Goal: Task Accomplishment & Management: Manage account settings

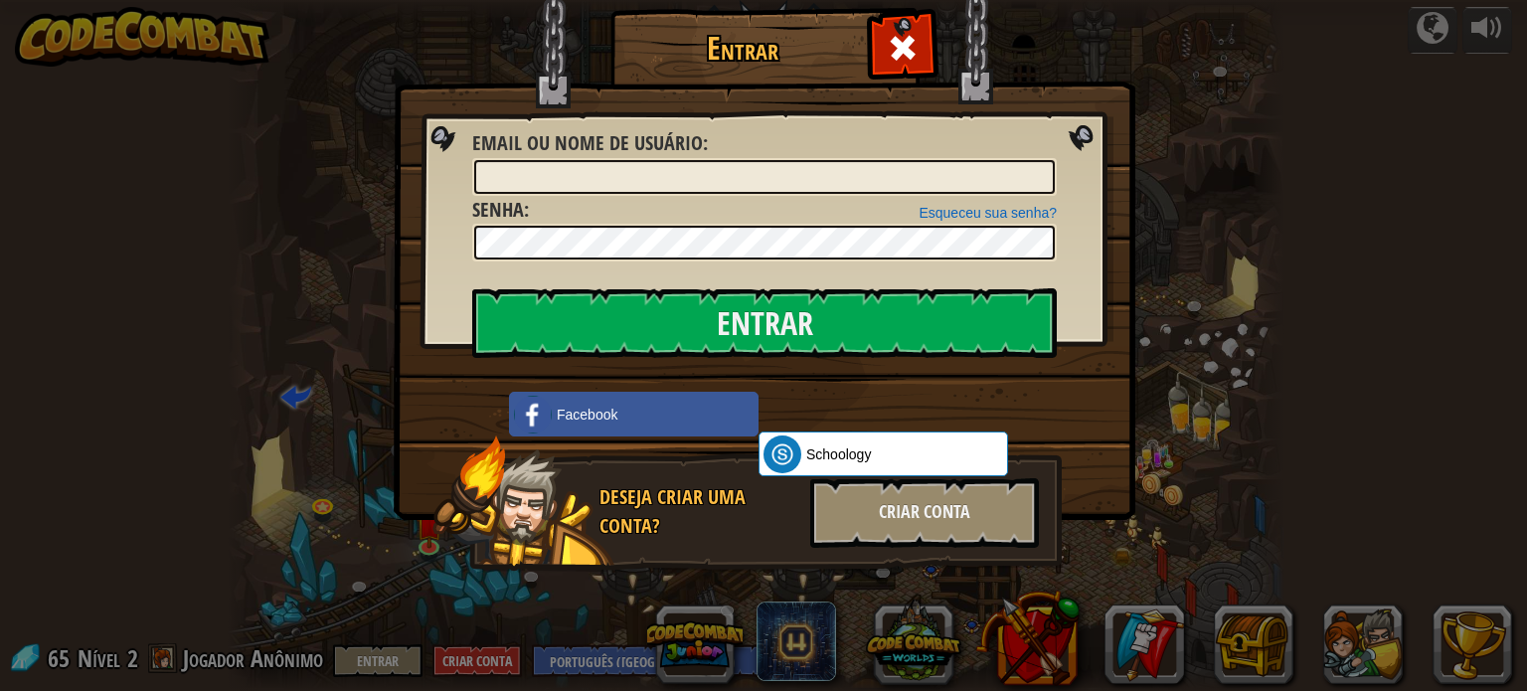
select select "pt-BR"
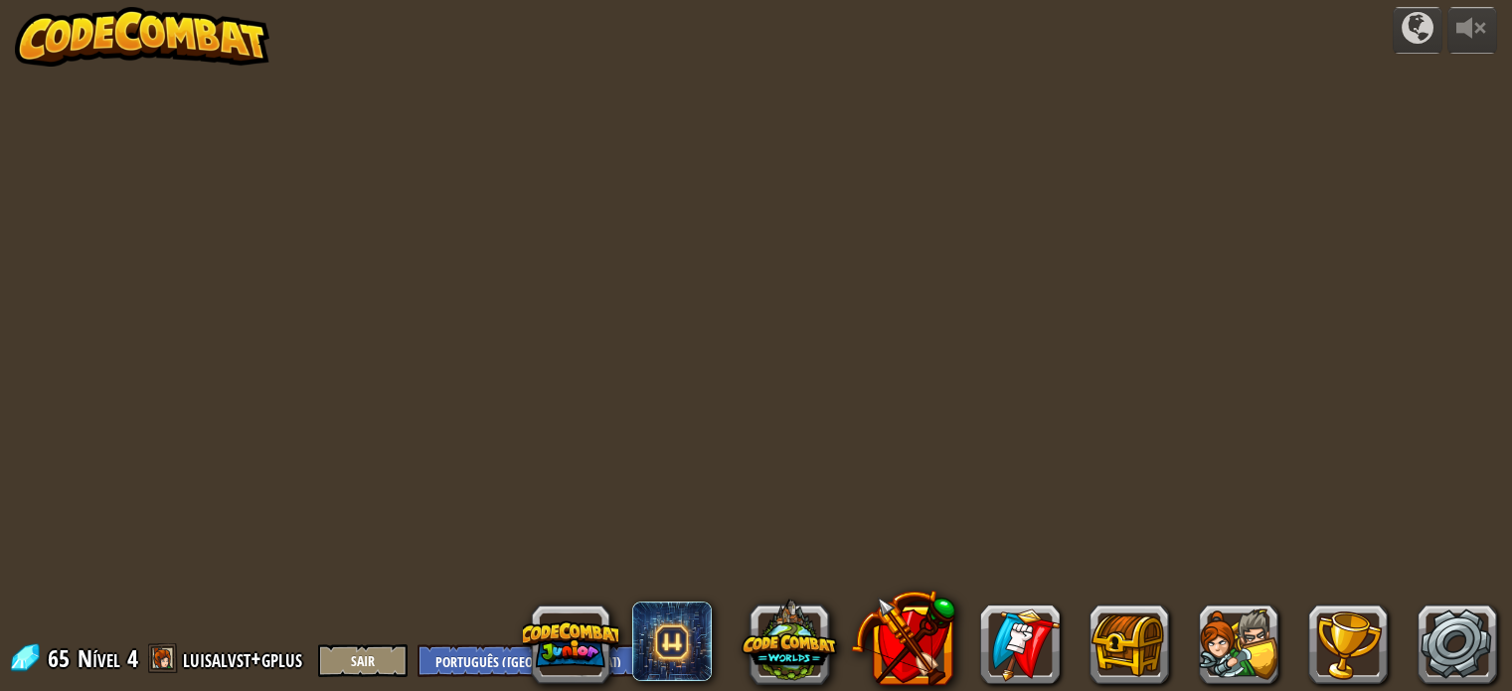
select select "pt-BR"
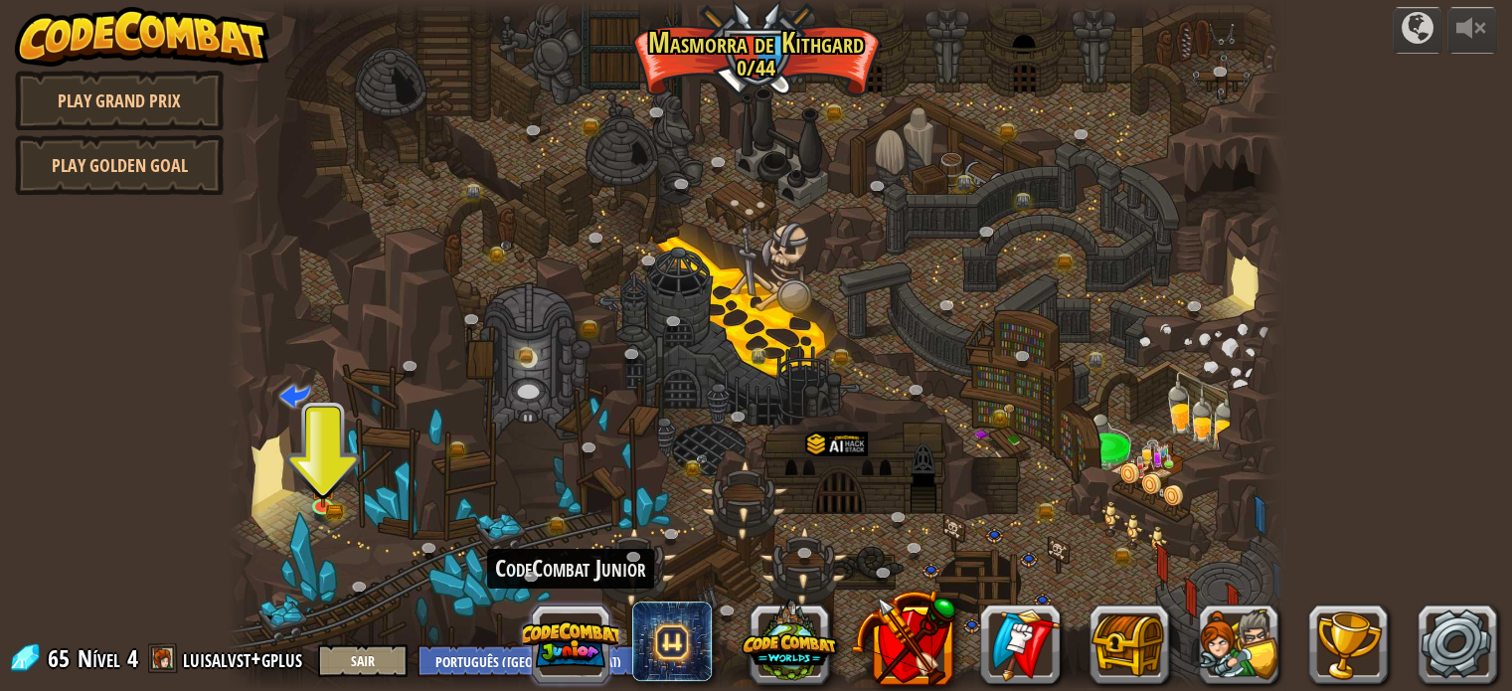
click at [599, 635] on button at bounding box center [570, 643] width 95 height 95
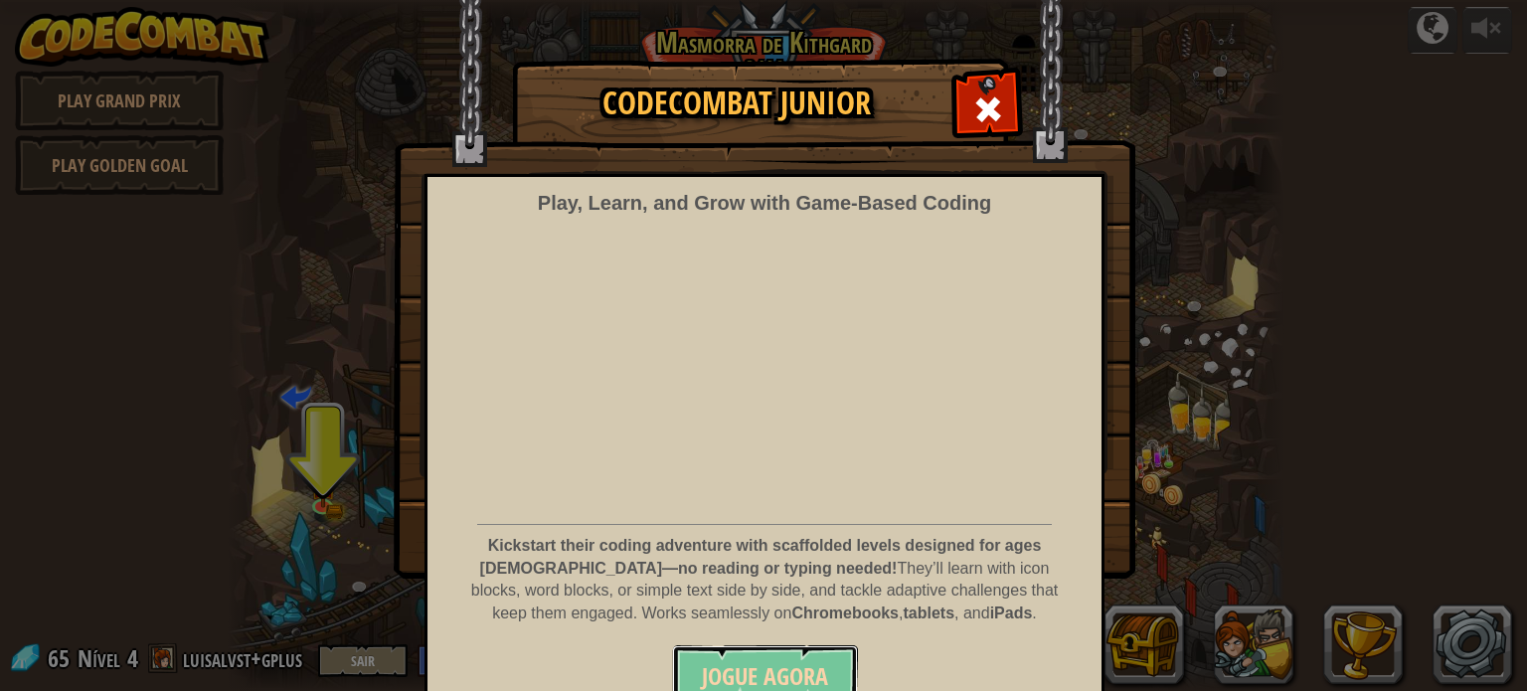
click at [723, 663] on span "Jogue Agora" at bounding box center [765, 676] width 126 height 32
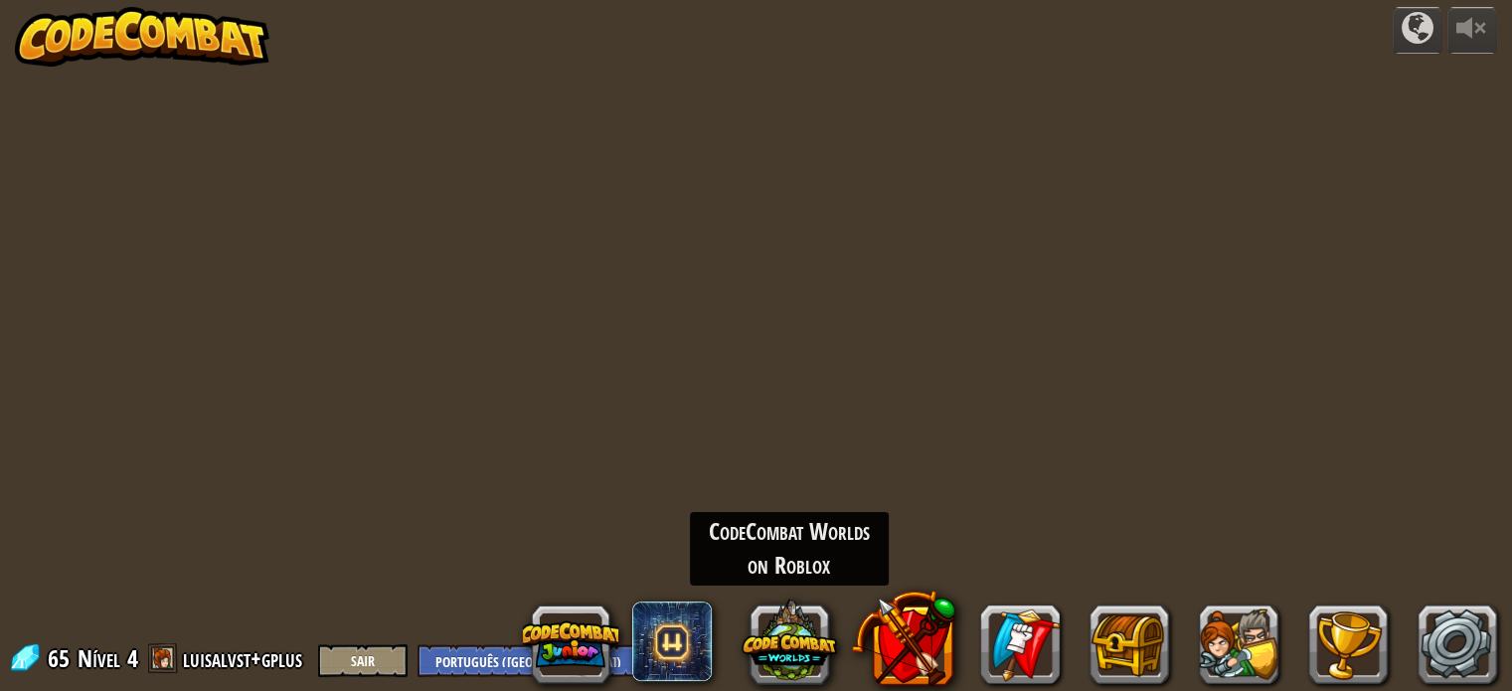
select select "pt-BR"
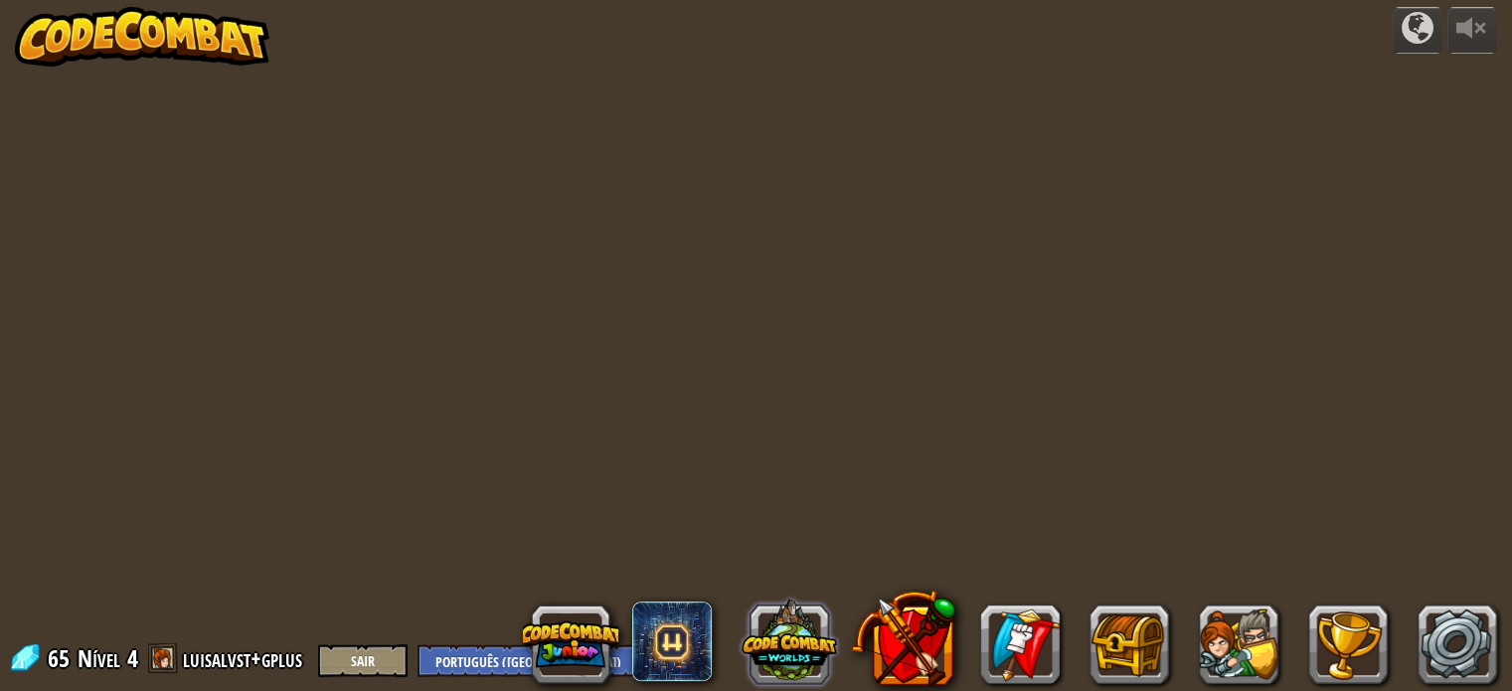
select select "pt-BR"
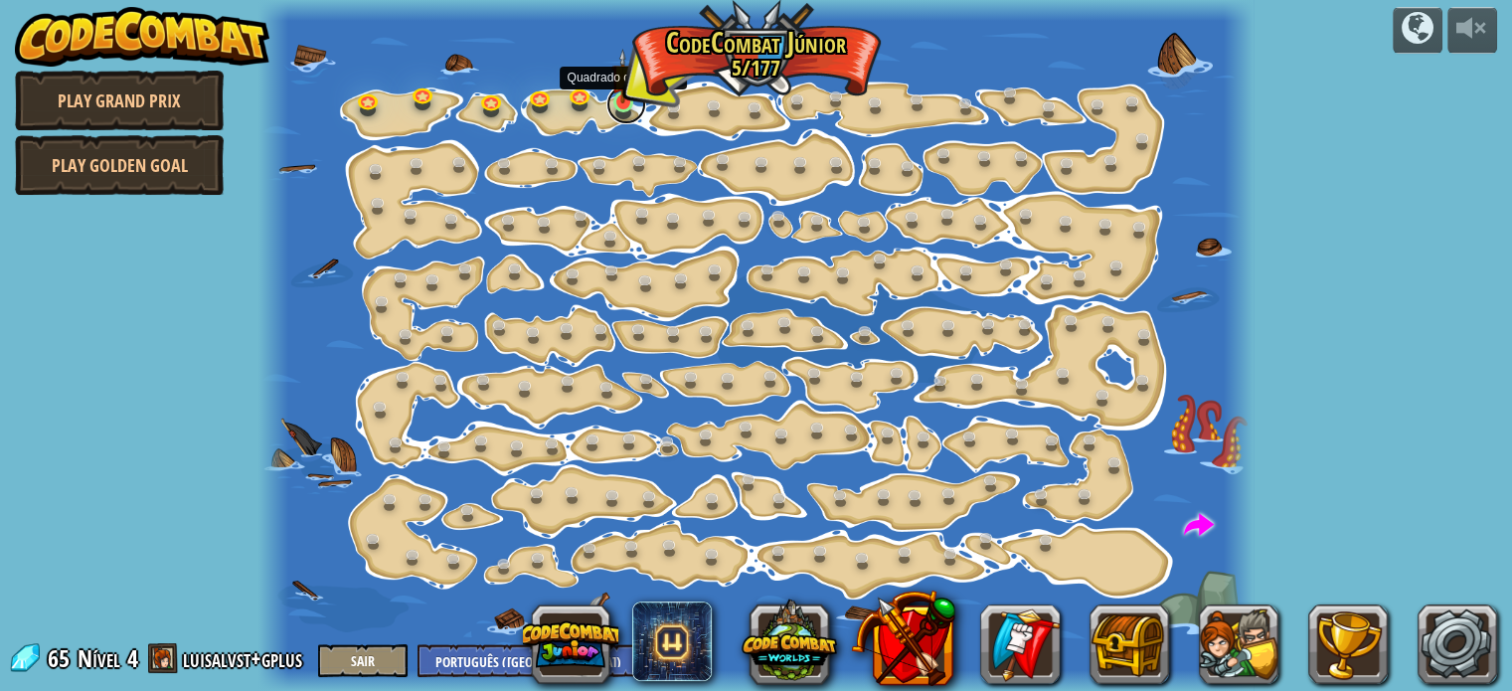
click at [623, 107] on link at bounding box center [626, 104] width 40 height 40
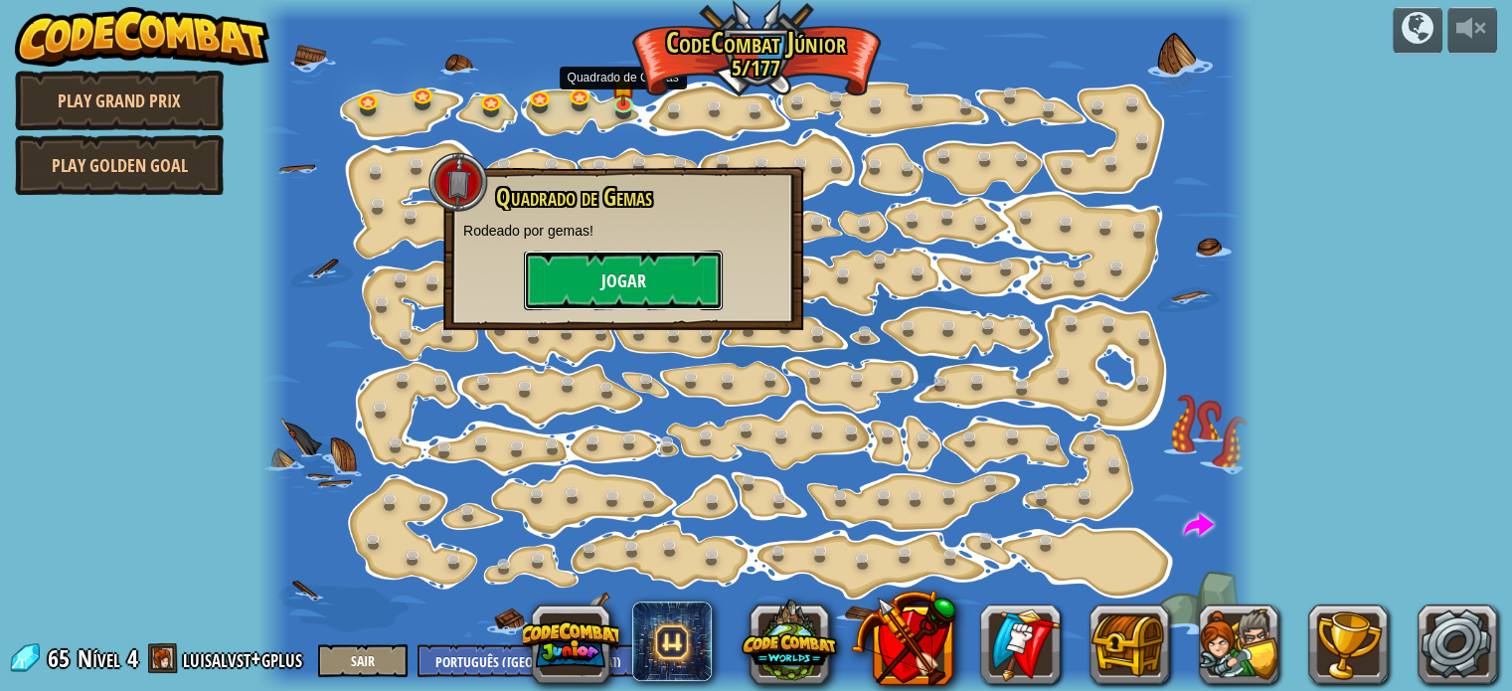
click at [620, 292] on button "Jogar" at bounding box center [623, 281] width 199 height 60
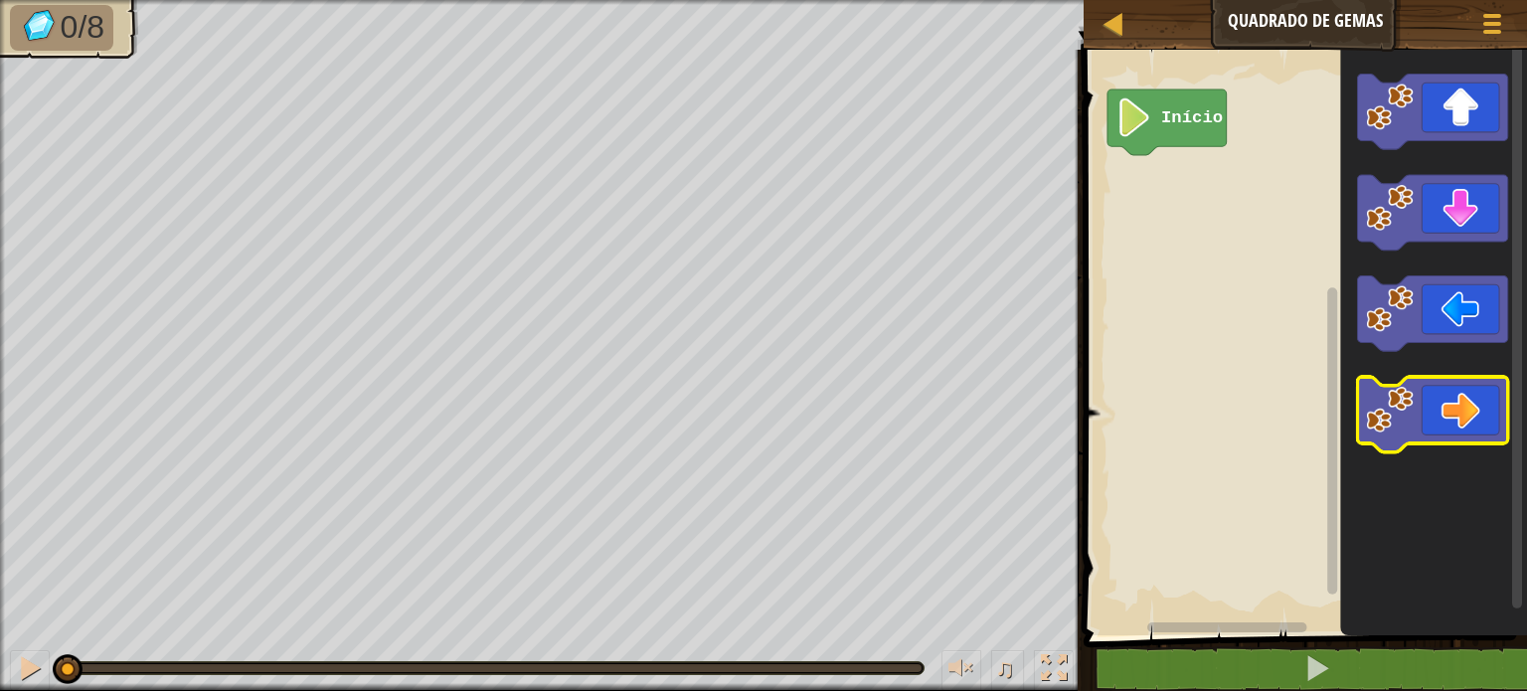
click at [1462, 393] on icon "Espaço de trabalho do Blockly" at bounding box center [1433, 415] width 150 height 76
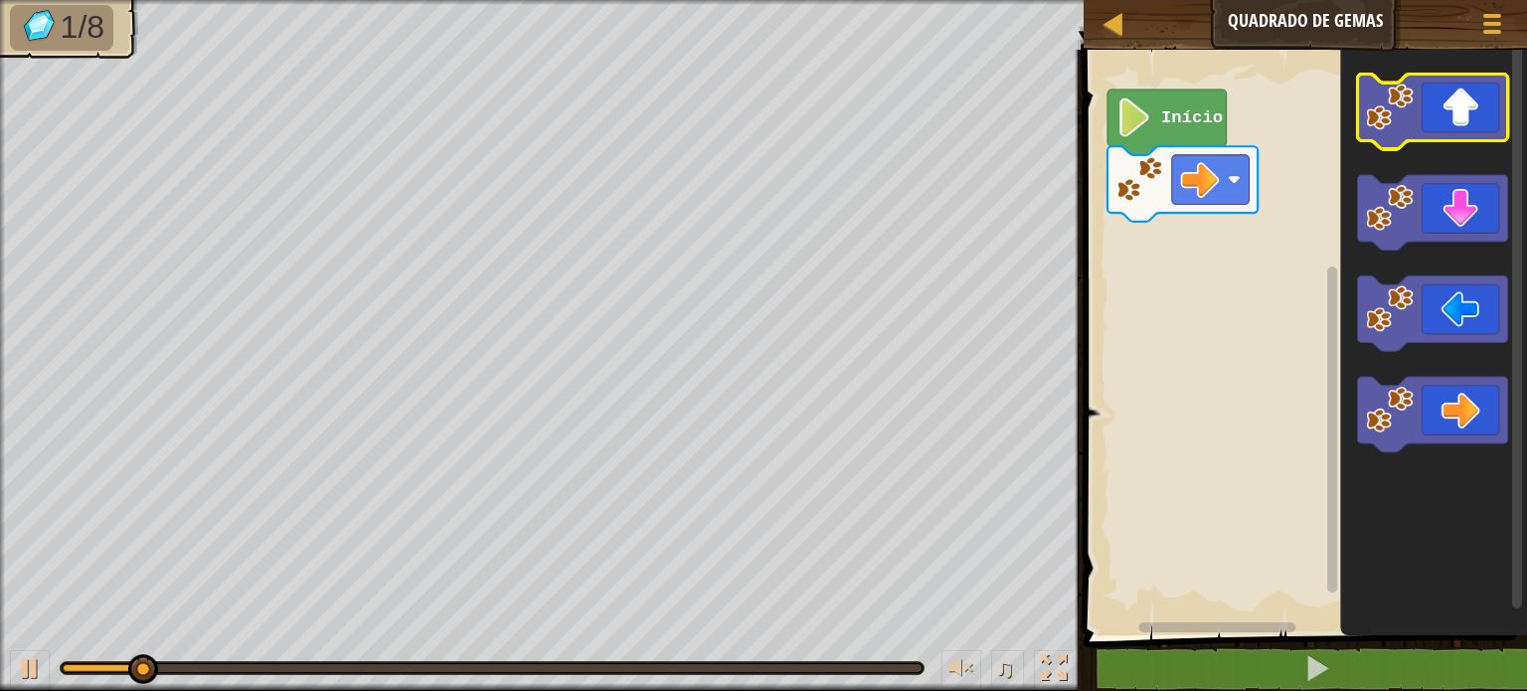
click at [1468, 126] on icon "Espaço de trabalho do Blockly" at bounding box center [1433, 113] width 150 height 76
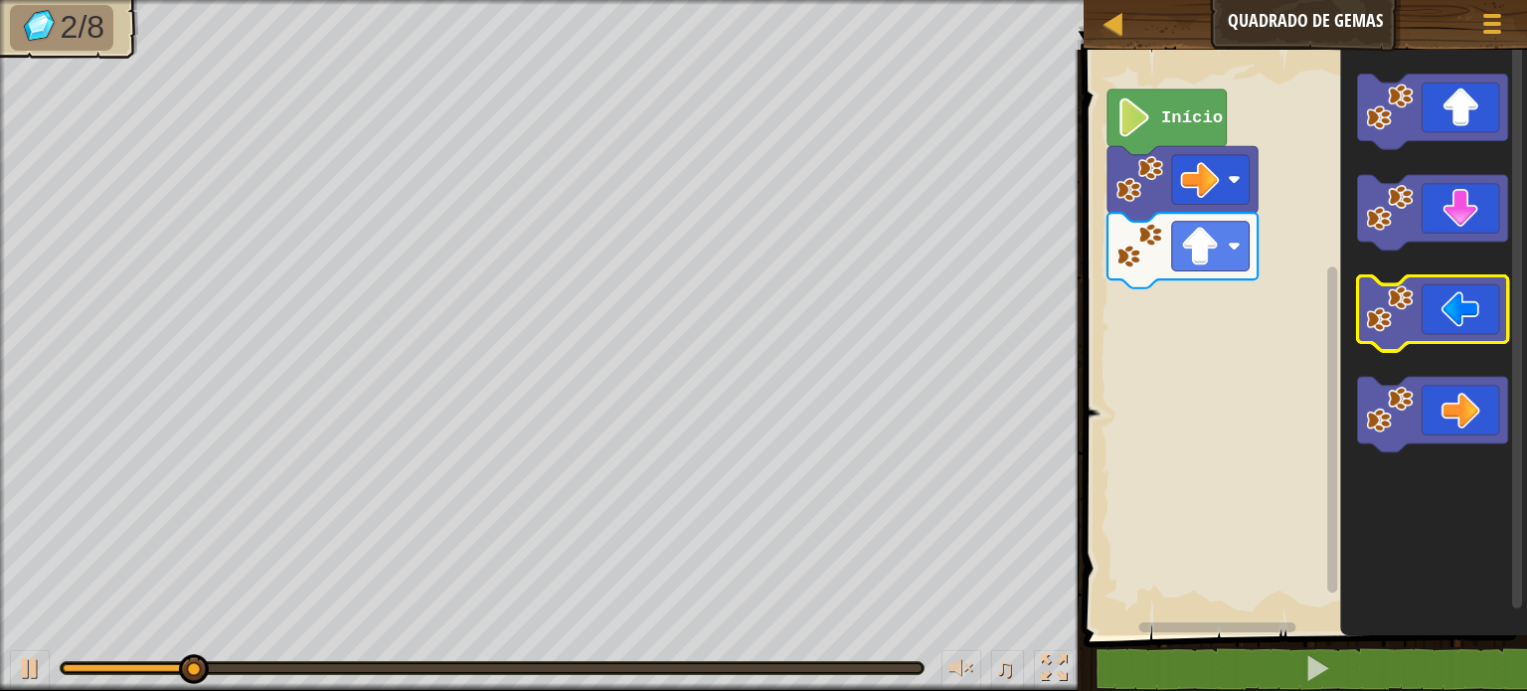
click at [1460, 301] on icon "Espaço de trabalho do Blockly" at bounding box center [1433, 314] width 150 height 76
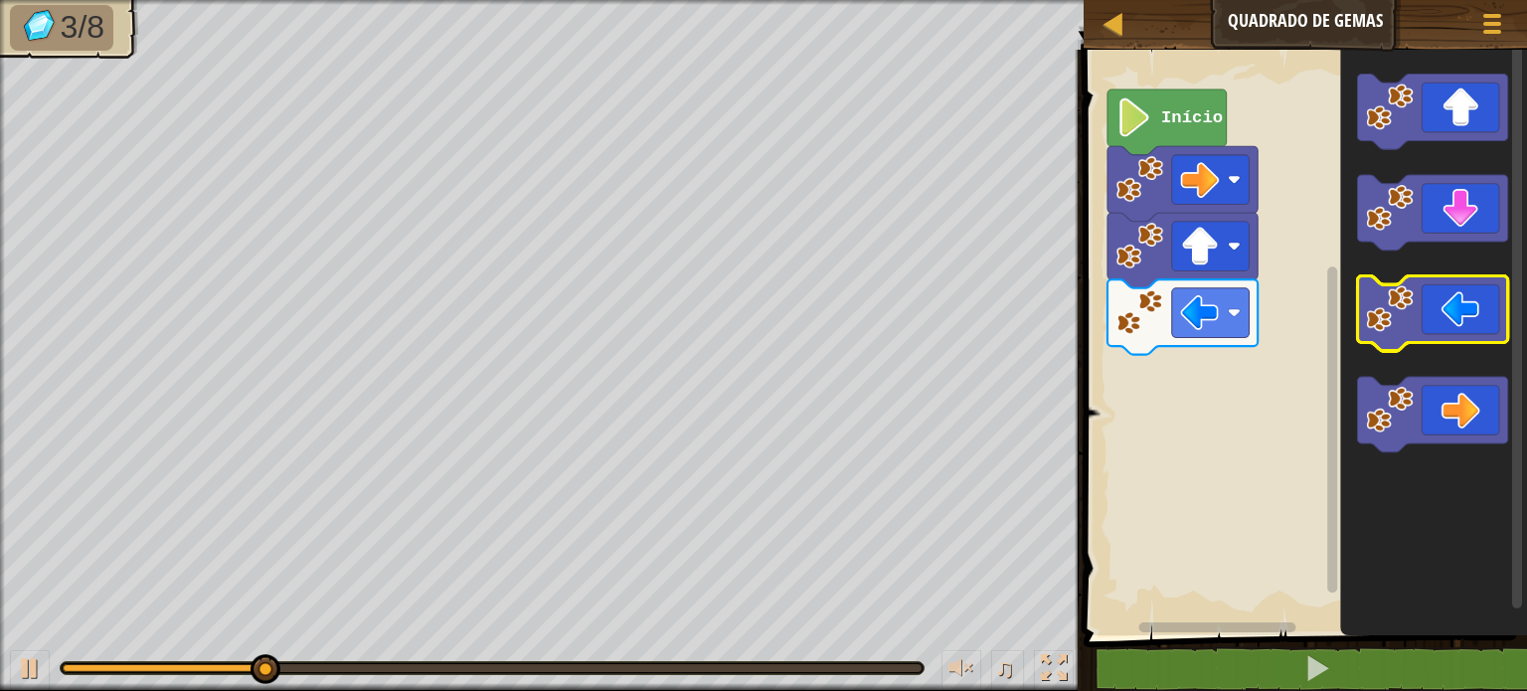
click at [1467, 301] on icon "Espaço de trabalho do Blockly" at bounding box center [1433, 314] width 150 height 76
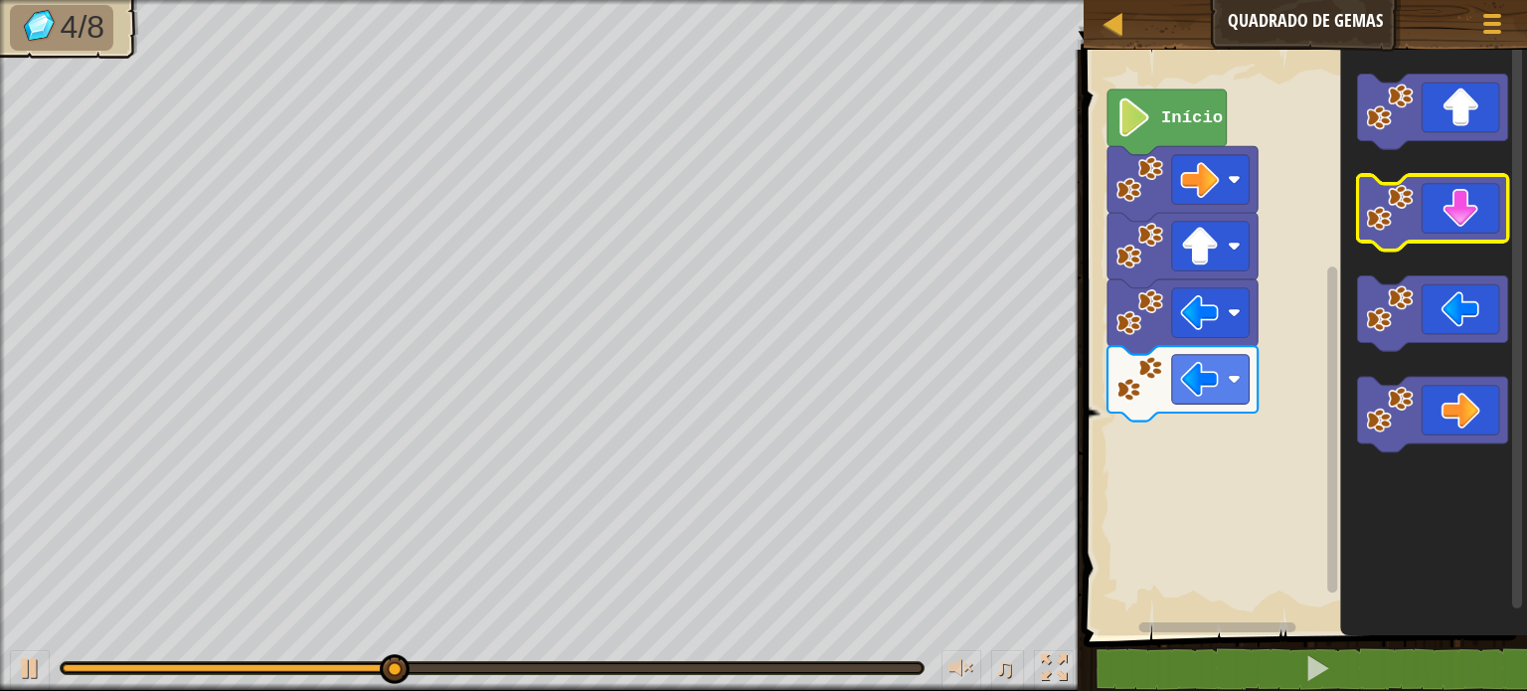
click at [1459, 189] on icon "Espaço de trabalho do Blockly" at bounding box center [1433, 213] width 150 height 76
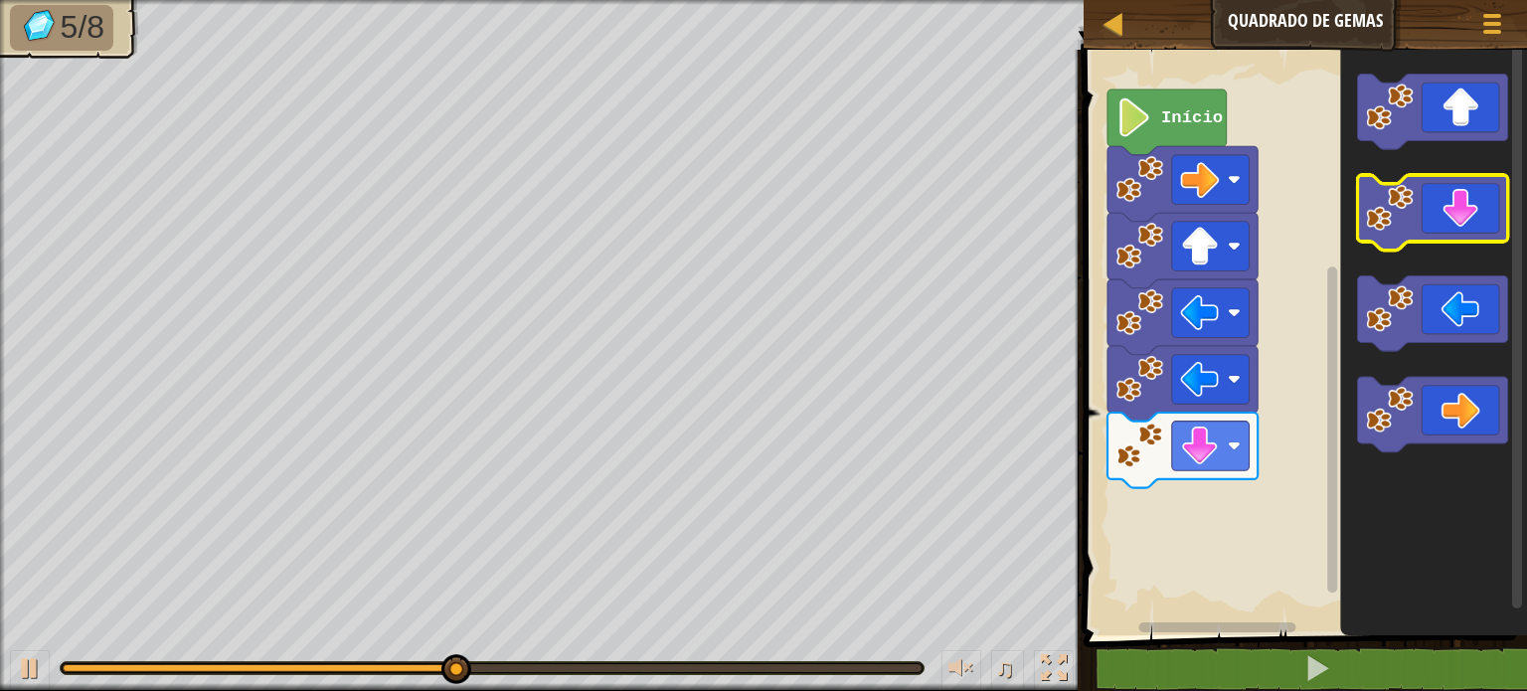
click at [1462, 231] on icon "Espaço de trabalho do Blockly" at bounding box center [1433, 213] width 150 height 76
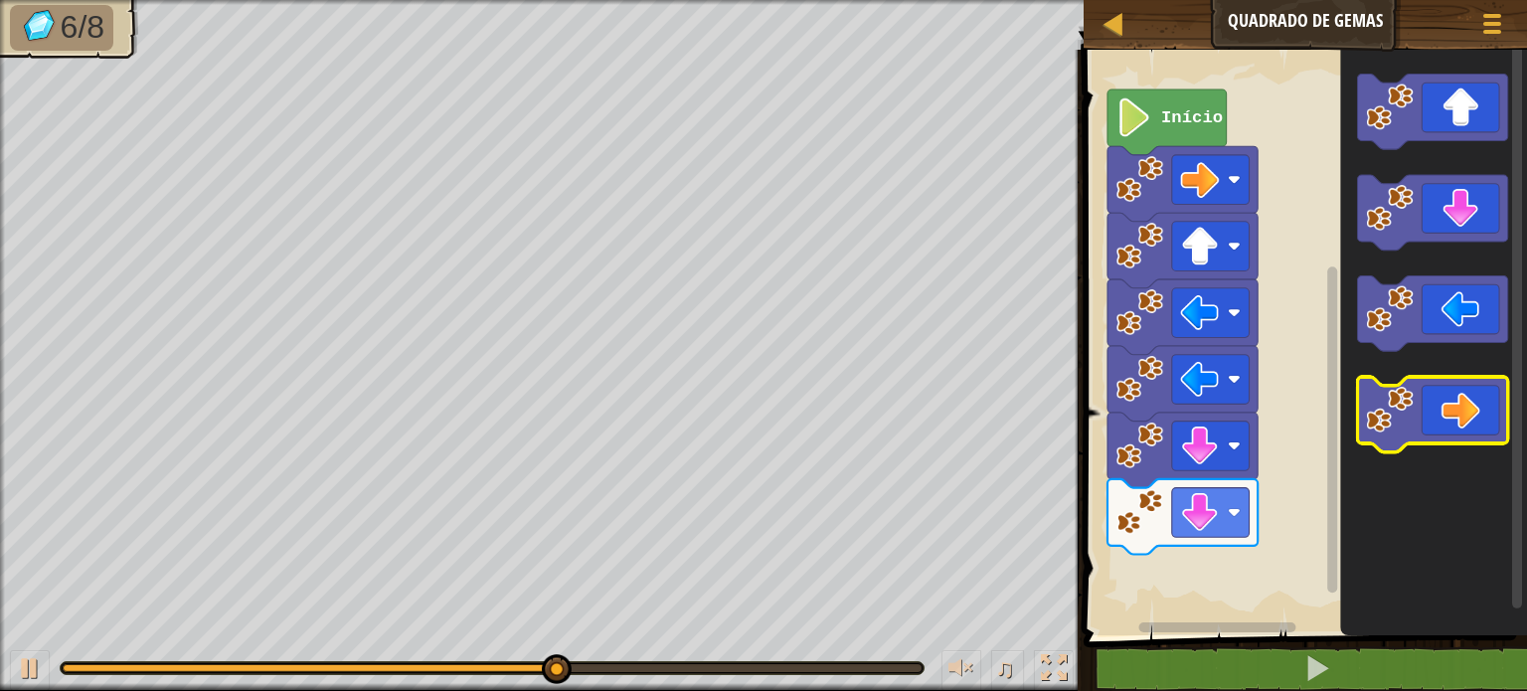
click at [1484, 380] on icon "Espaço de trabalho do Blockly" at bounding box center [1433, 415] width 150 height 76
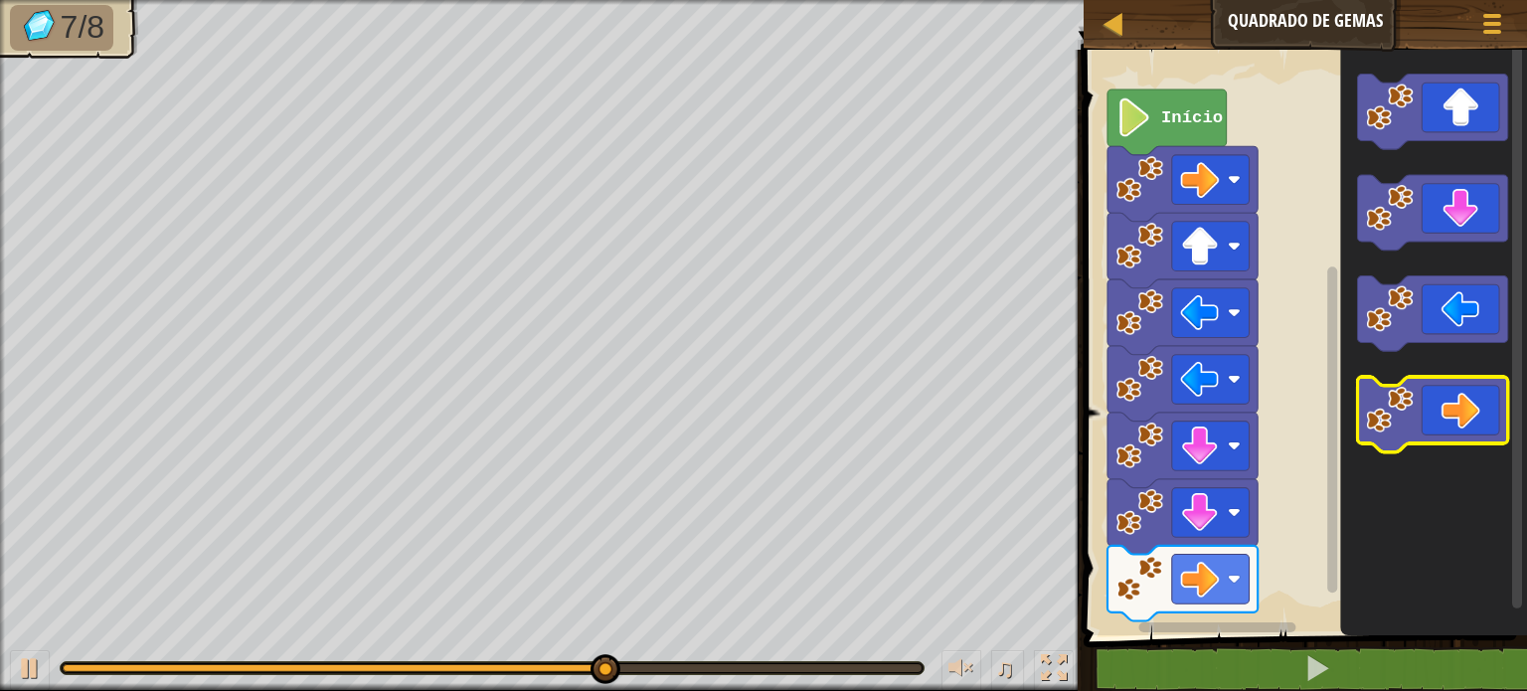
click at [1483, 401] on icon "Espaço de trabalho do Blockly" at bounding box center [1433, 415] width 150 height 76
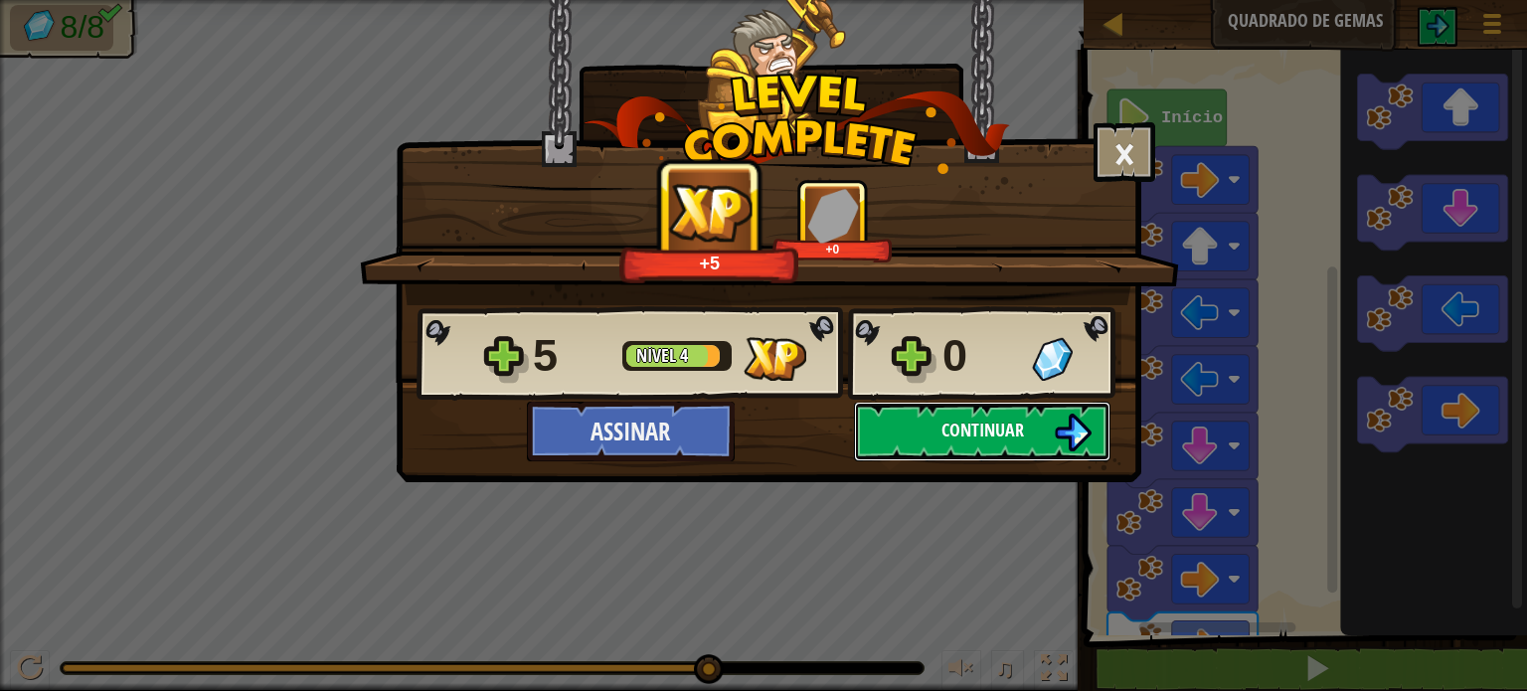
click at [988, 441] on button "Continuar" at bounding box center [982, 432] width 256 height 60
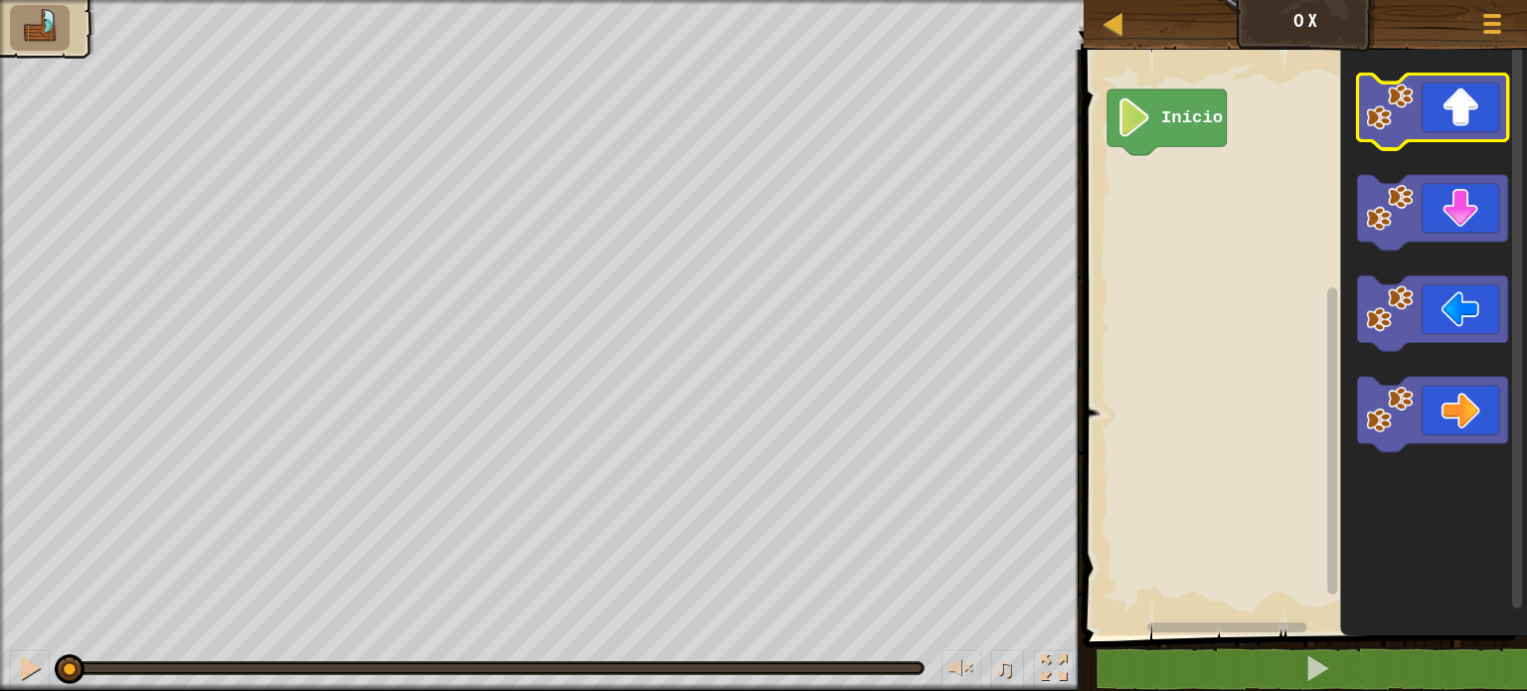
click at [1439, 123] on icon "Espaço de trabalho do Blockly" at bounding box center [1433, 113] width 150 height 76
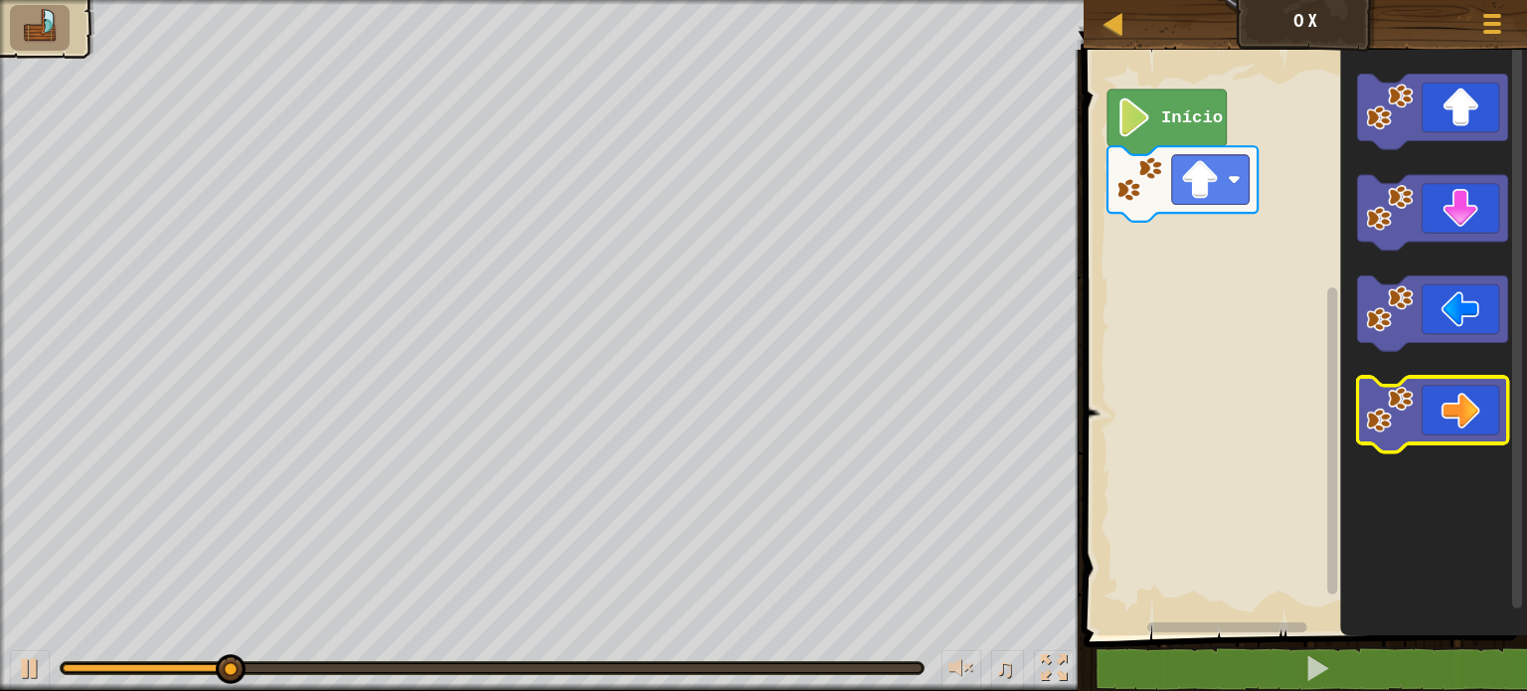
click at [1476, 414] on icon "Espaço de trabalho do Blockly" at bounding box center [1433, 415] width 150 height 76
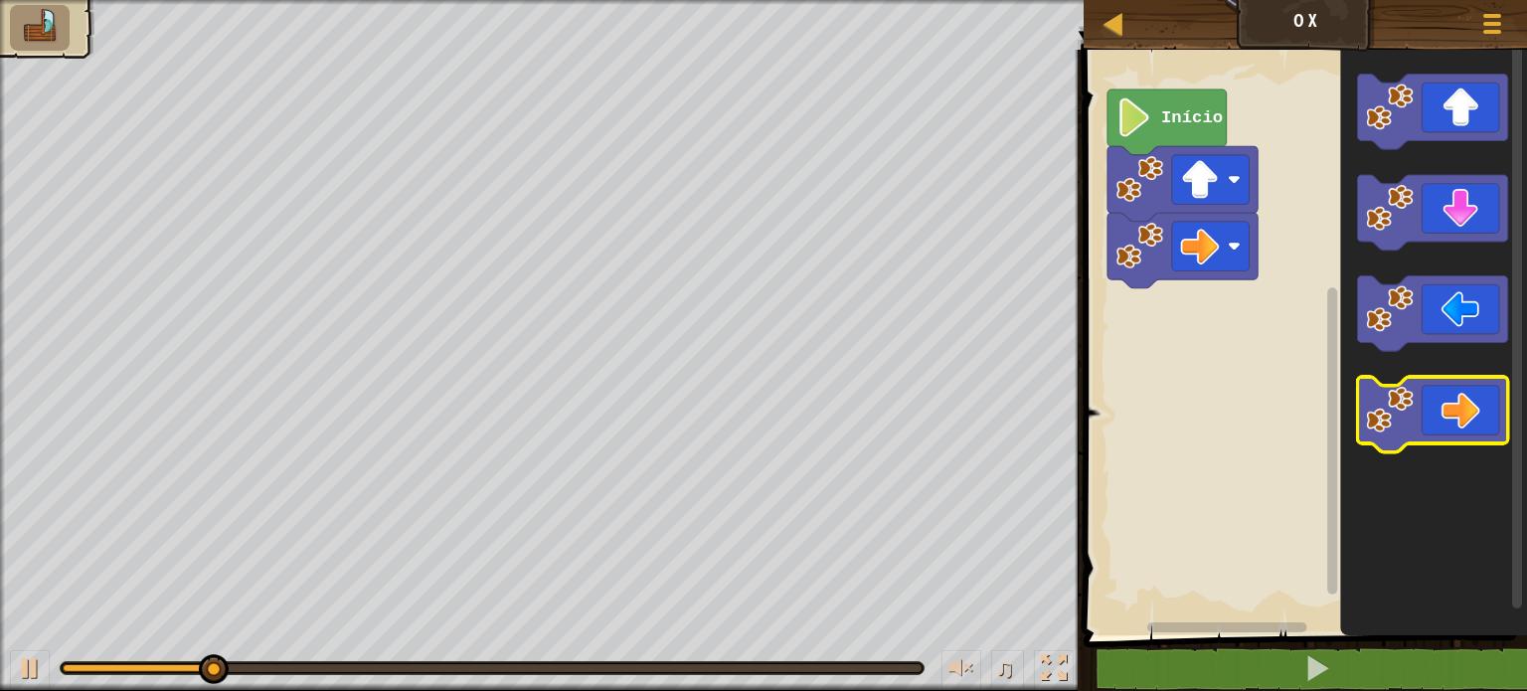
click at [1476, 414] on icon "Espaço de trabalho do Blockly" at bounding box center [1433, 415] width 150 height 76
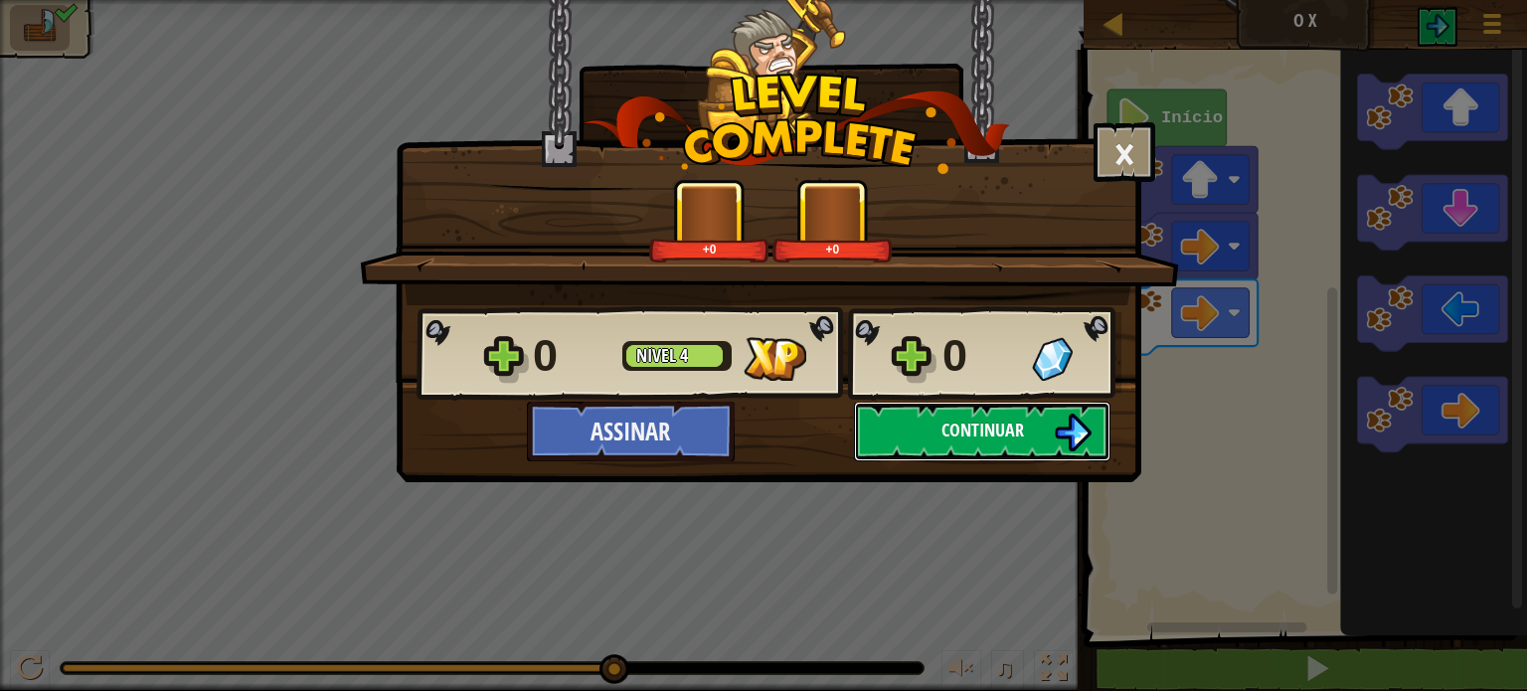
click at [1030, 423] on button "Continuar" at bounding box center [982, 432] width 256 height 60
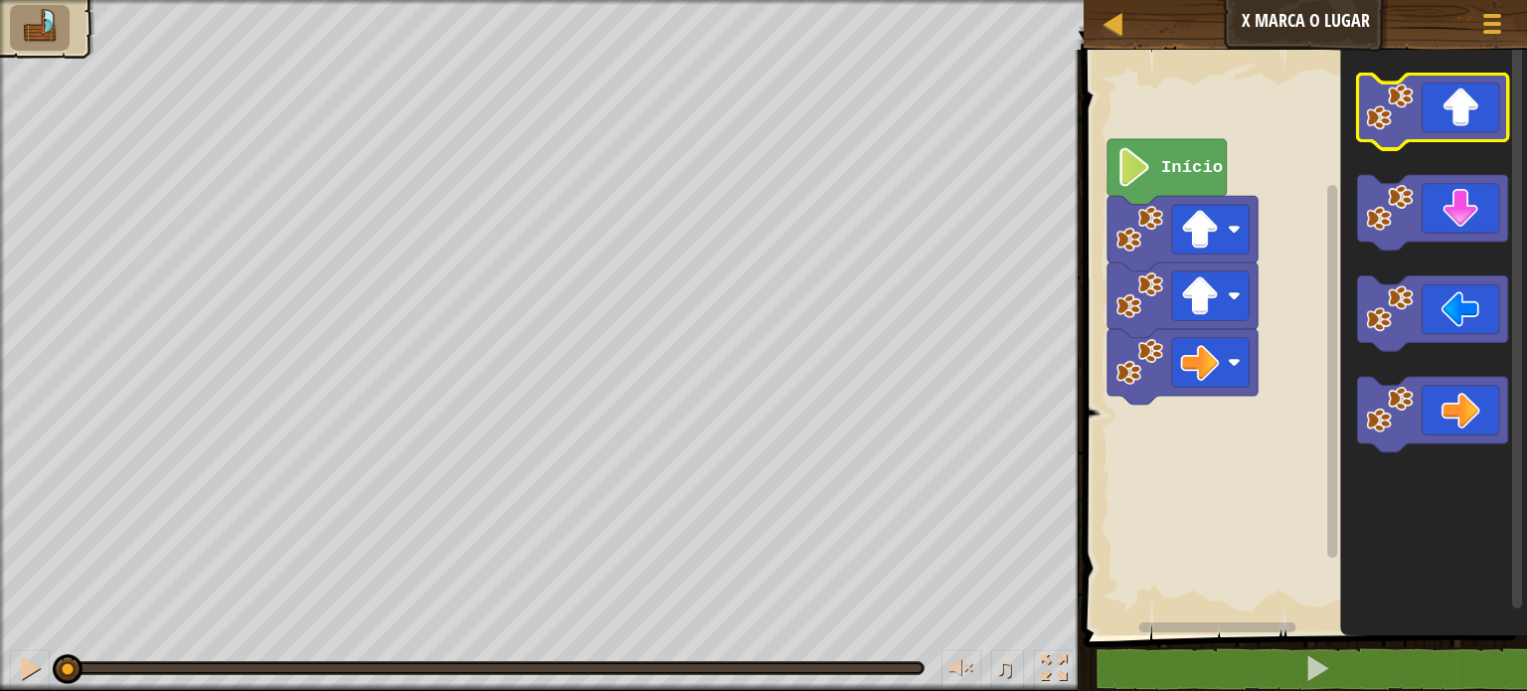
click at [1436, 117] on icon "Espaço de trabalho do Blockly" at bounding box center [1433, 113] width 150 height 76
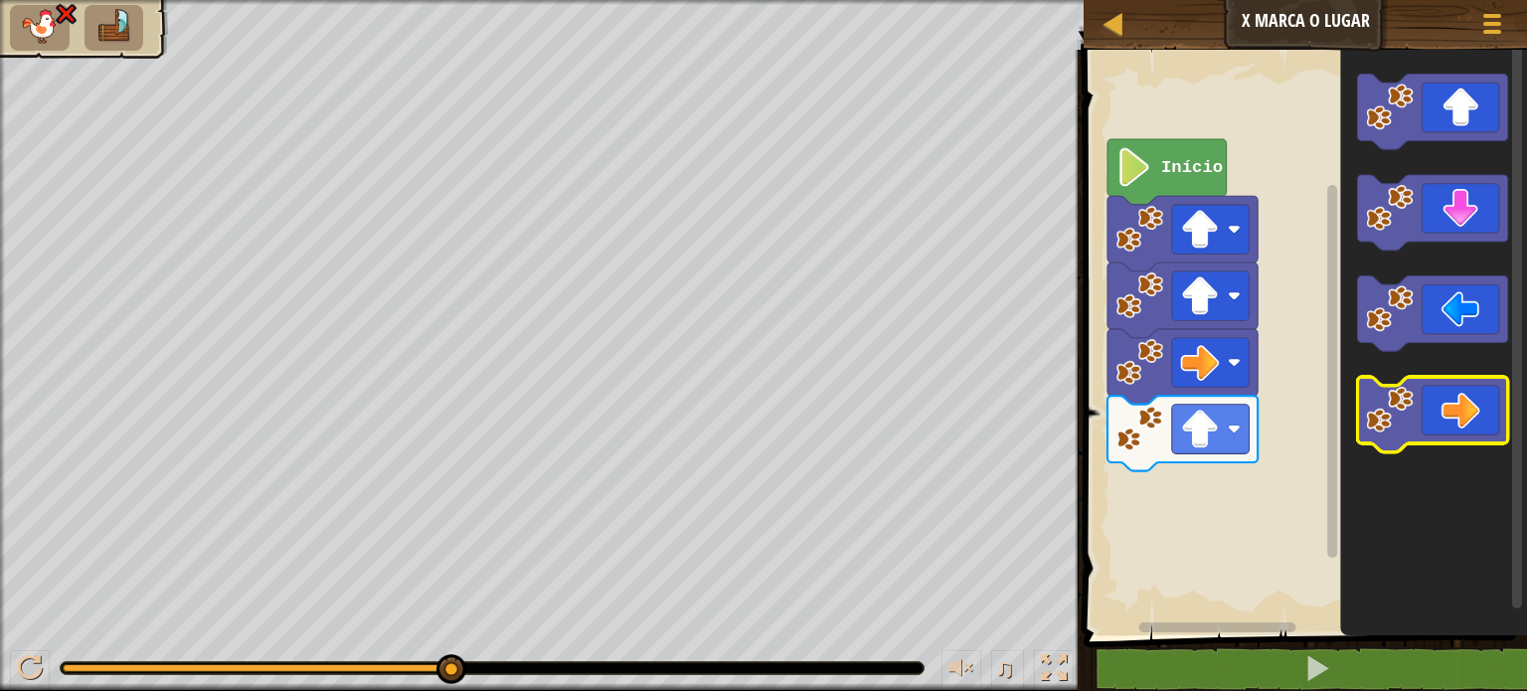
click at [1478, 416] on icon "Espaço de trabalho do Blockly" at bounding box center [1433, 415] width 150 height 76
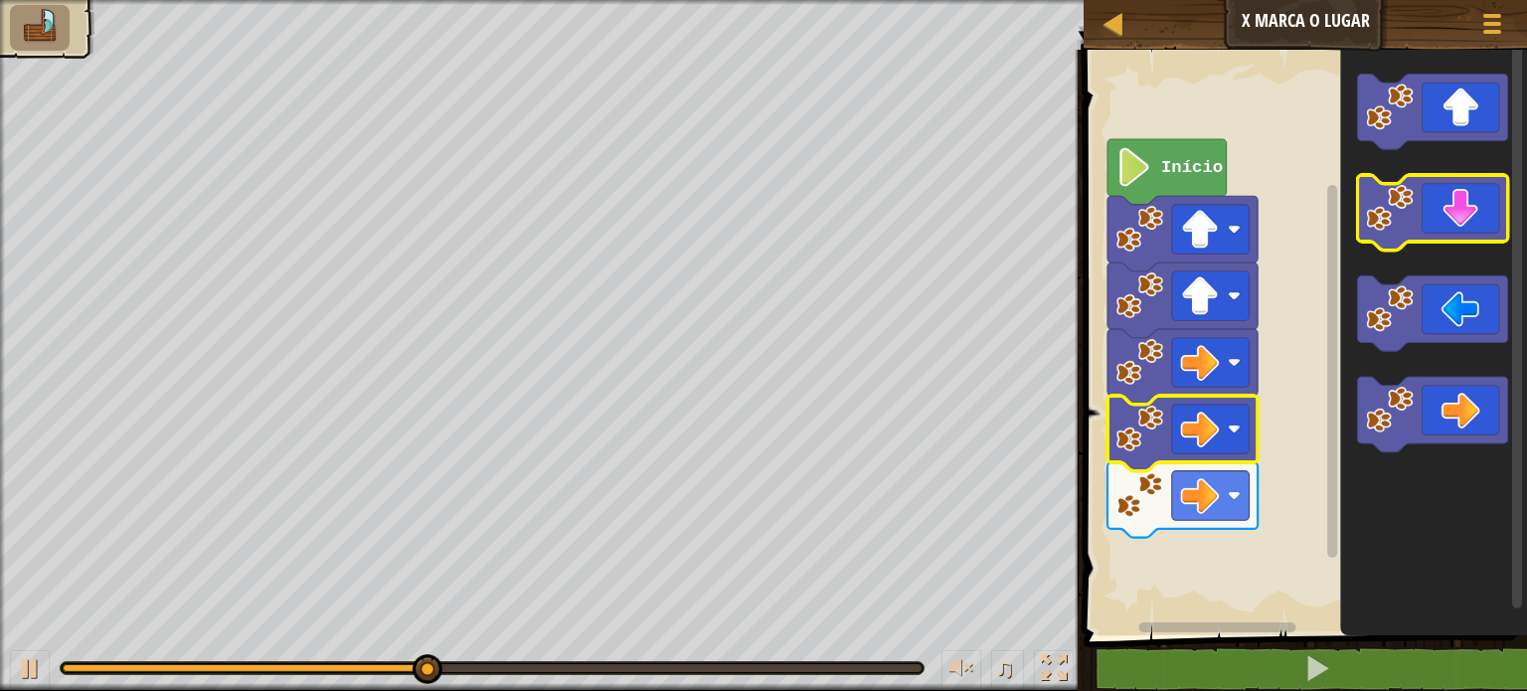
click at [1467, 229] on icon "Espaço de trabalho do Blockly" at bounding box center [1433, 213] width 150 height 76
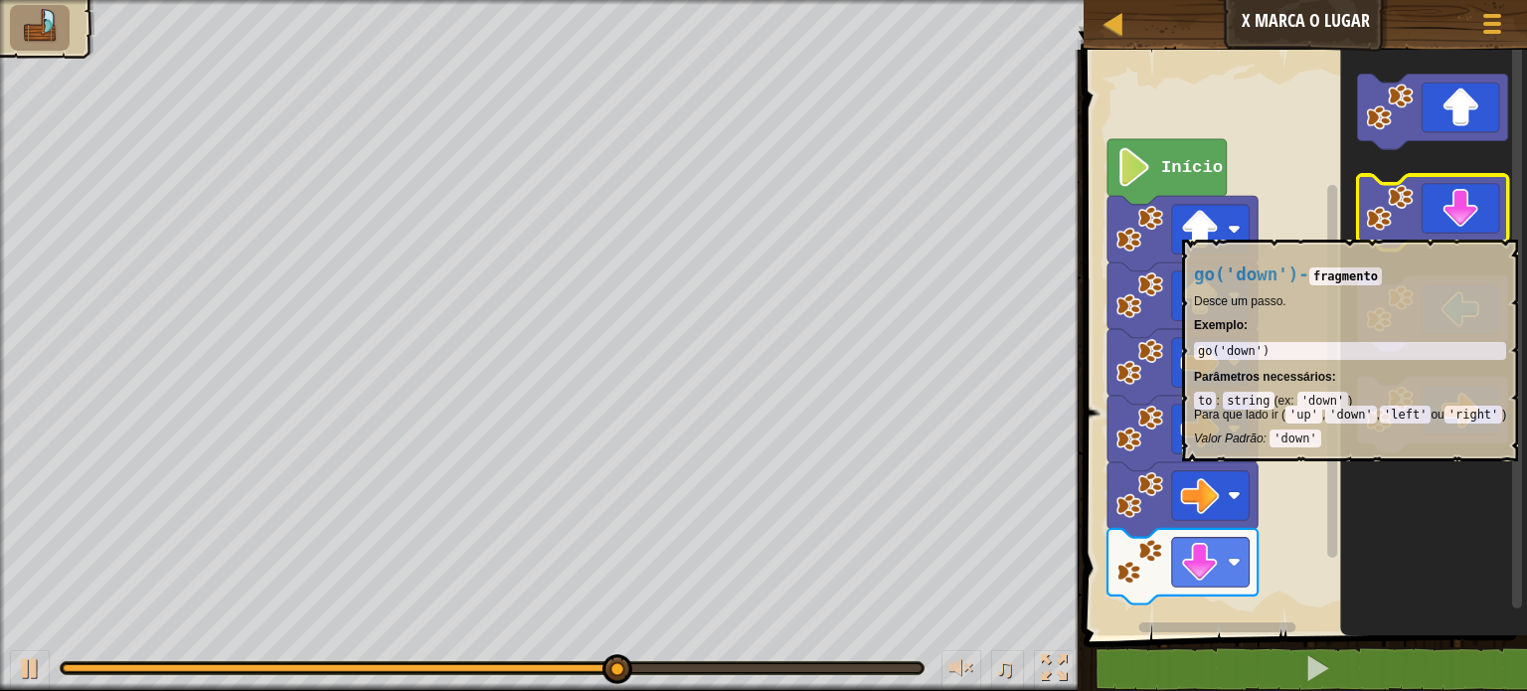
click at [1467, 230] on icon "Espaço de trabalho do Blockly" at bounding box center [1433, 213] width 150 height 76
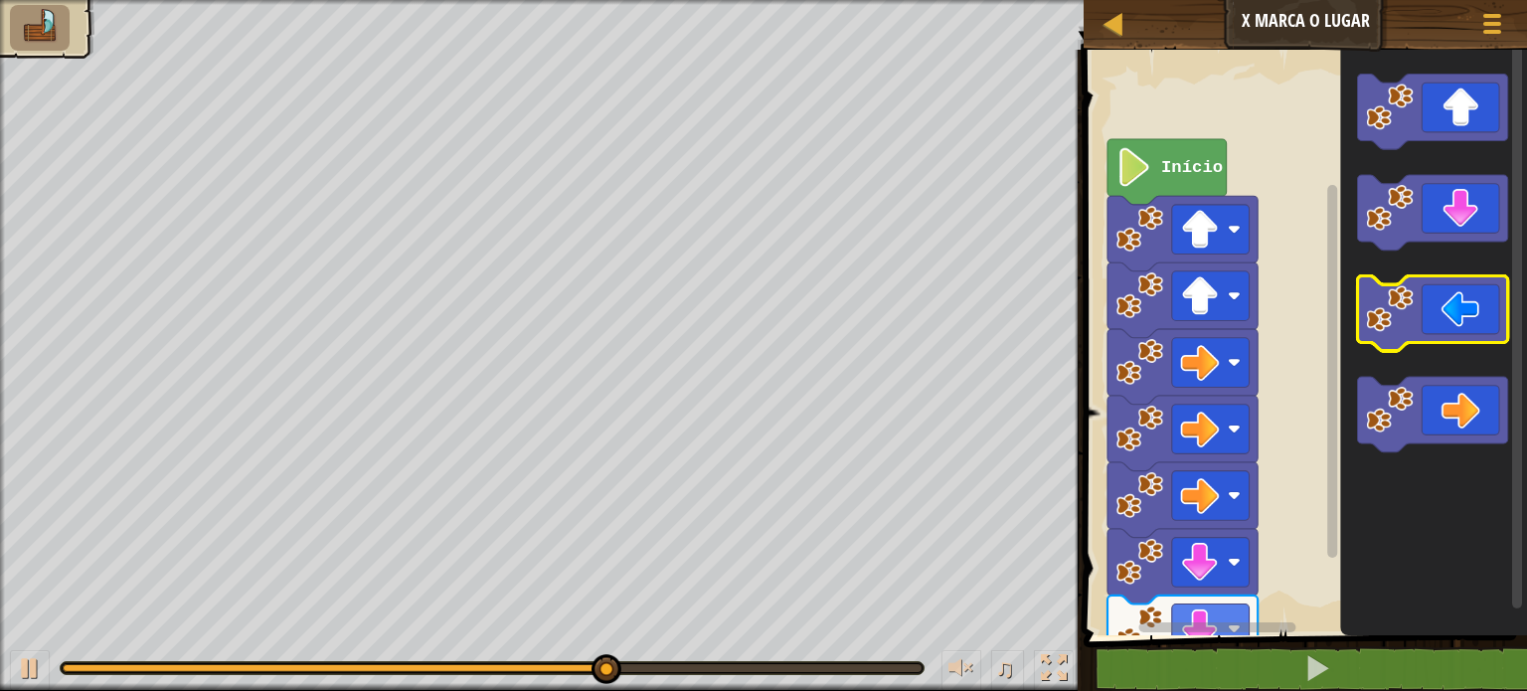
click at [1440, 341] on icon "Espaço de trabalho do Blockly" at bounding box center [1433, 314] width 150 height 76
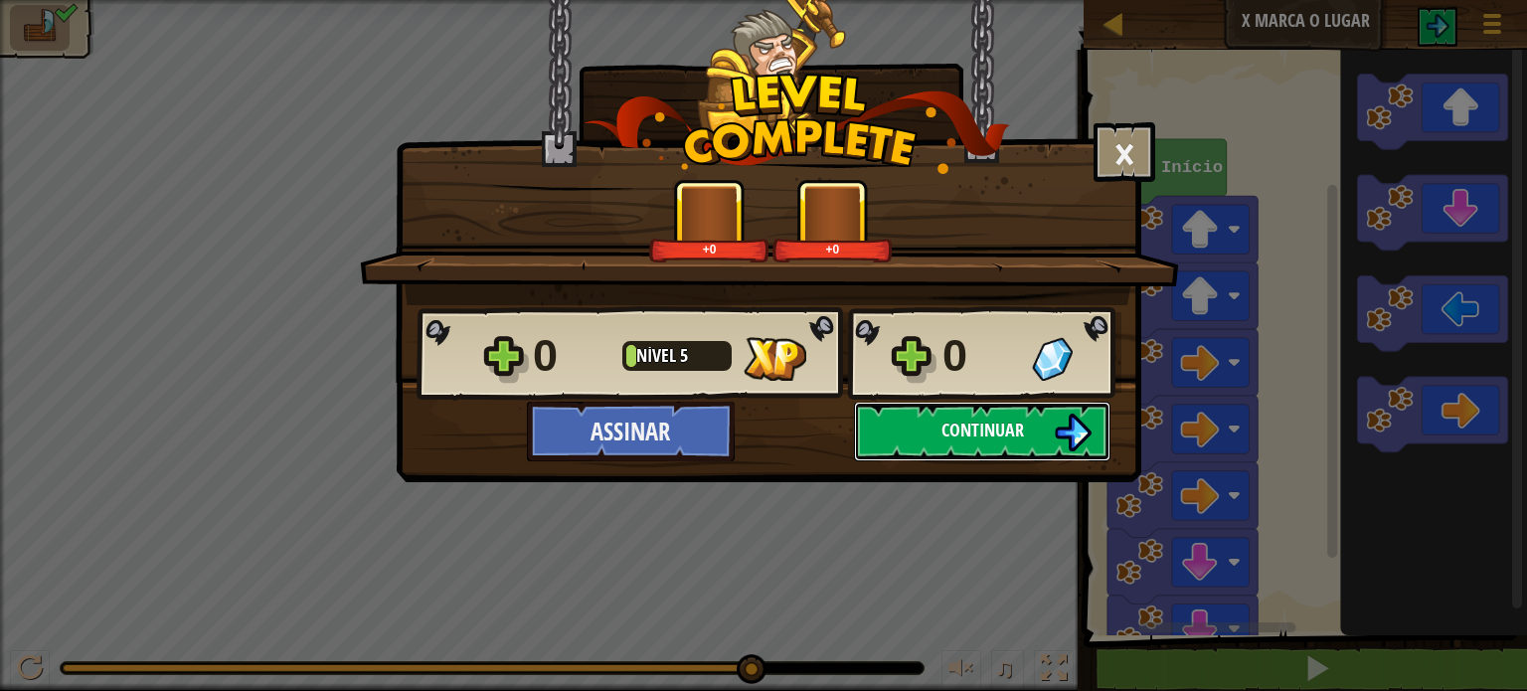
click at [1101, 436] on button "Continuar" at bounding box center [982, 432] width 256 height 60
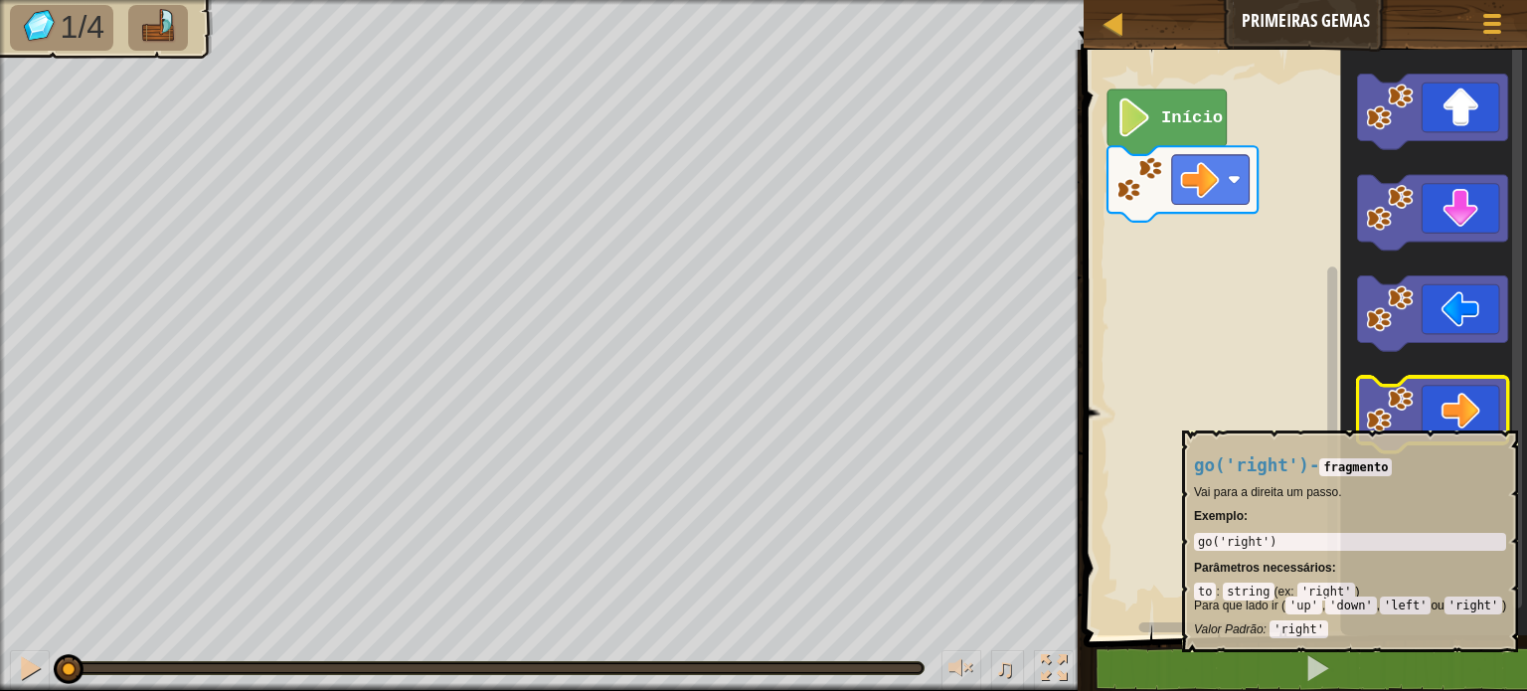
click at [1478, 417] on icon "Espaço de trabalho do Blockly" at bounding box center [1433, 415] width 150 height 76
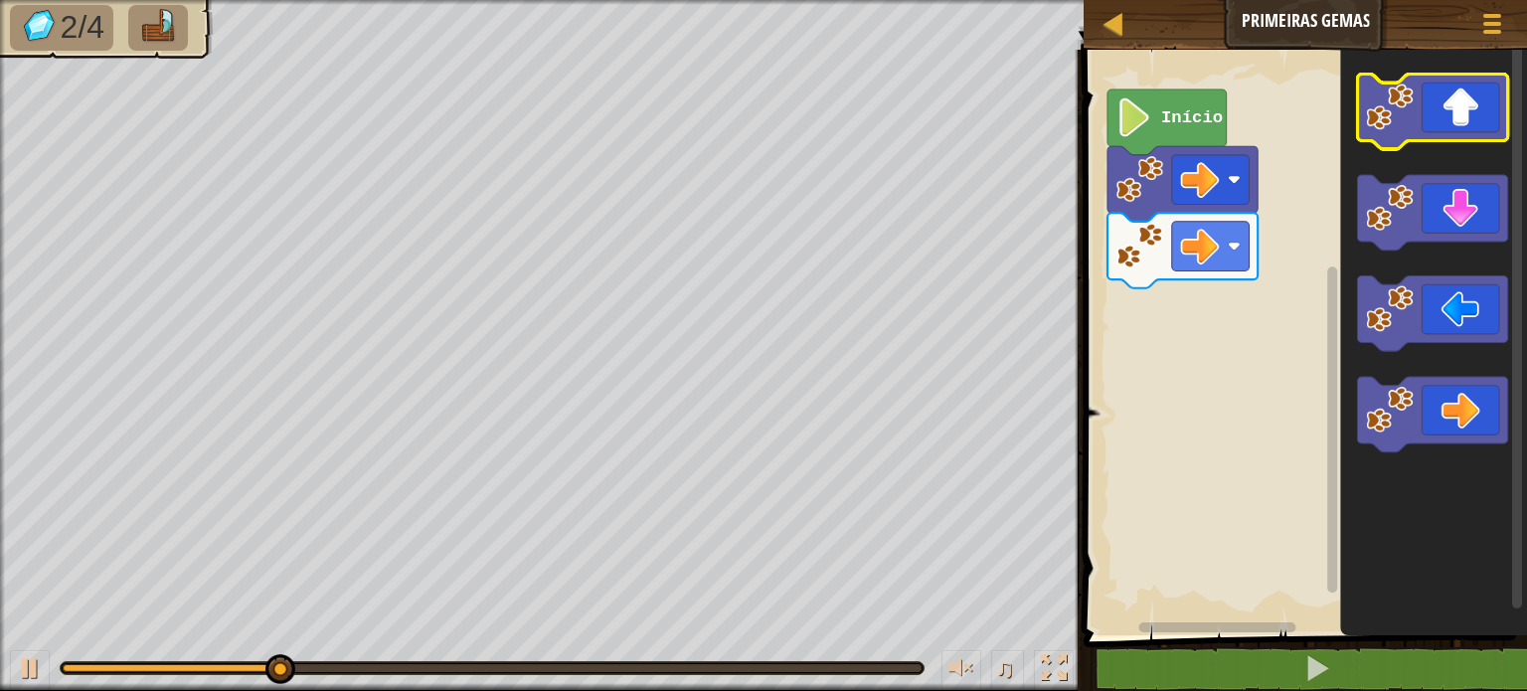
click at [1441, 138] on icon "Espaço de trabalho do Blockly" at bounding box center [1433, 113] width 150 height 76
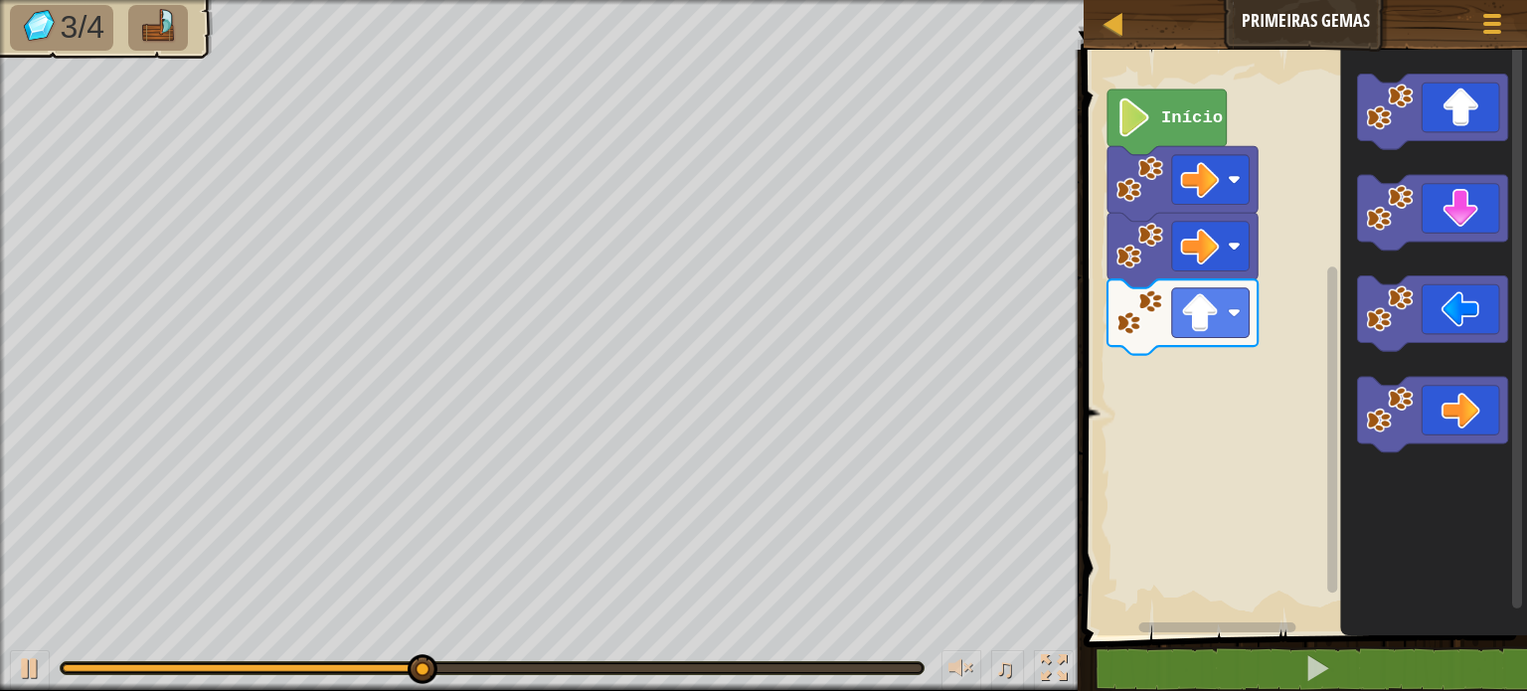
click at [1475, 259] on icon "Espaço de trabalho do Blockly" at bounding box center [1434, 337] width 187 height 595
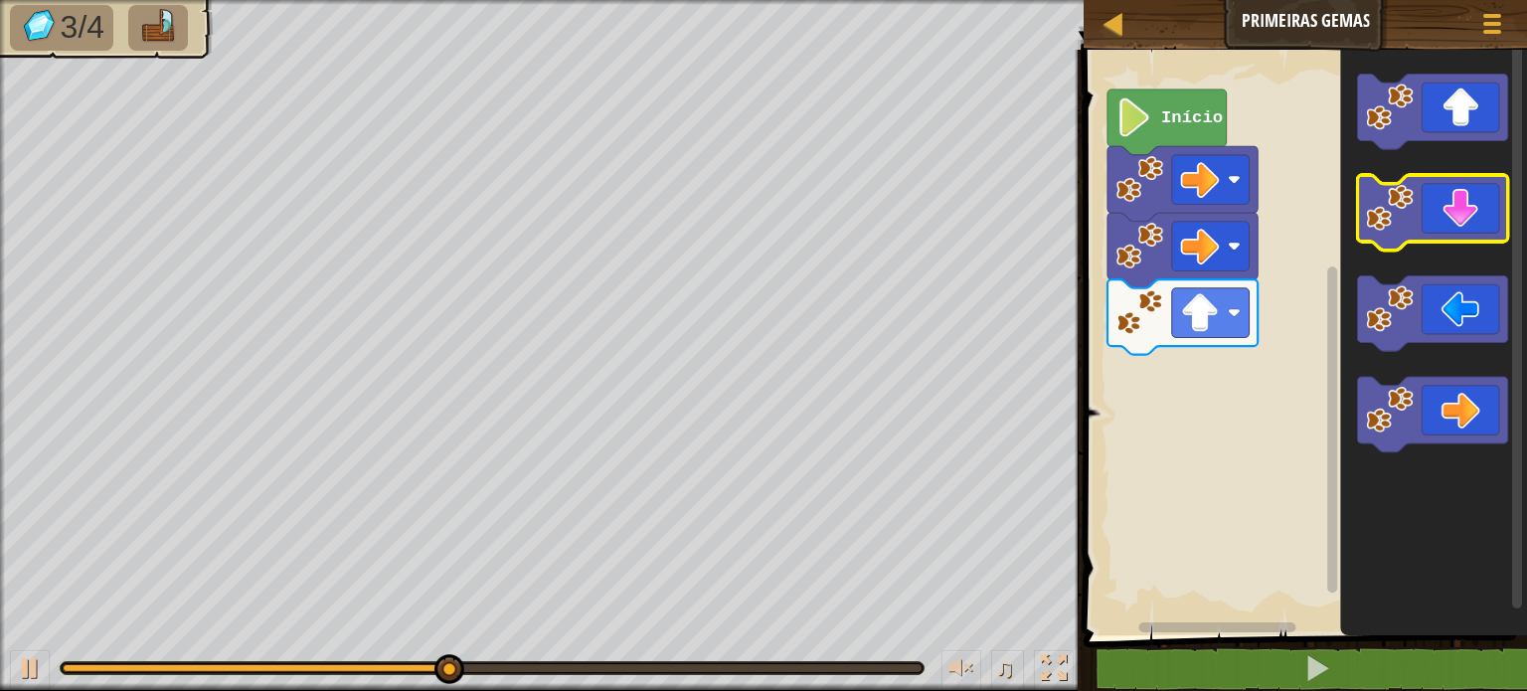
click at [1463, 226] on icon "Espaço de trabalho do Blockly" at bounding box center [1433, 213] width 150 height 76
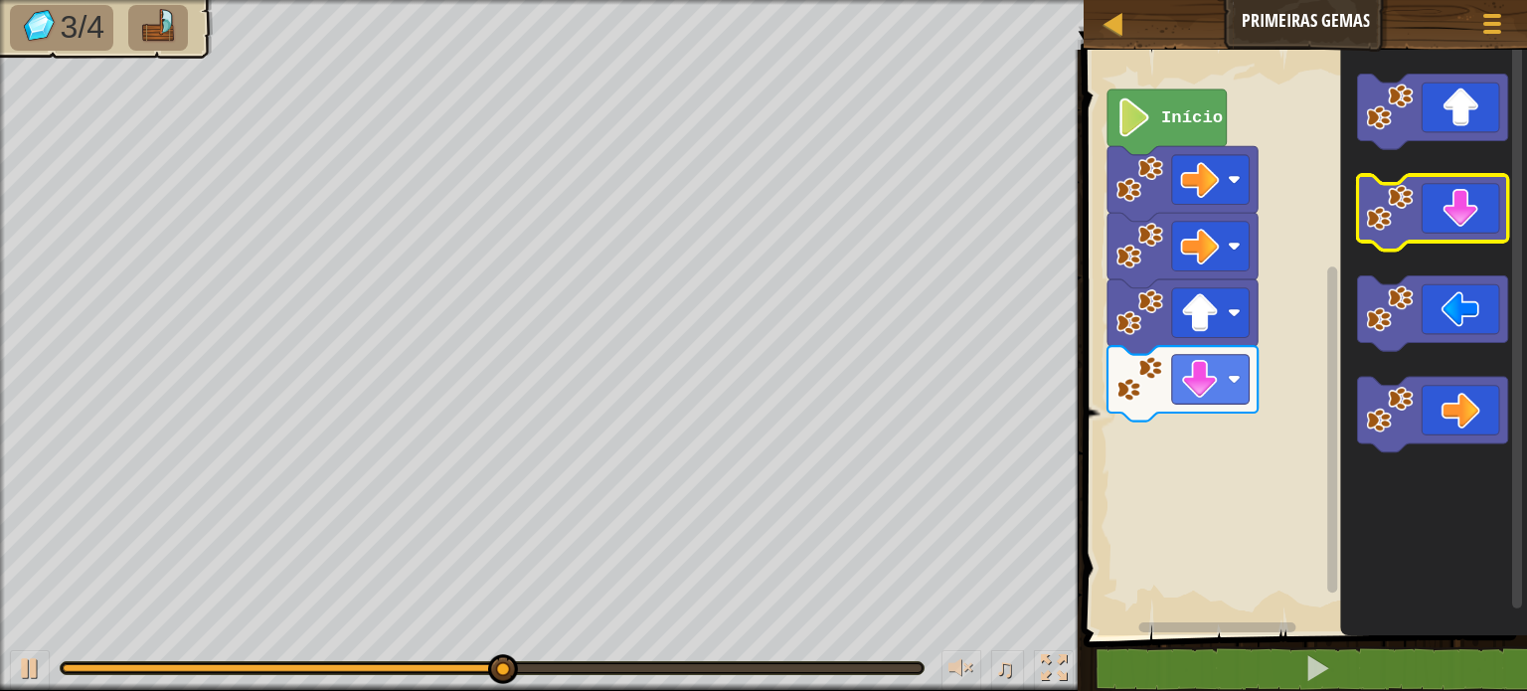
click at [1463, 226] on icon "Espaço de trabalho do Blockly" at bounding box center [1433, 213] width 150 height 76
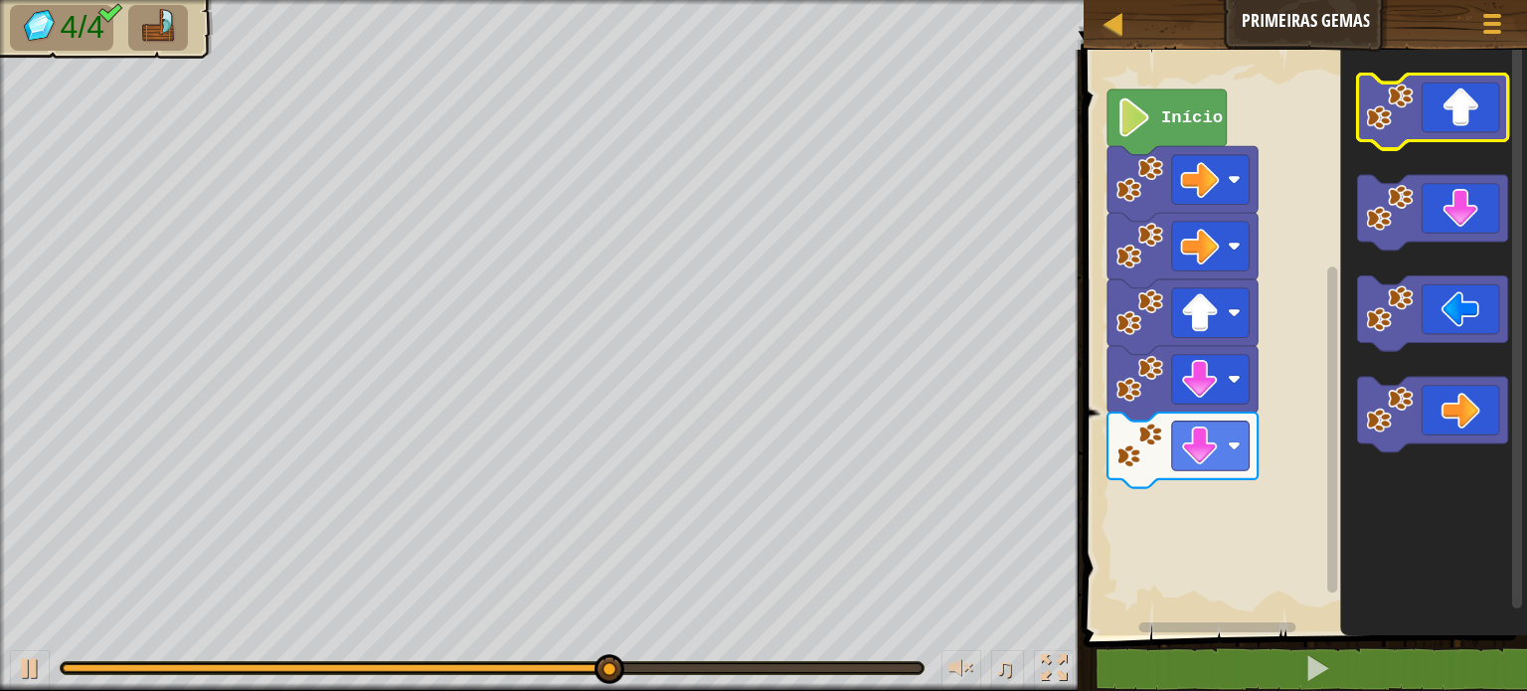
click at [1460, 121] on icon "Espaço de trabalho do Blockly" at bounding box center [1433, 113] width 150 height 76
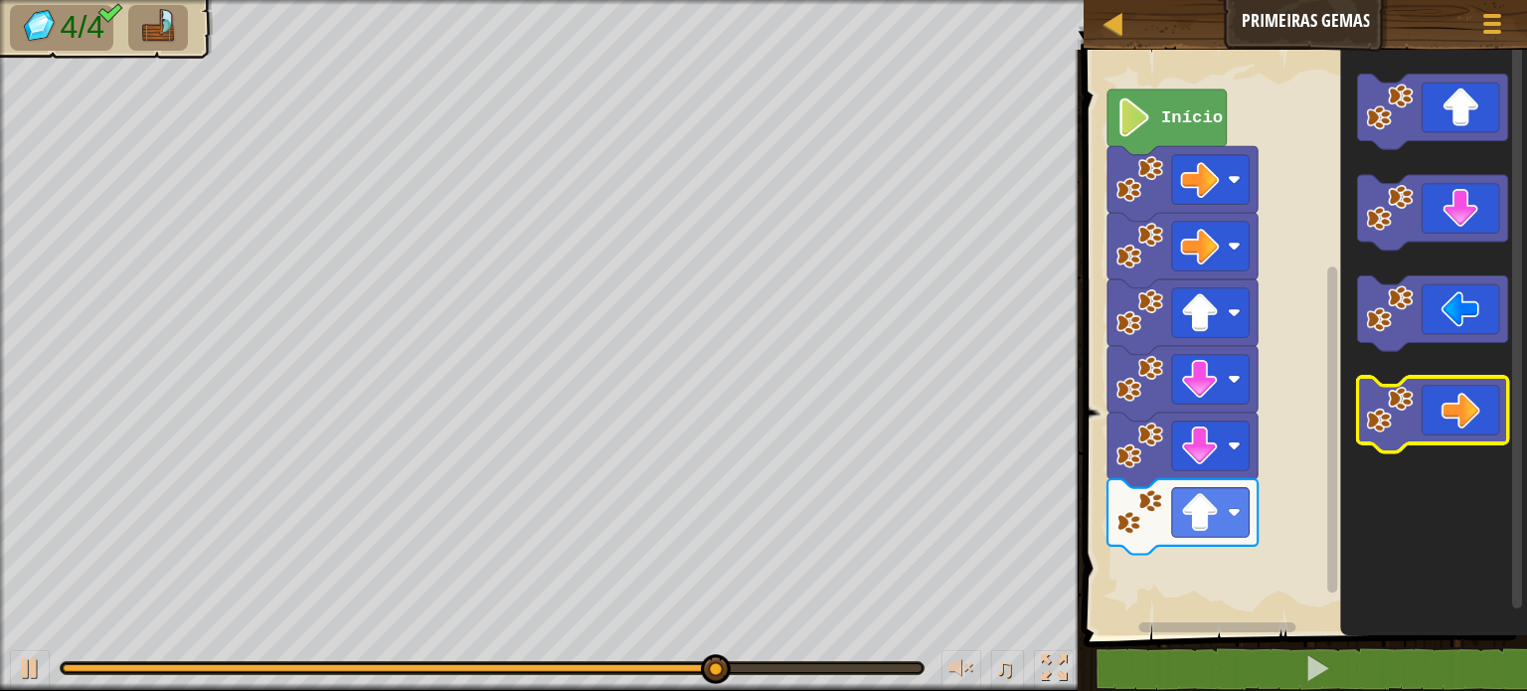
click at [1482, 401] on icon "Espaço de trabalho do Blockly" at bounding box center [1433, 415] width 150 height 76
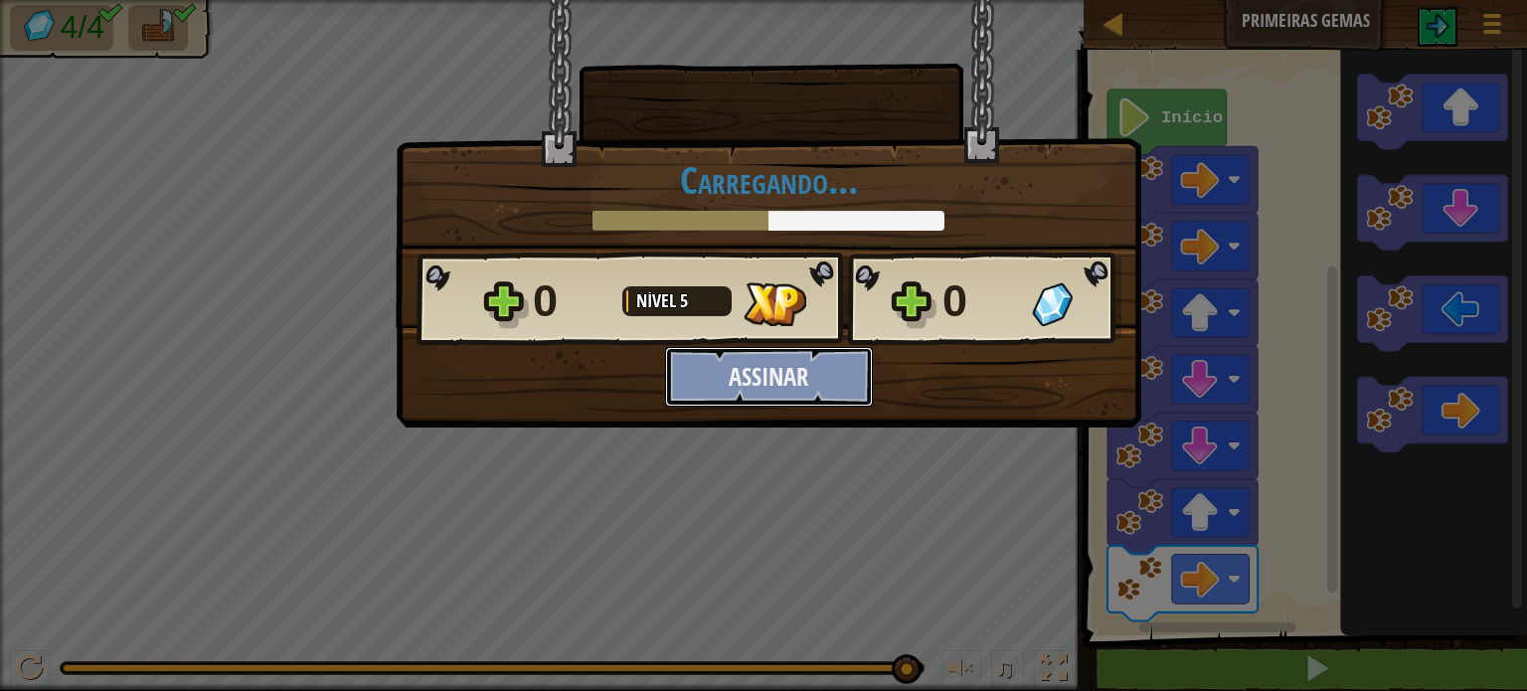
click at [849, 376] on button "Assinar" at bounding box center [769, 377] width 208 height 60
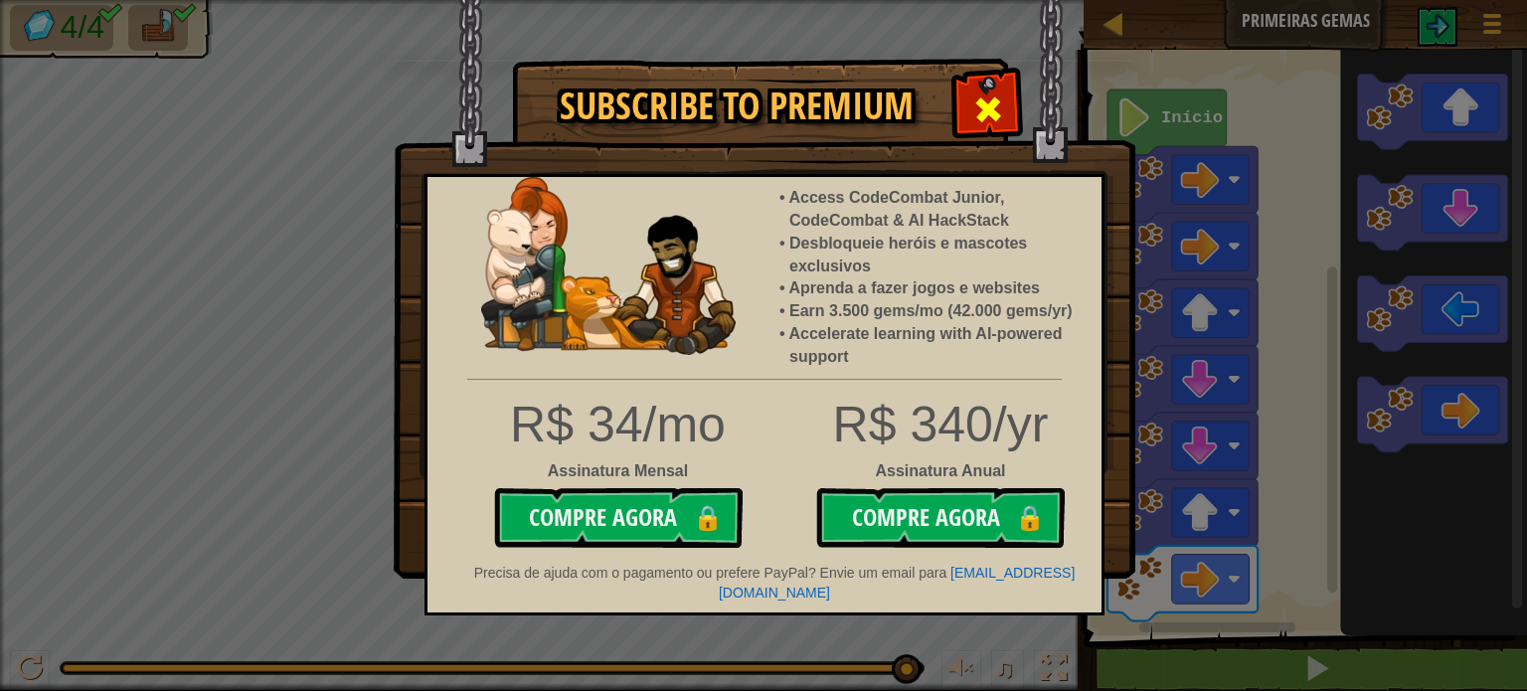
click at [968, 116] on div at bounding box center [987, 107] width 63 height 63
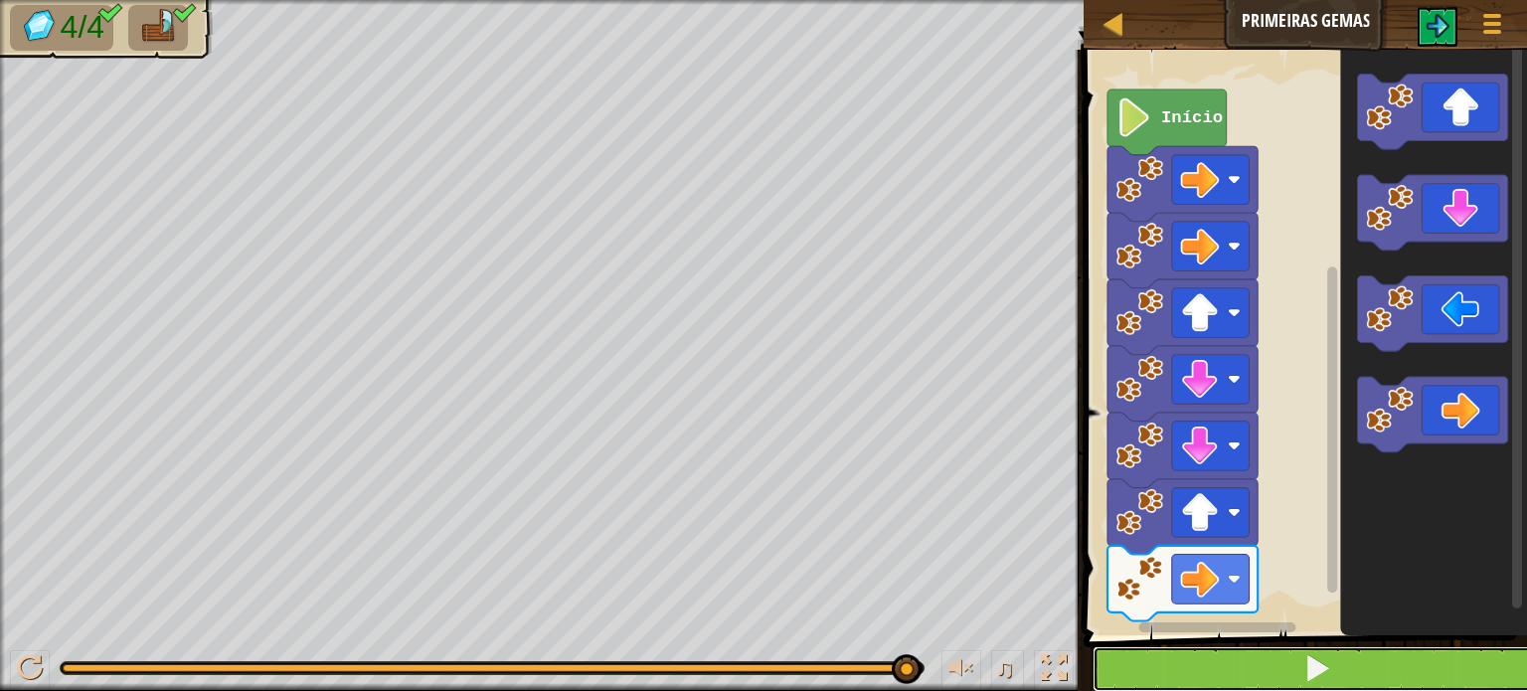
click at [1384, 659] on button at bounding box center [1317, 669] width 449 height 46
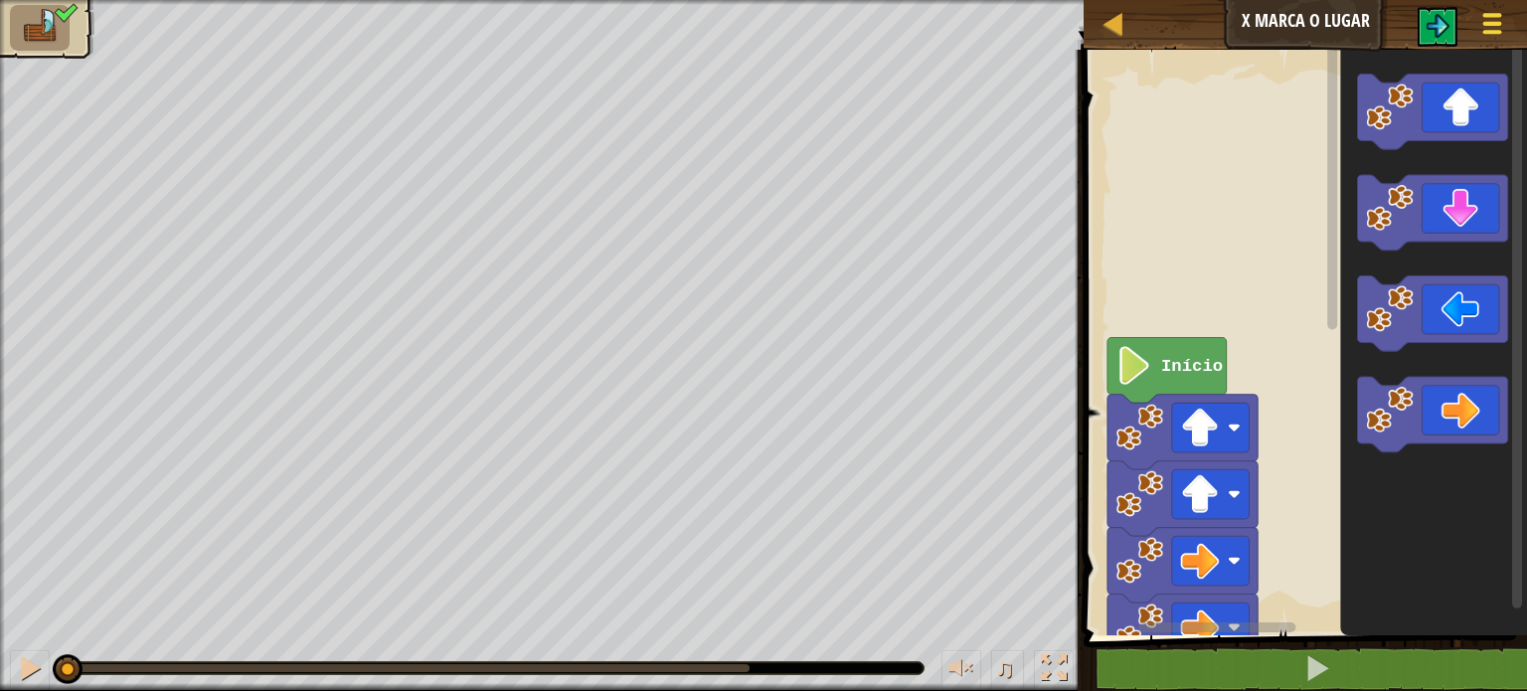
click at [1493, 33] on span at bounding box center [1492, 32] width 19 height 4
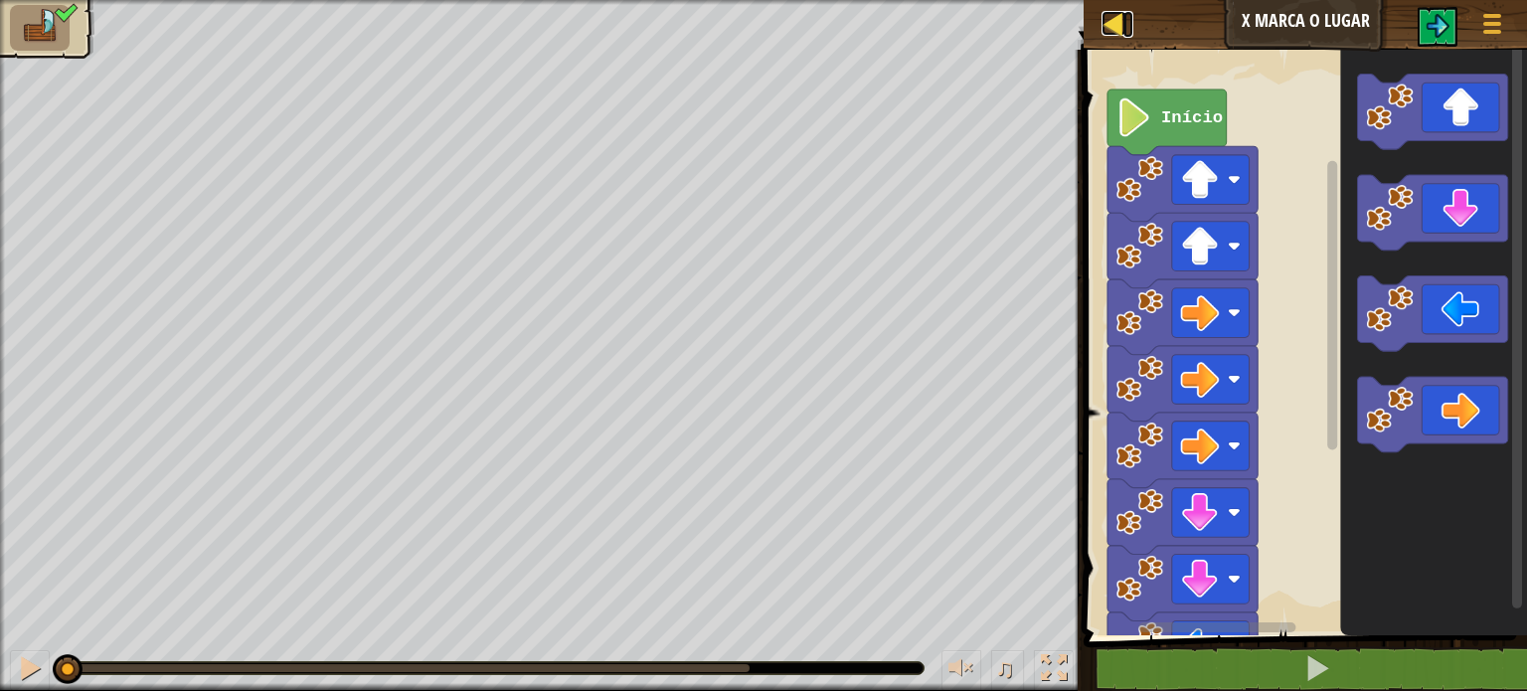
click at [1109, 27] on div at bounding box center [1113, 23] width 25 height 25
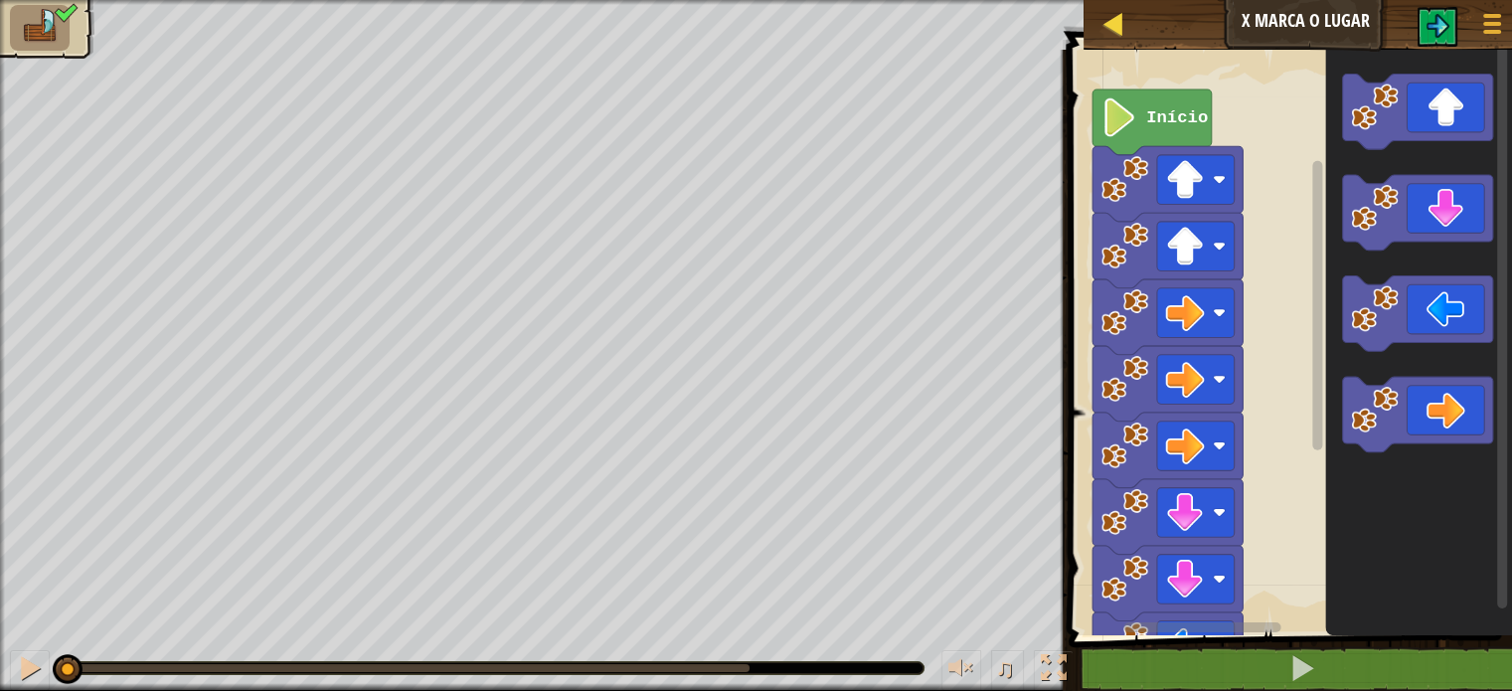
select select "pt-BR"
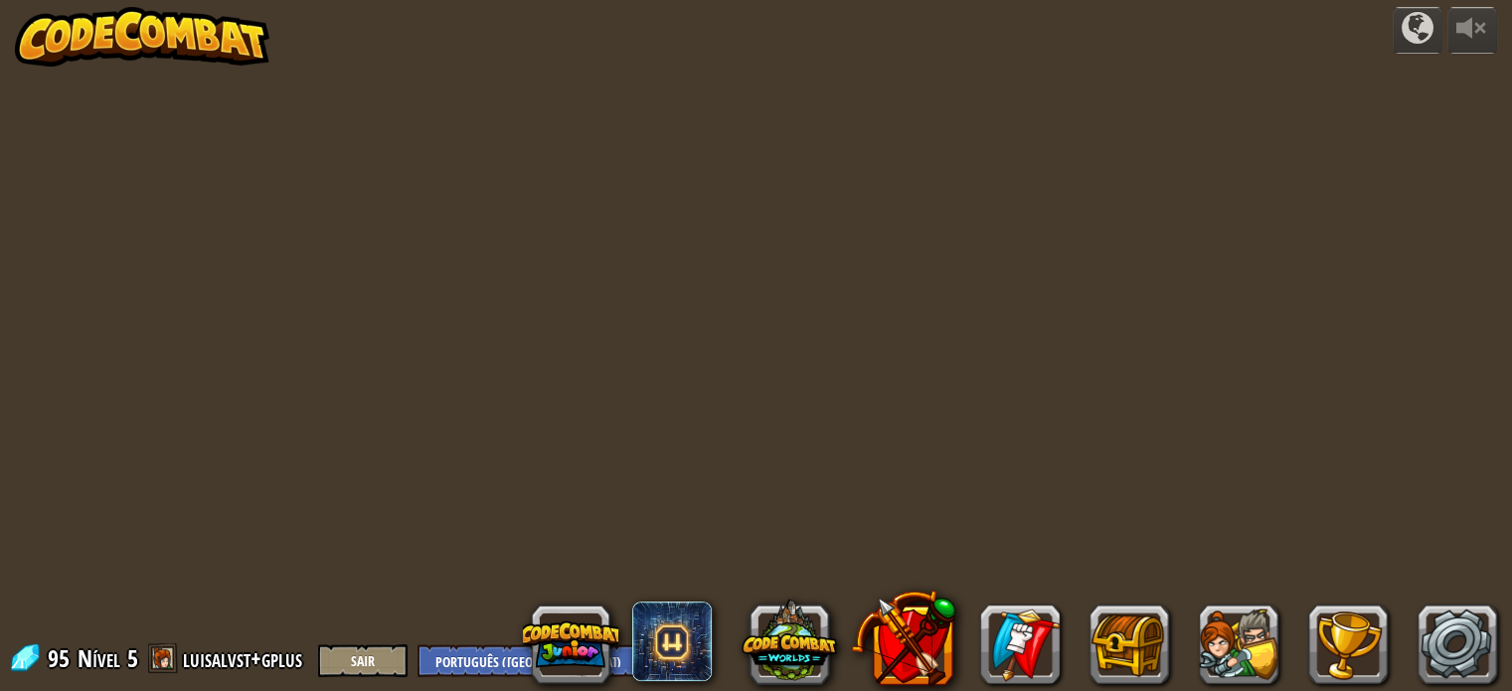
select select "pt-BR"
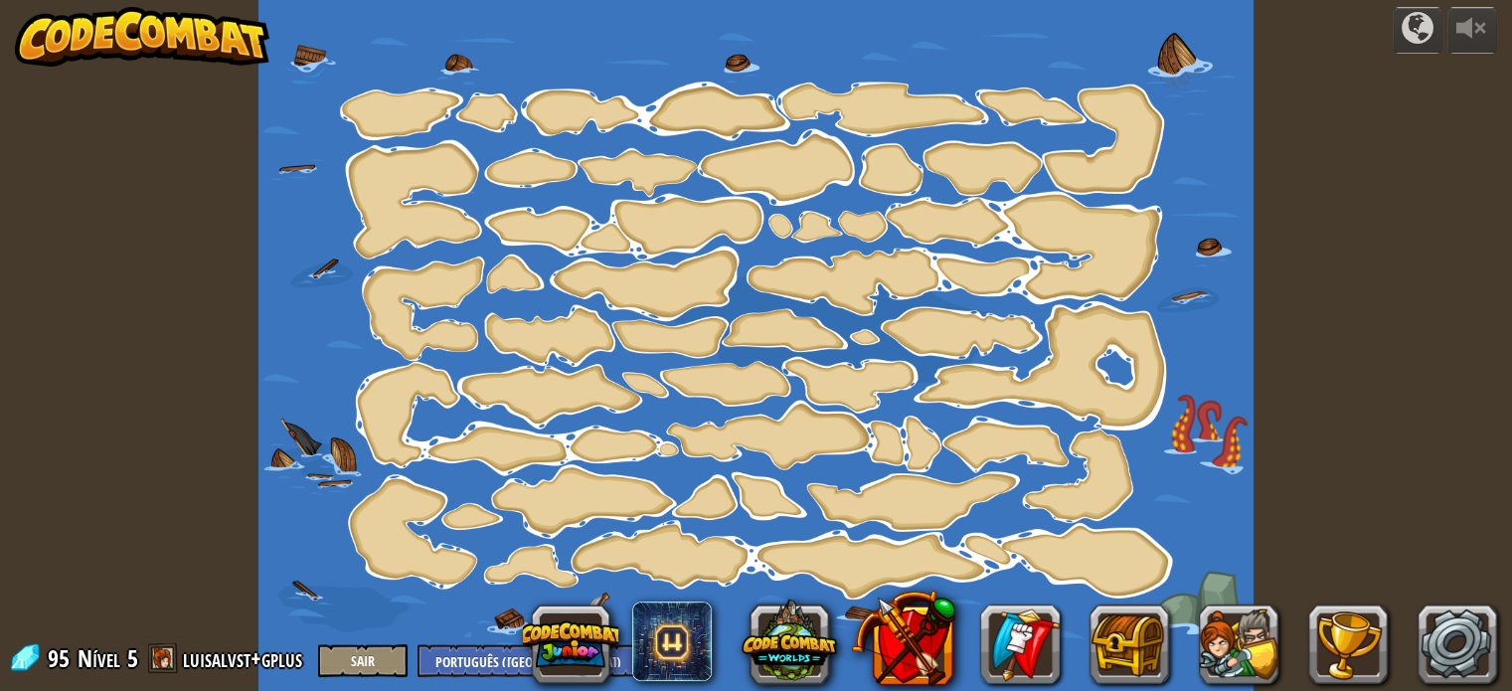
select select "pt-BR"
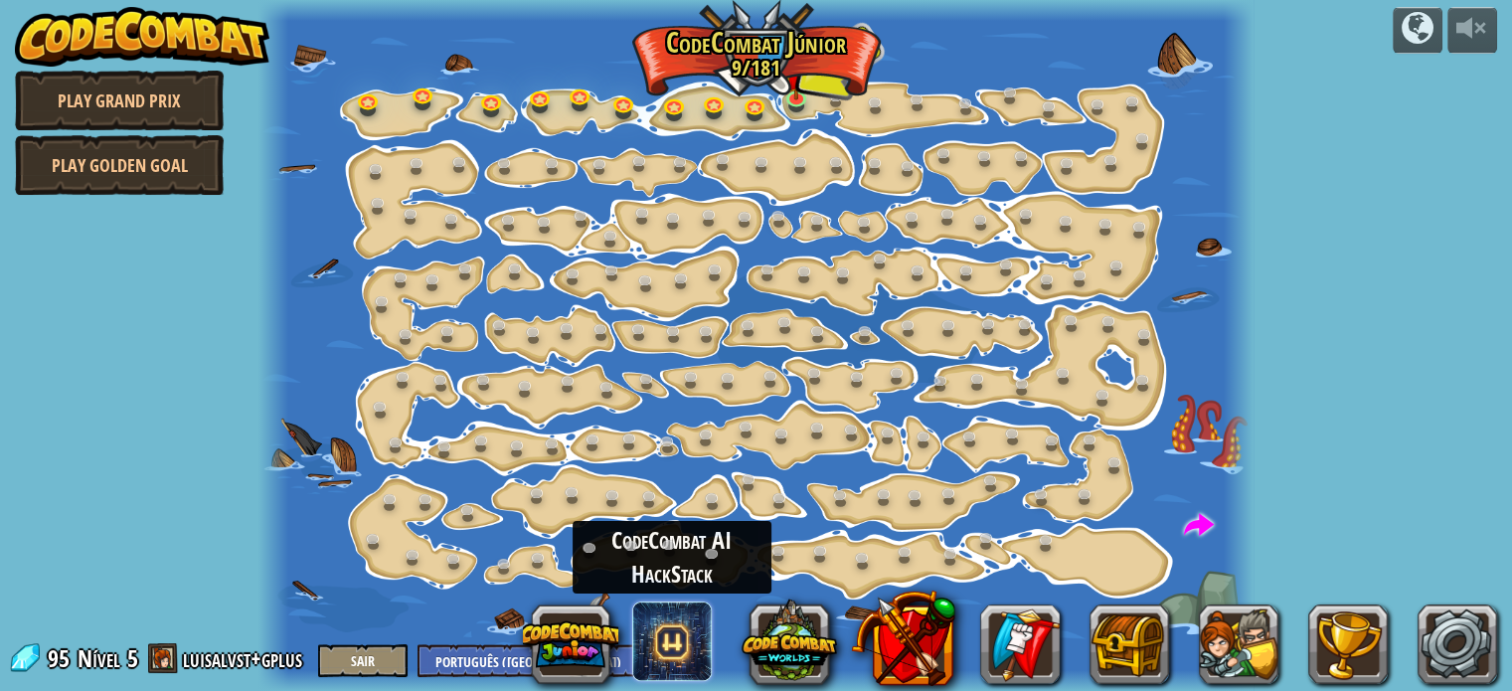
click at [682, 633] on span at bounding box center [672, 641] width 80 height 80
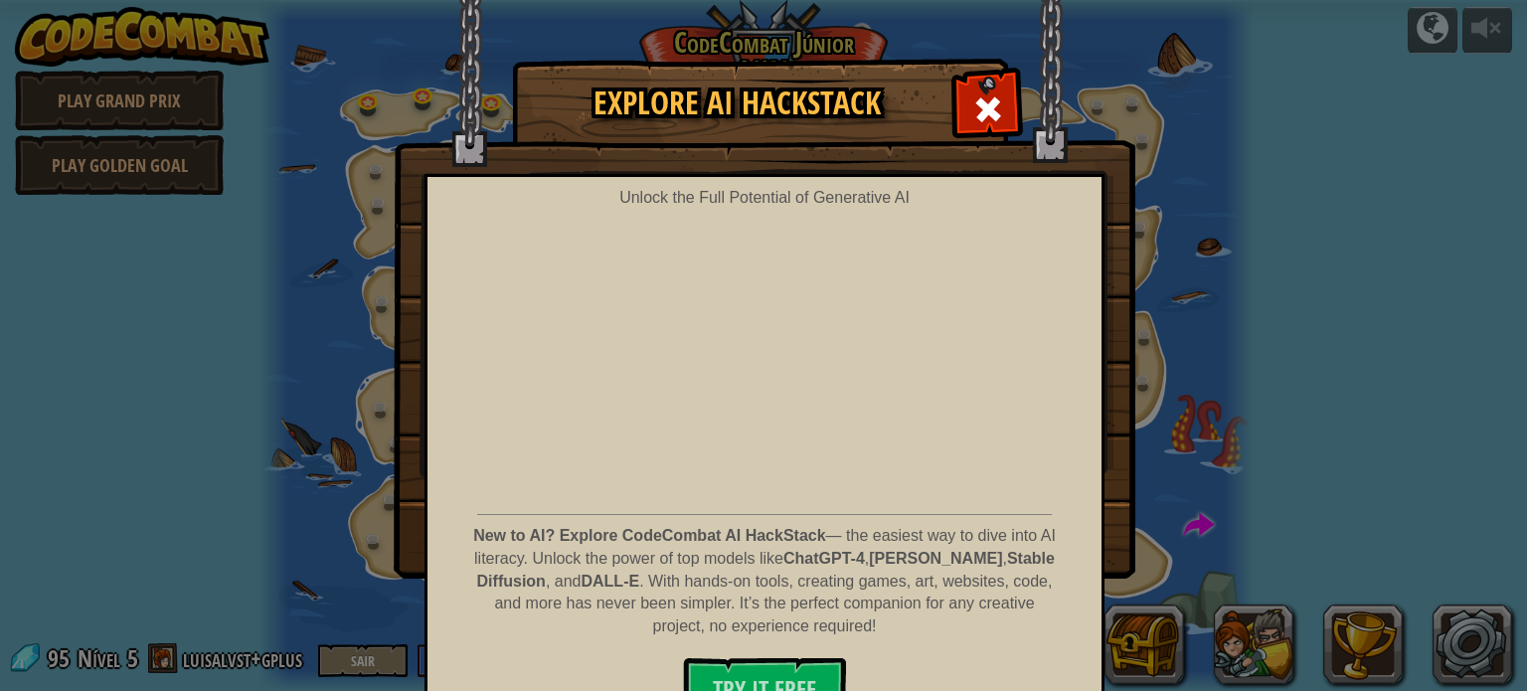
scroll to position [39, 0]
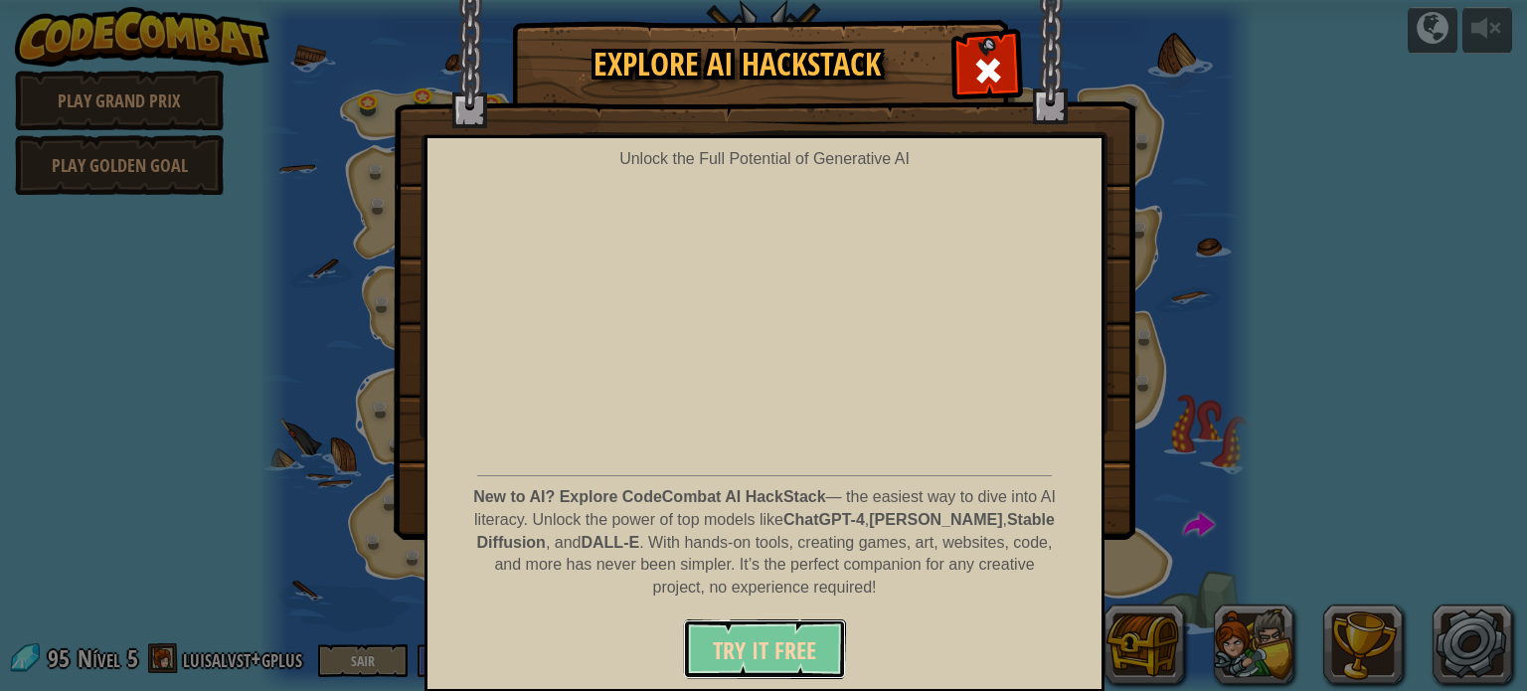
click at [787, 643] on span "Try It Free" at bounding box center [764, 650] width 103 height 32
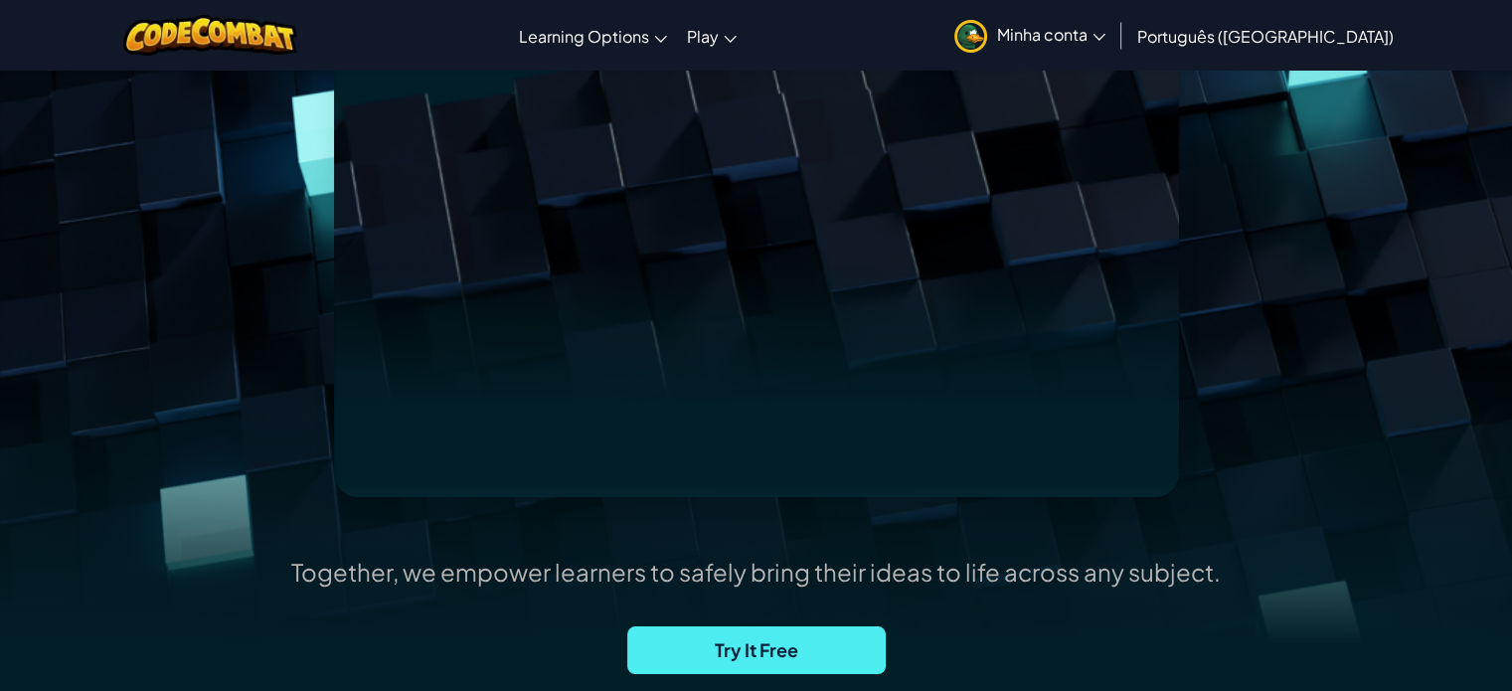
scroll to position [298, 0]
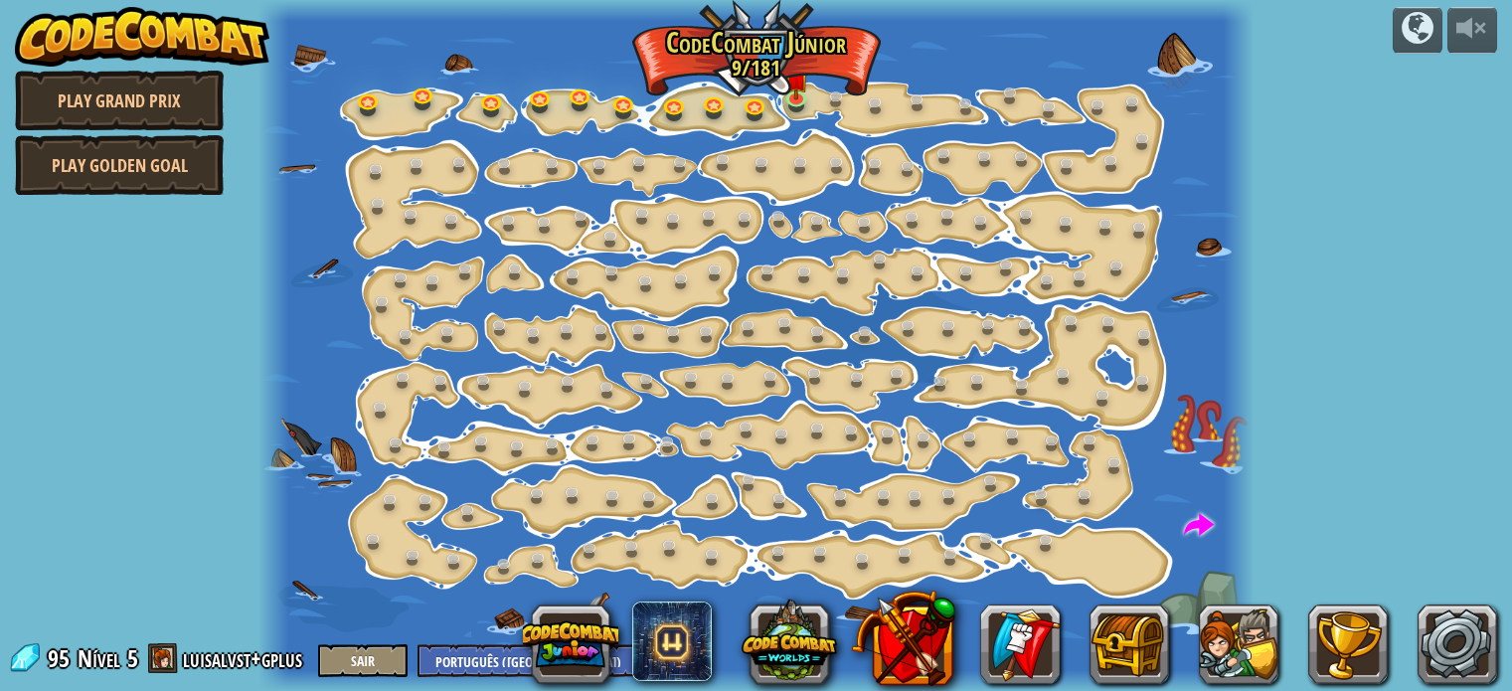
select select "pt-BR"
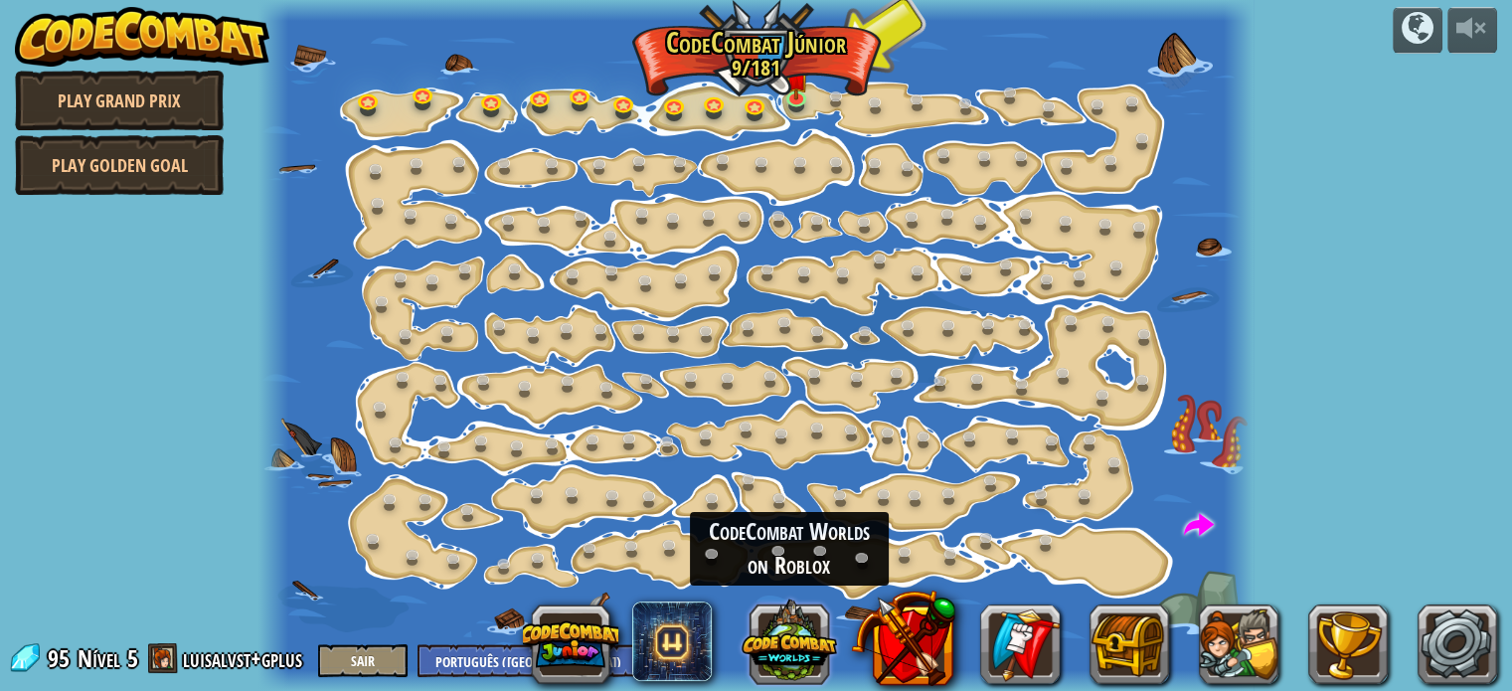
click at [792, 639] on button at bounding box center [789, 639] width 95 height 95
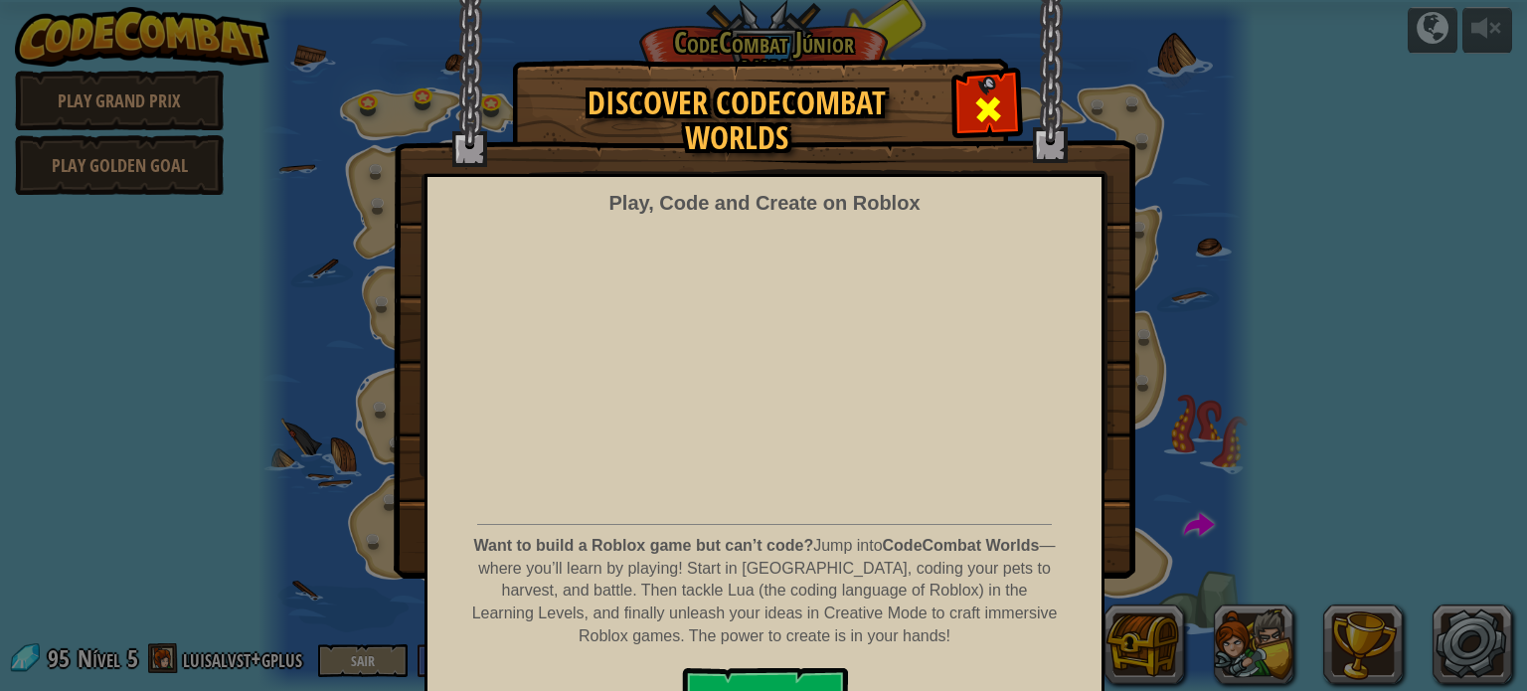
click at [987, 104] on span at bounding box center [988, 109] width 32 height 32
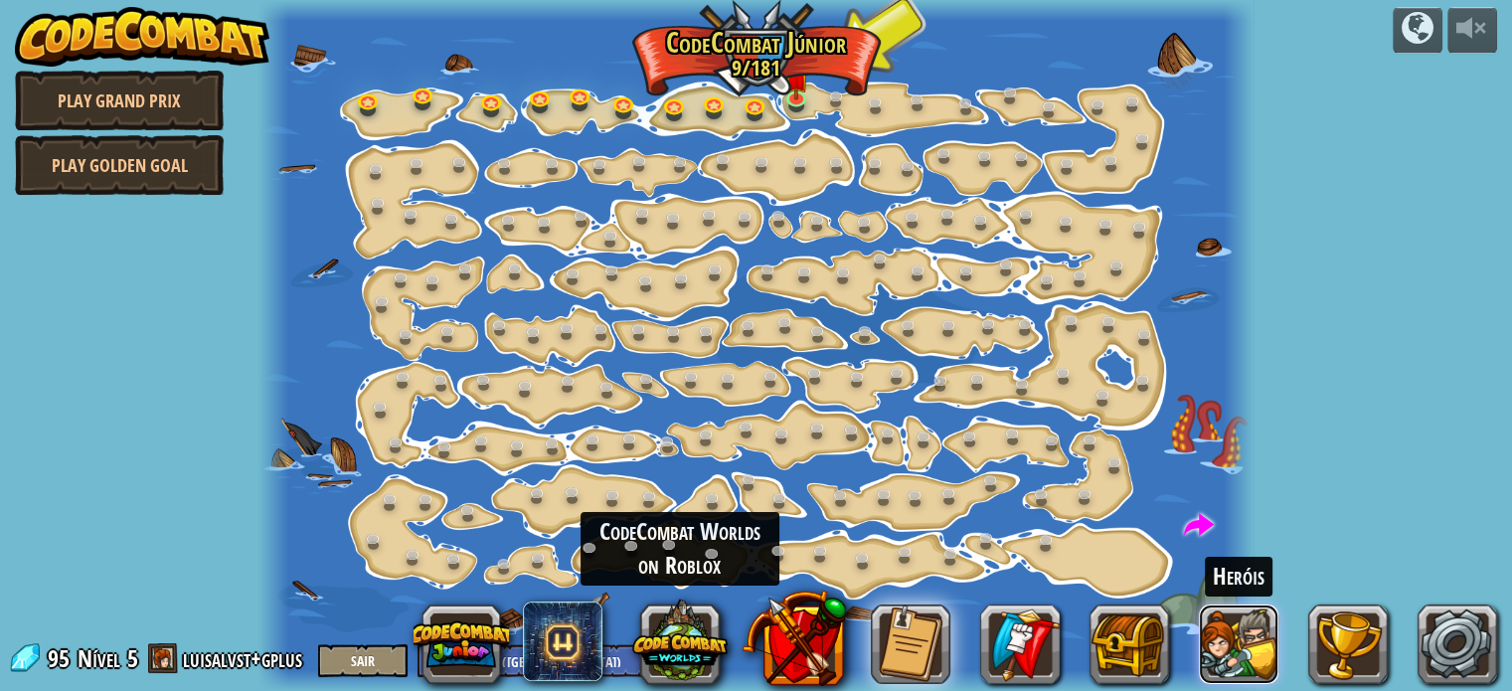
click at [1241, 625] on button at bounding box center [1239, 644] width 80 height 80
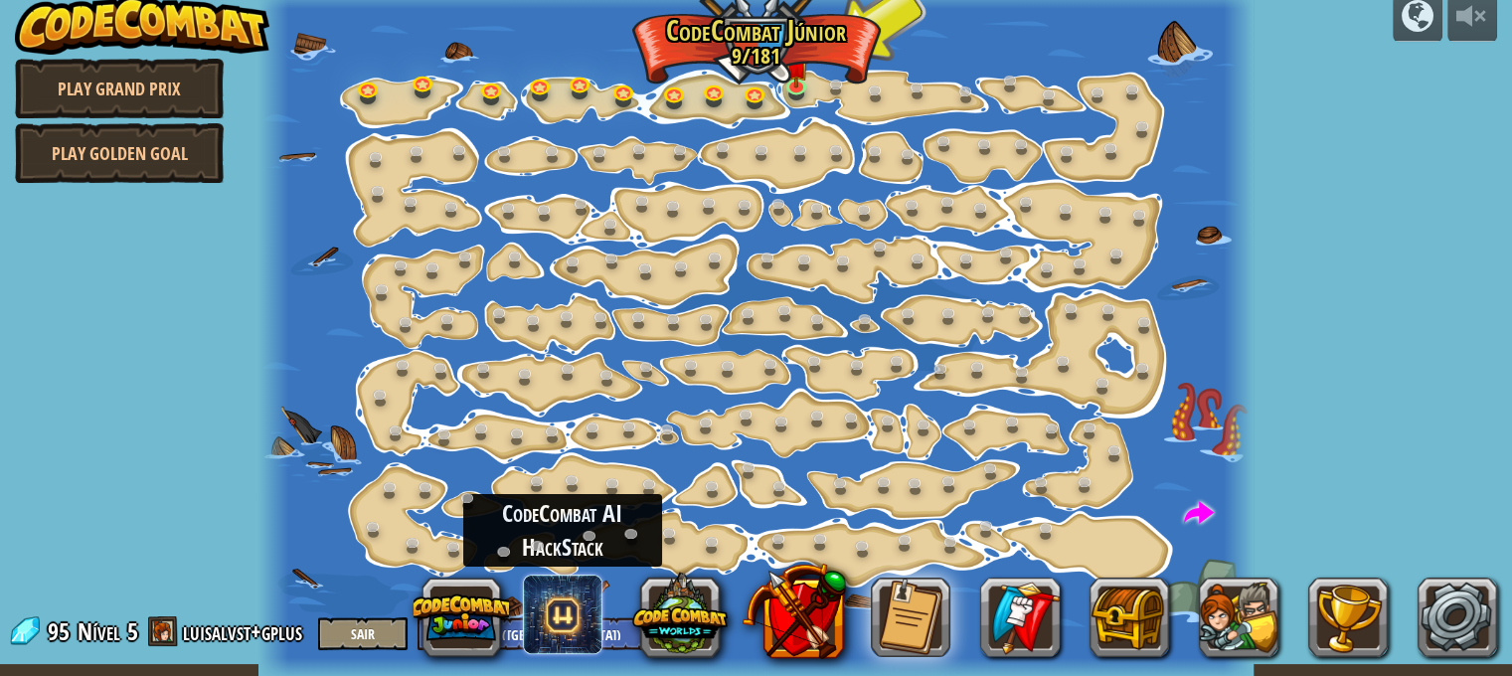
scroll to position [16, 0]
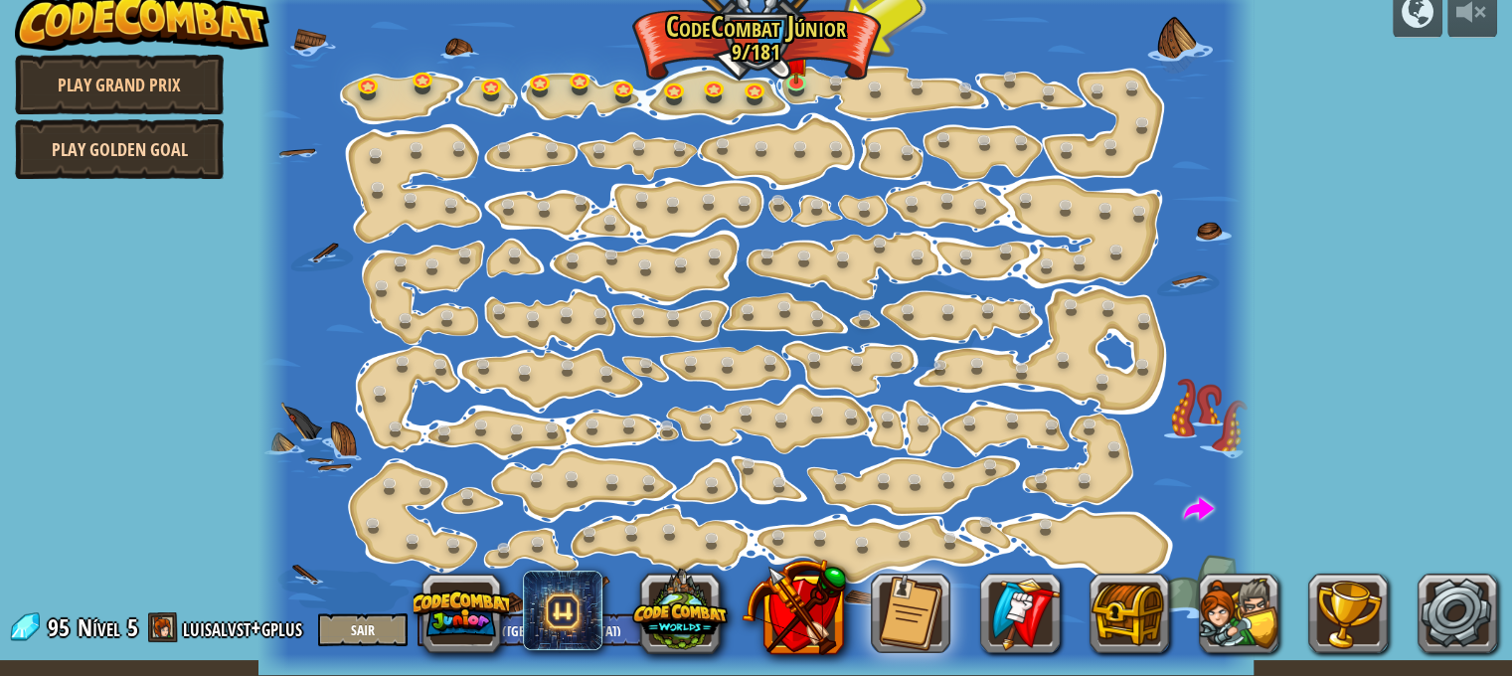
click at [151, 147] on link "Play Golden Goal" at bounding box center [119, 149] width 209 height 60
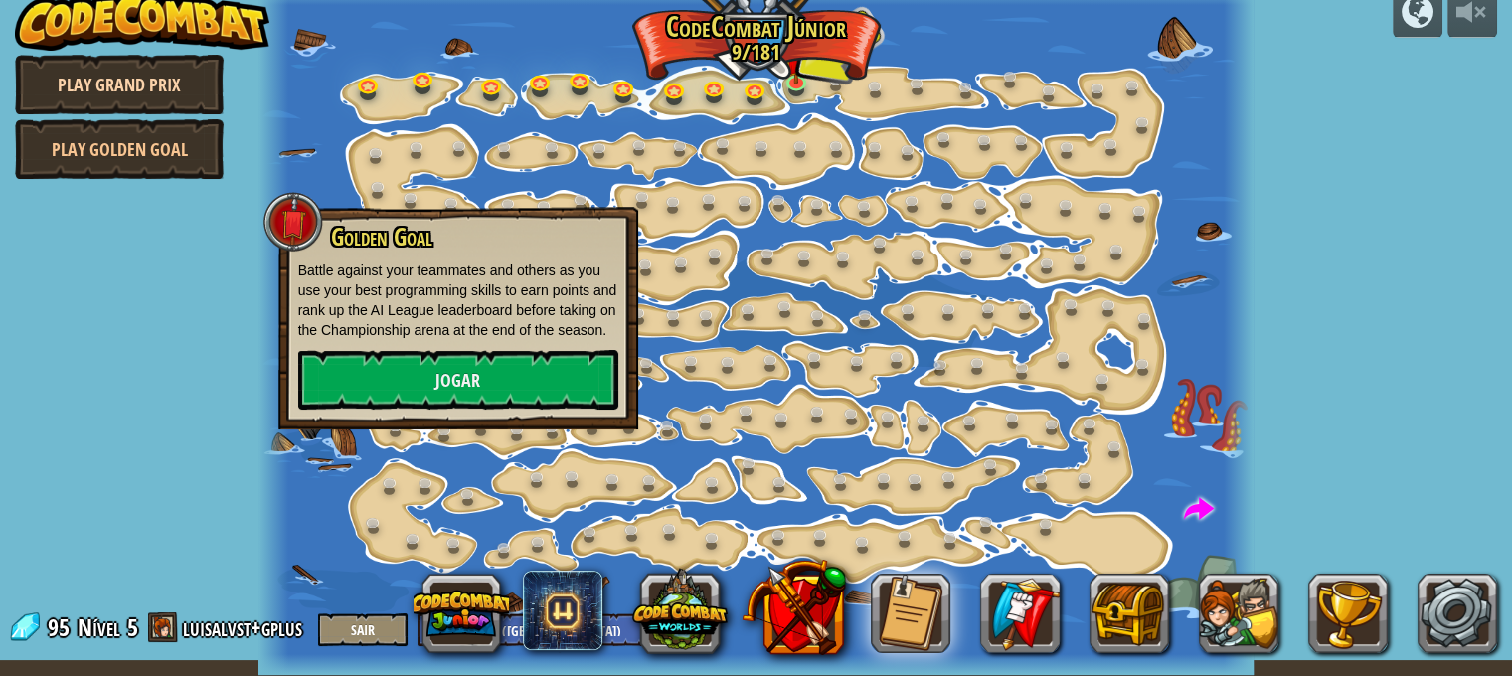
click at [136, 83] on link "Play Grand Prix" at bounding box center [119, 85] width 209 height 60
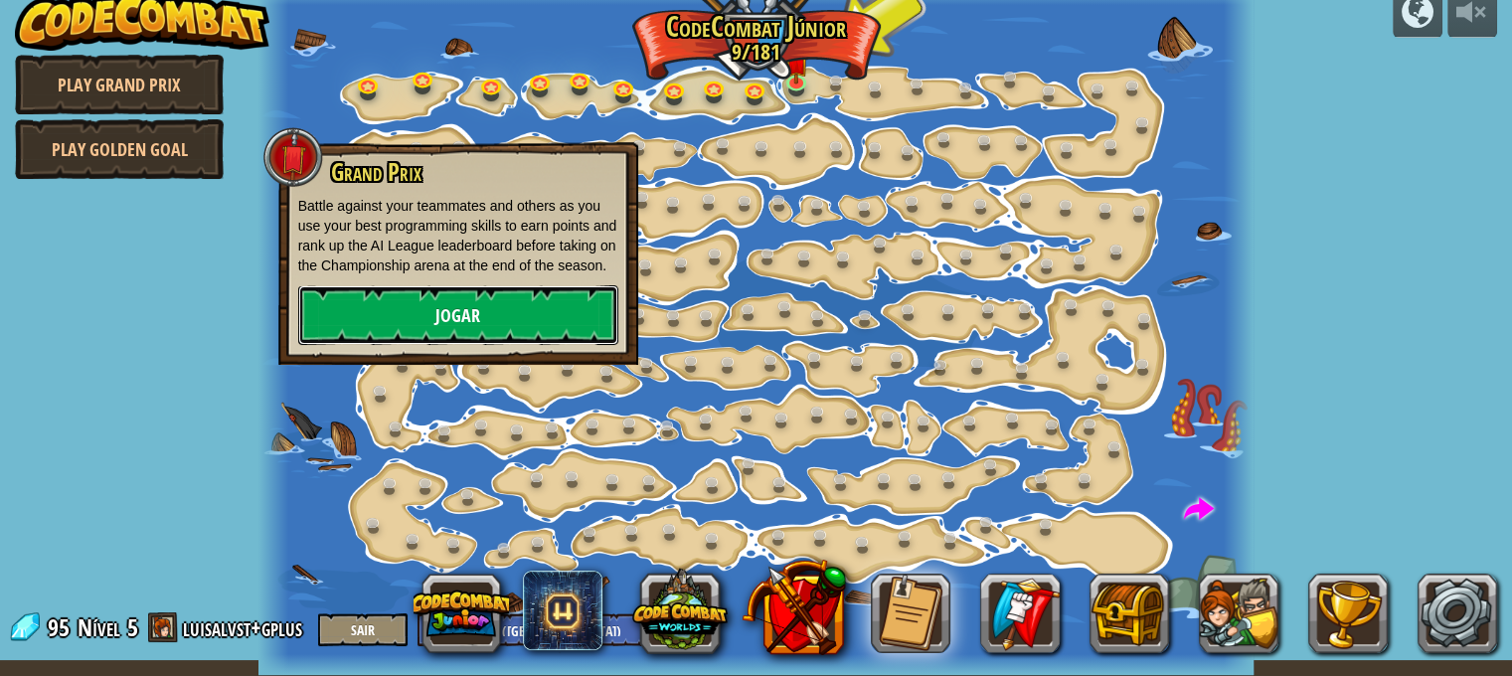
click at [429, 293] on div "Grand Prix Battle against your teammates and others as you use your best progra…" at bounding box center [458, 252] width 320 height 186
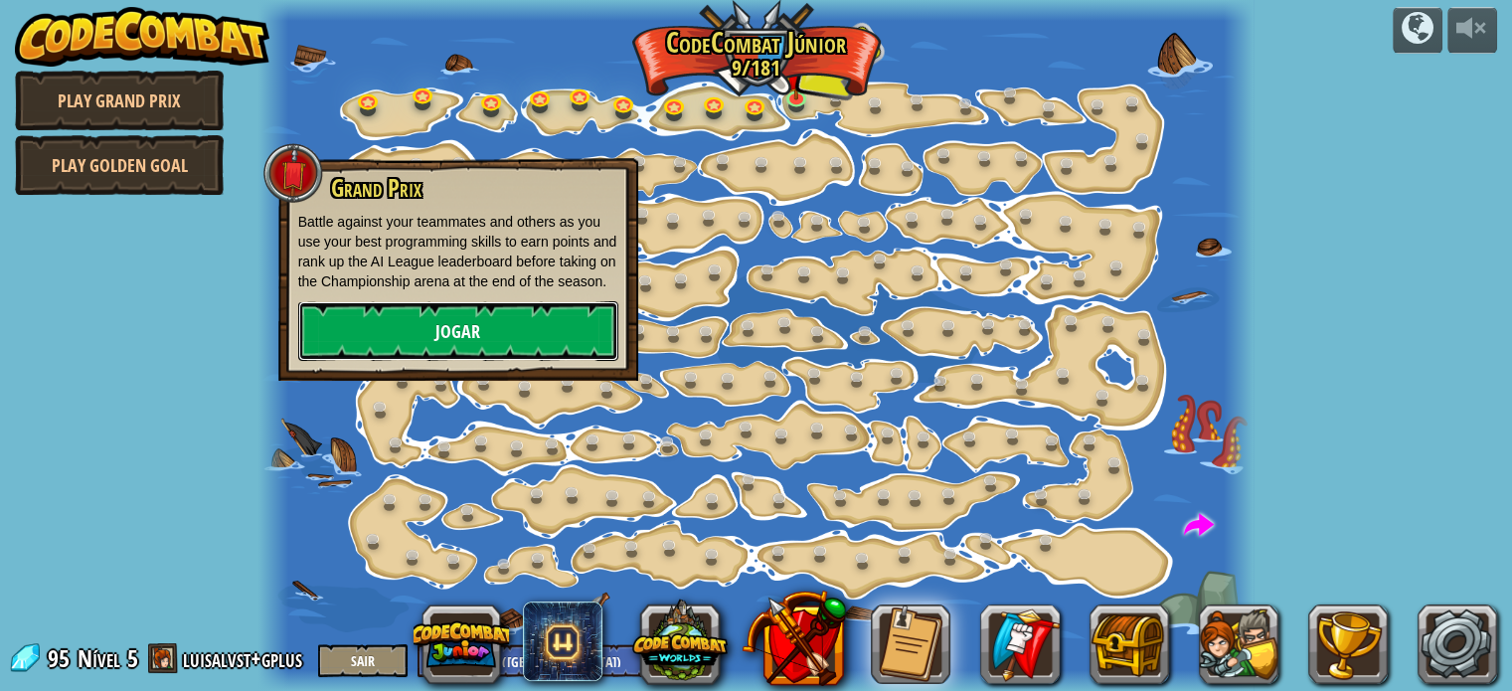
click at [449, 325] on link "Jogar" at bounding box center [458, 331] width 320 height 60
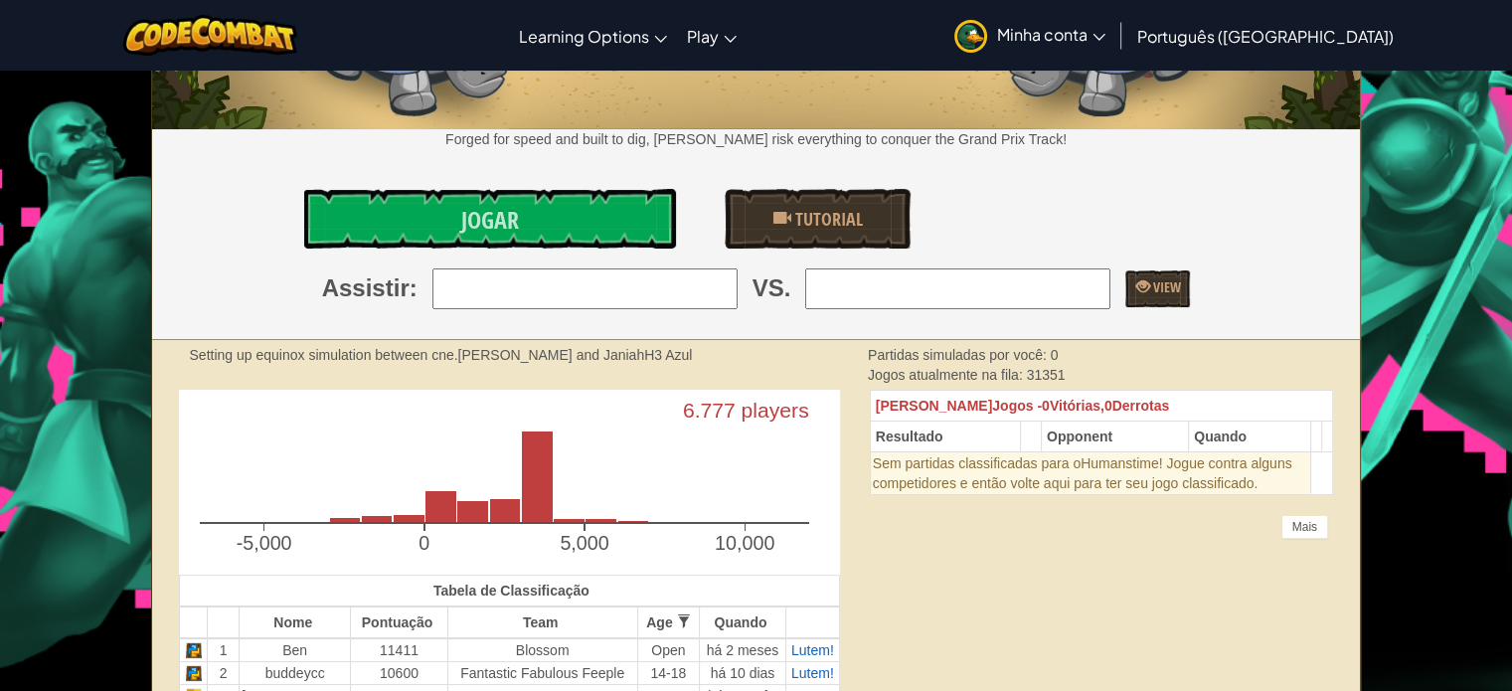
scroll to position [298, 0]
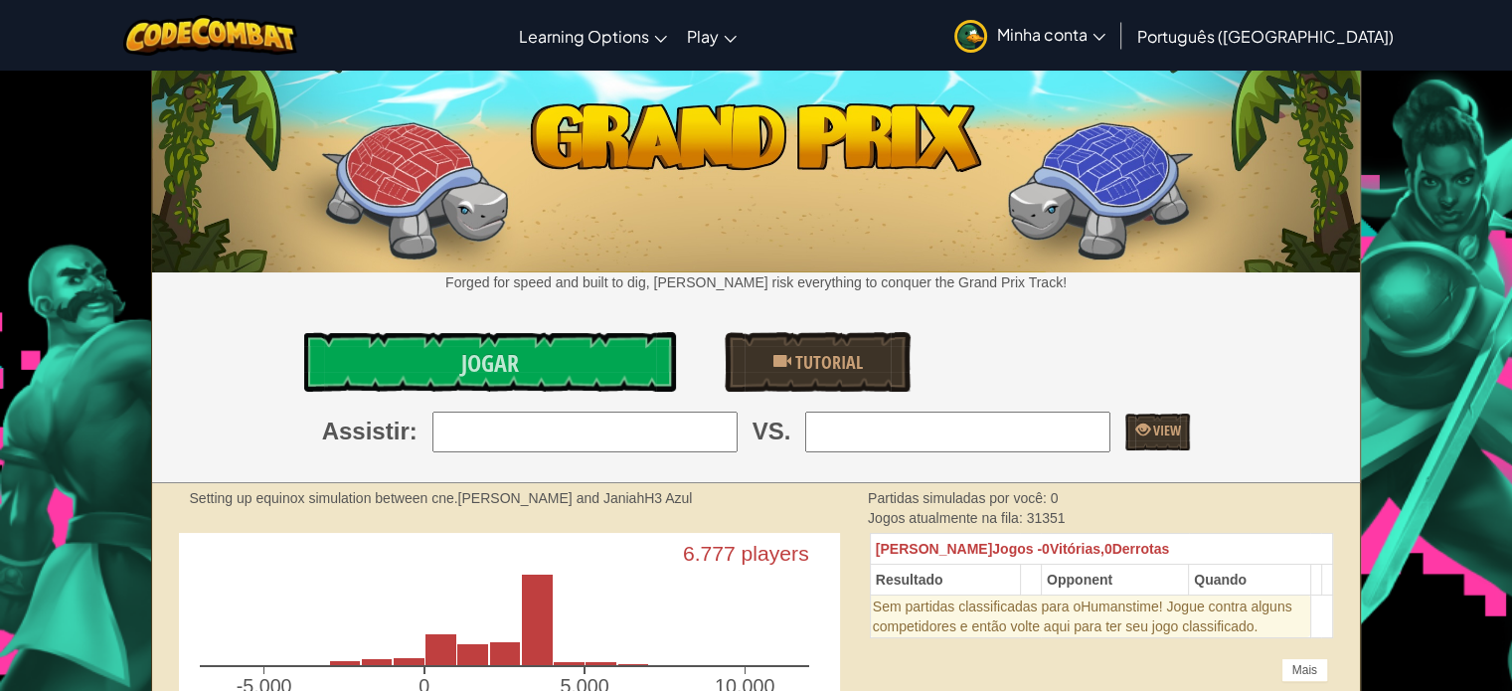
select select "pt-BR"
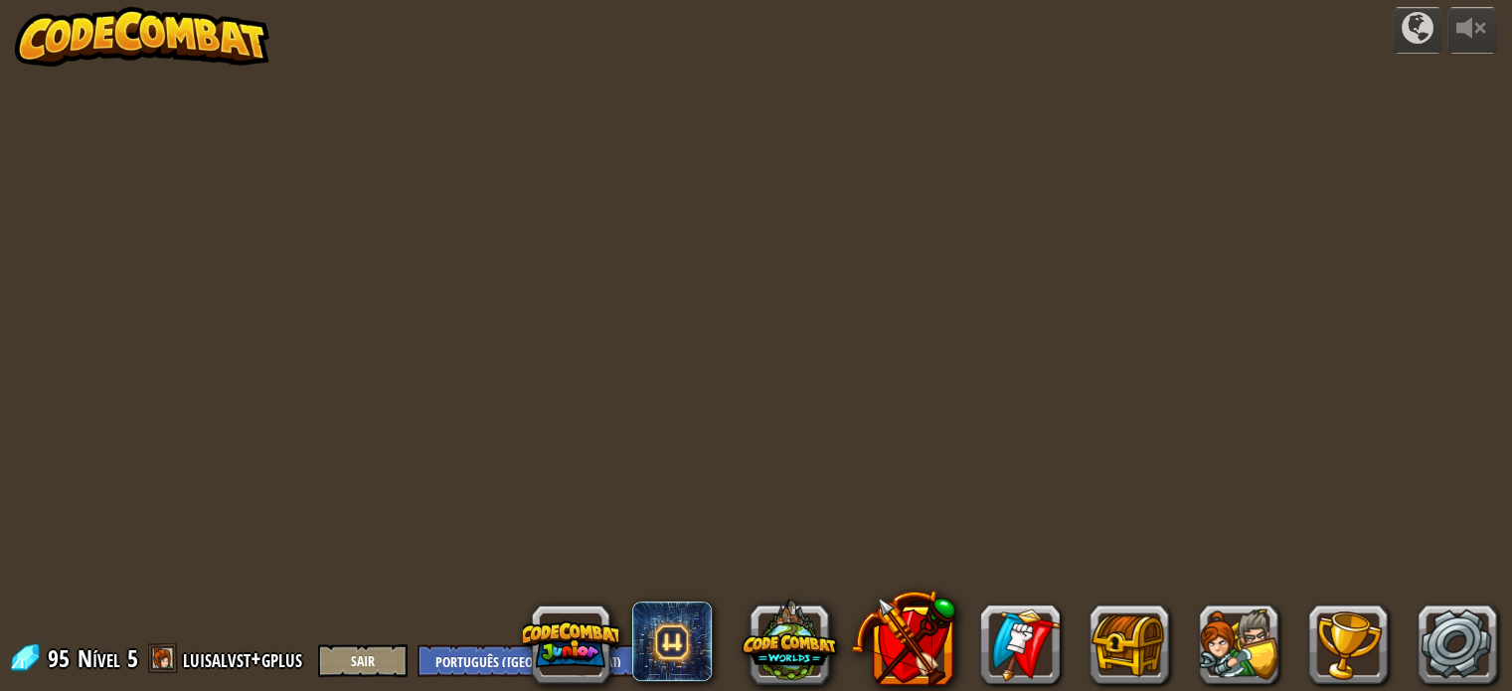
select select "pt-BR"
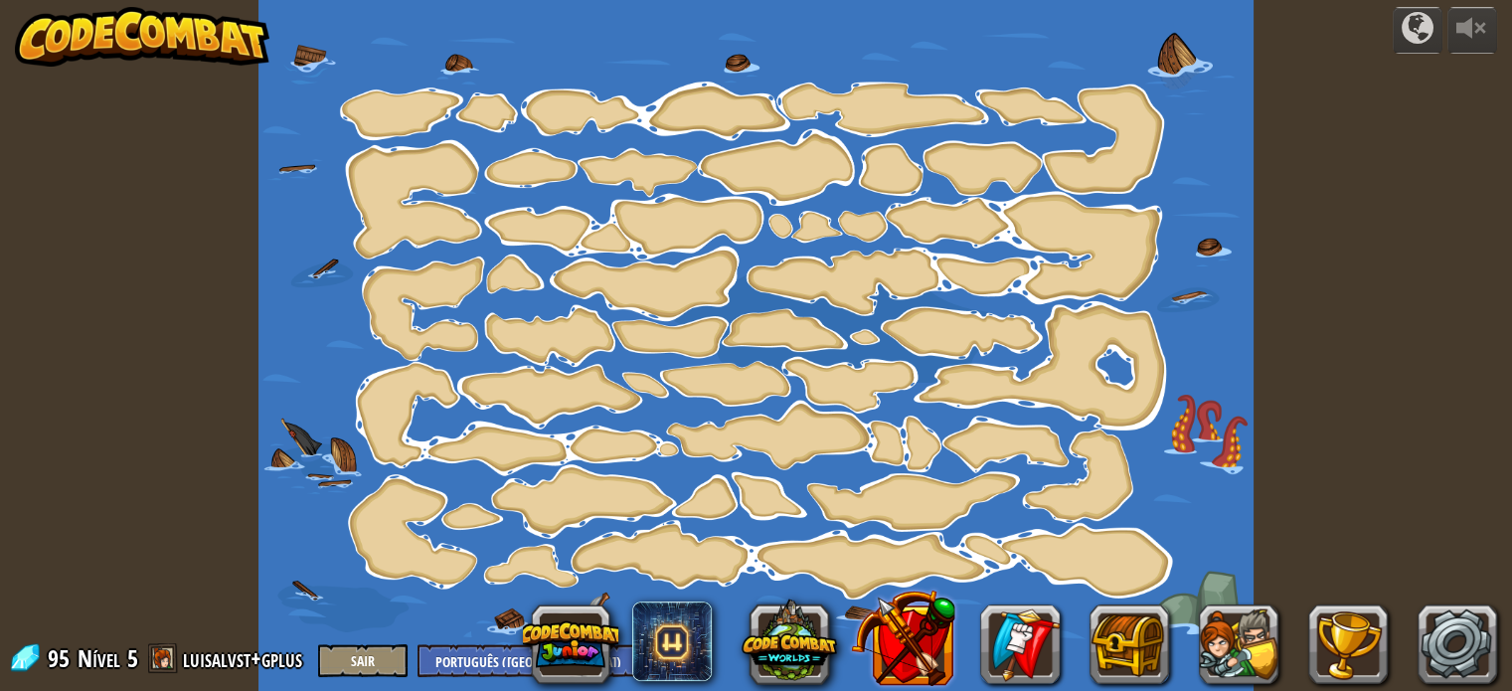
select select "pt-BR"
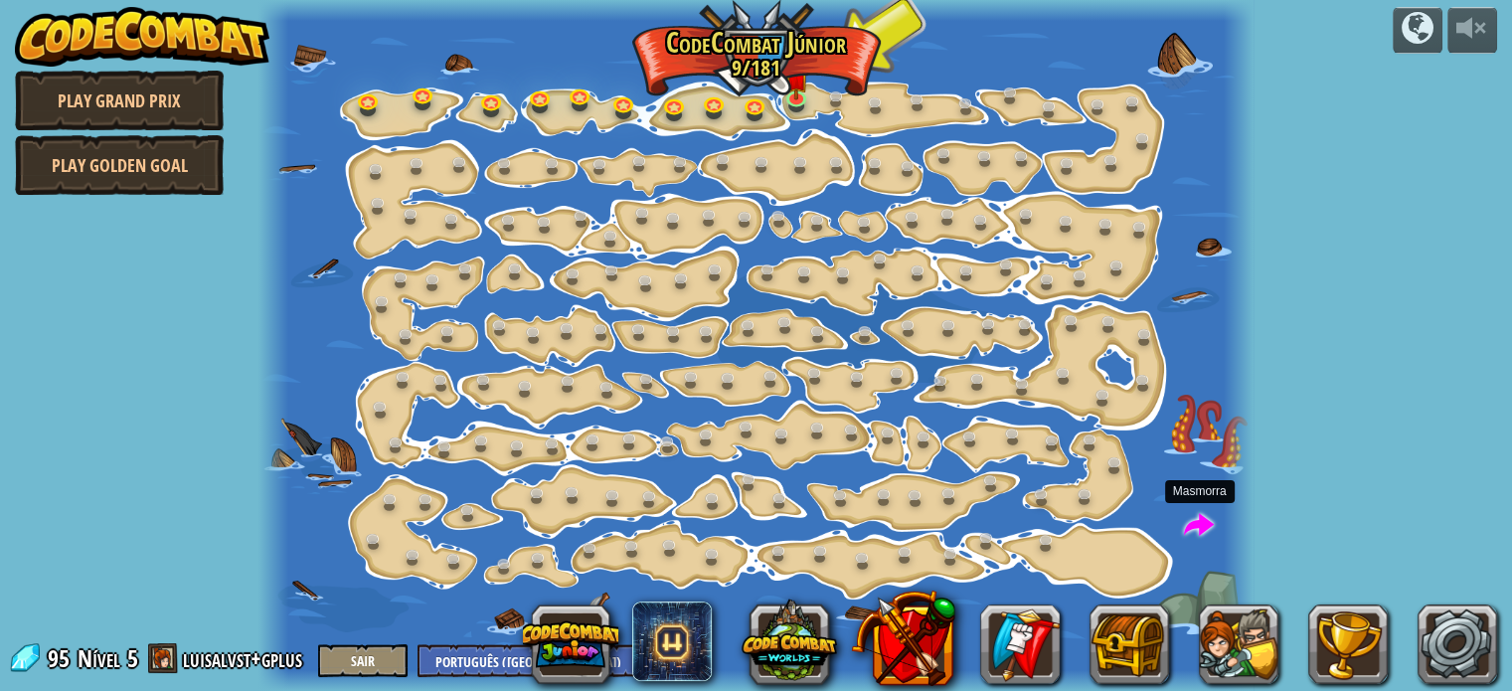
click at [1213, 520] on span at bounding box center [1199, 526] width 30 height 30
select select "pt-BR"
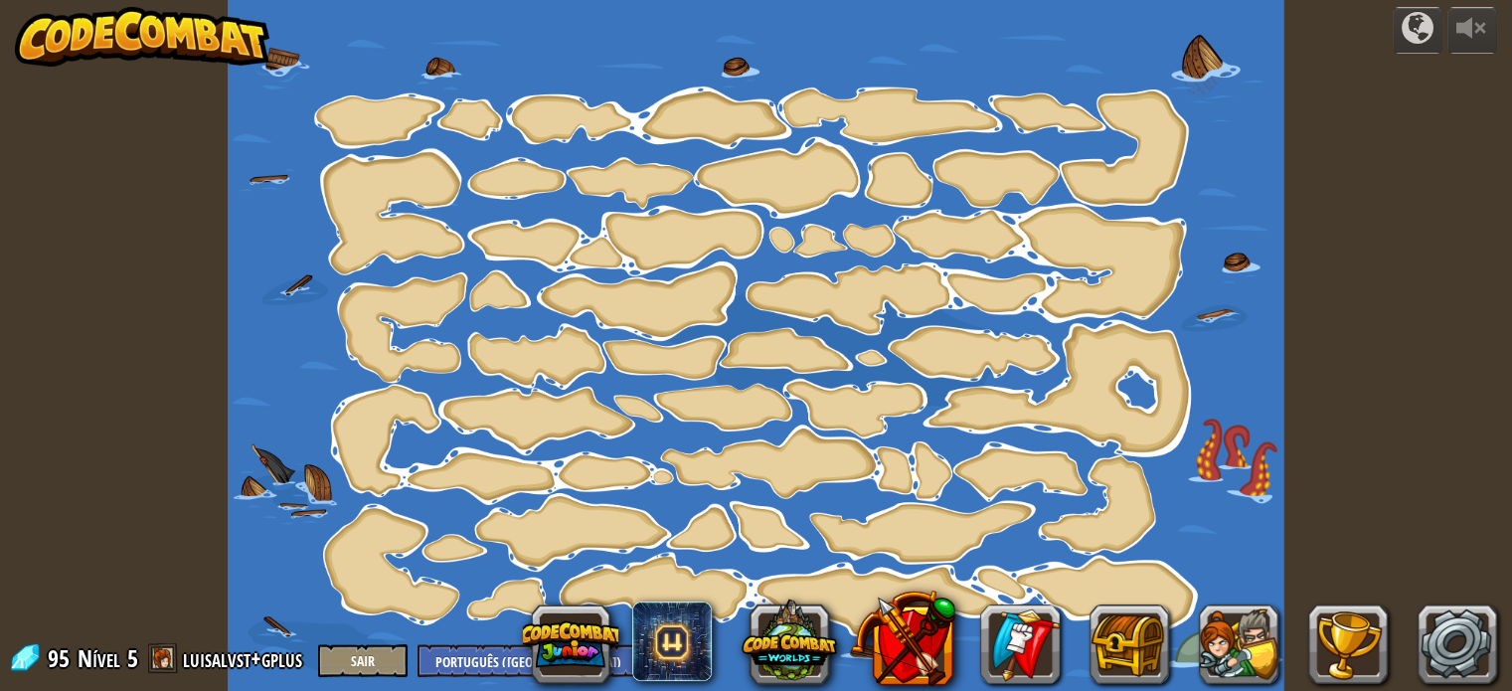
select select "pt-BR"
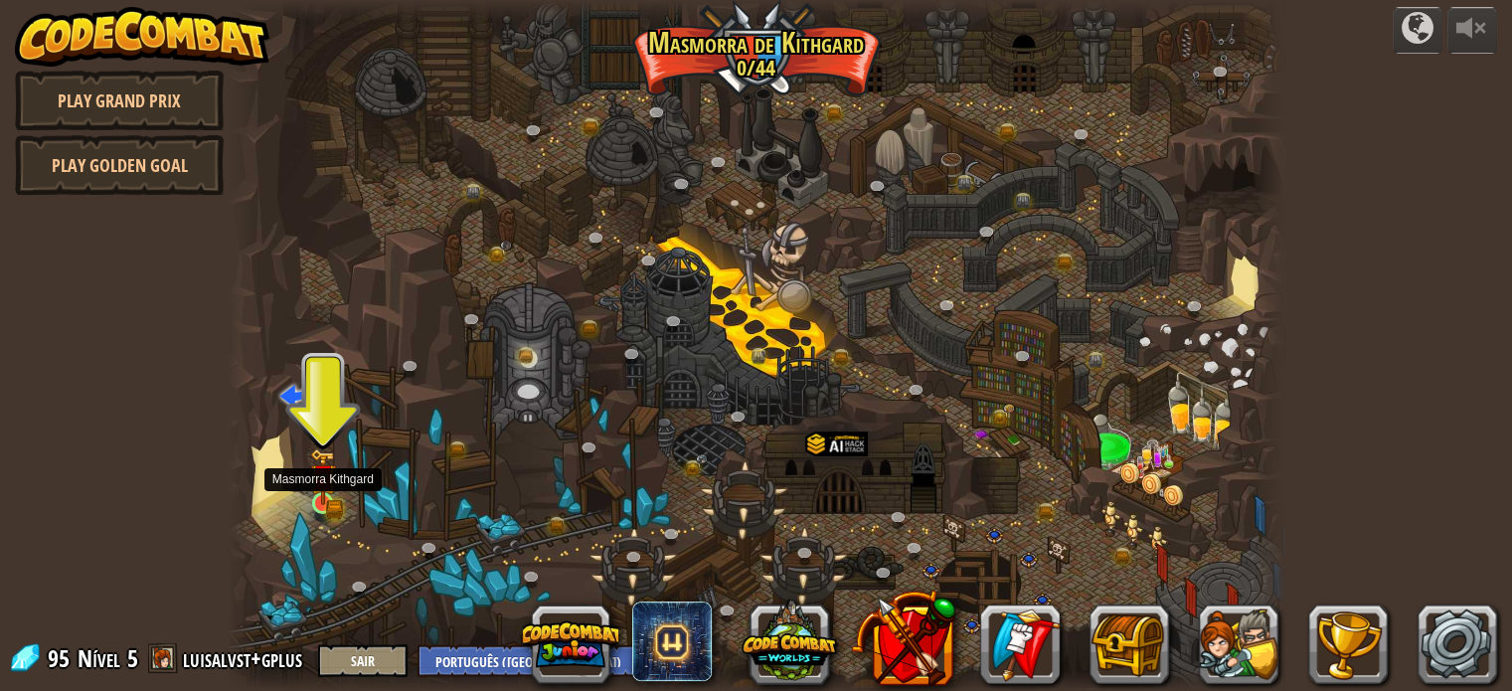
click at [310, 500] on img at bounding box center [323, 476] width 26 height 57
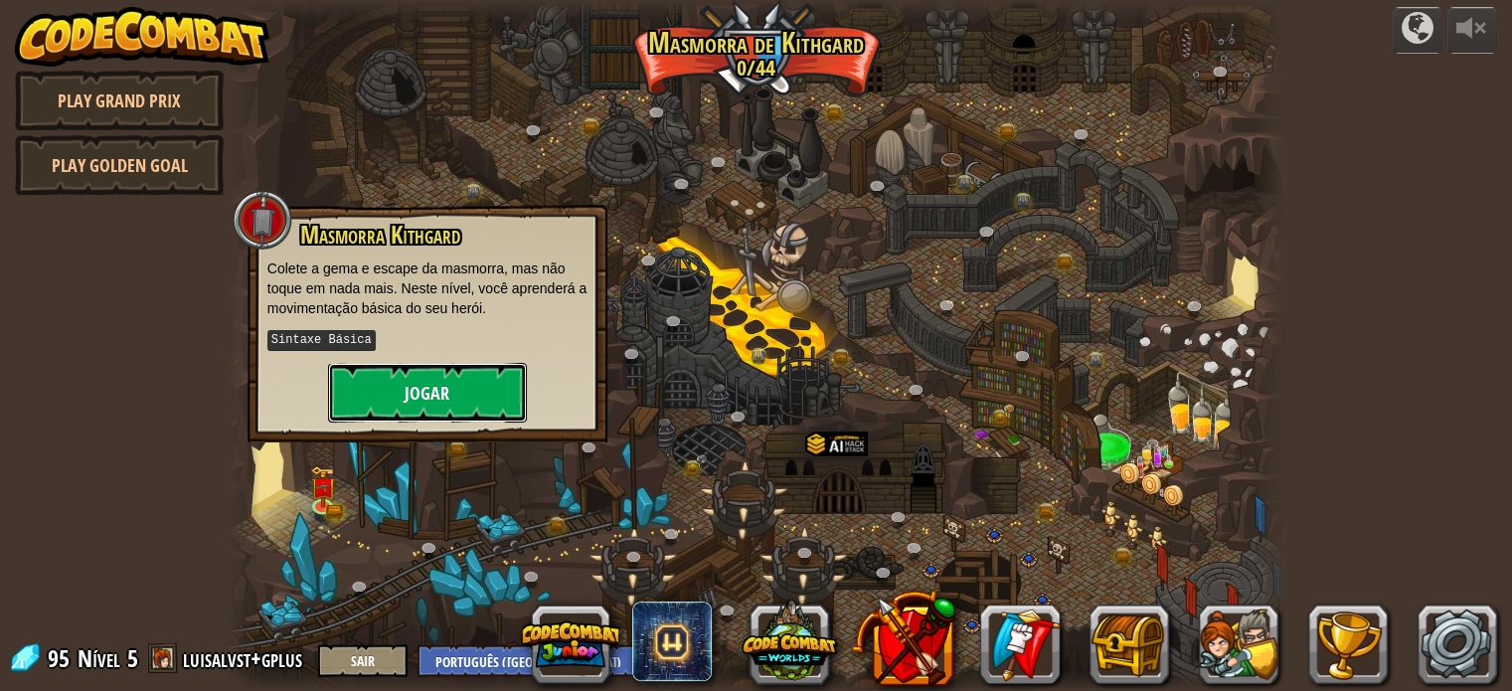
click at [435, 398] on button "Jogar" at bounding box center [427, 393] width 199 height 60
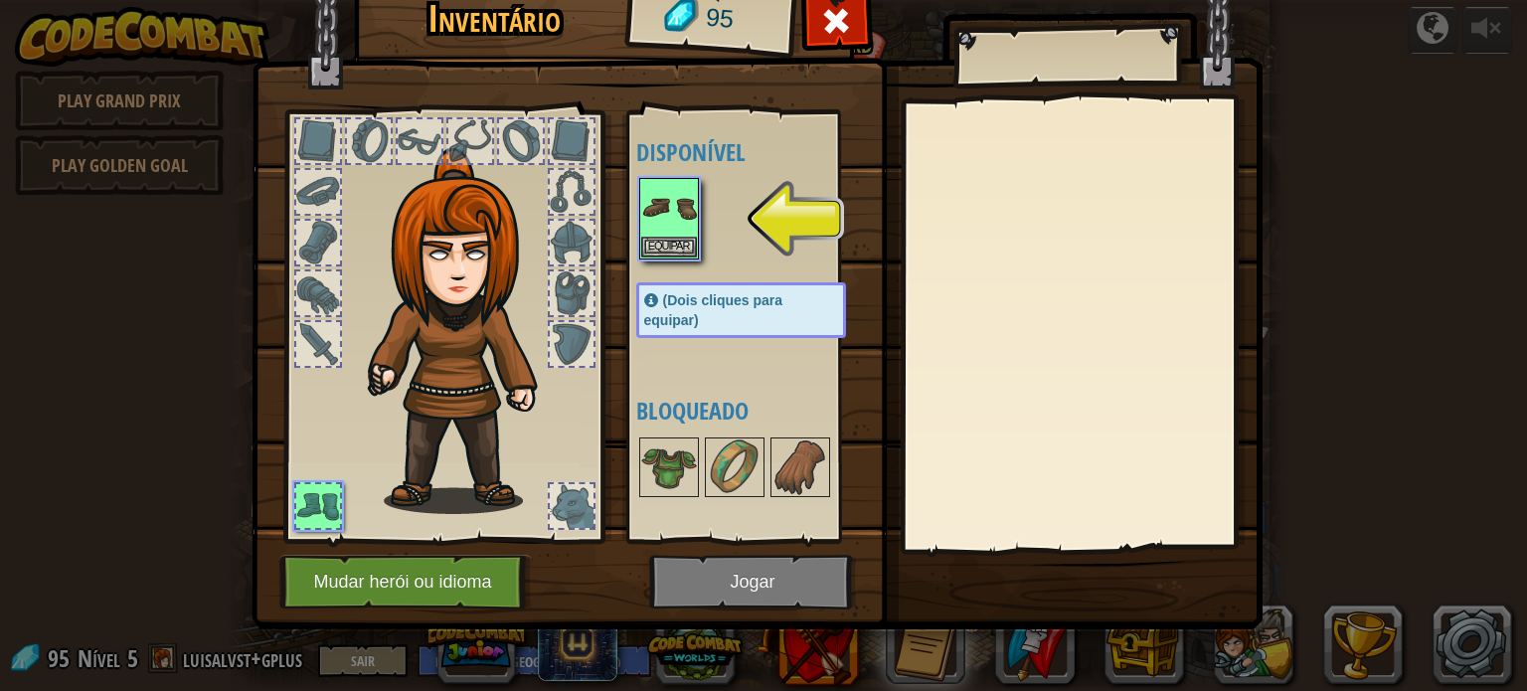
click at [1304, 226] on div "Inventário 95 Disponível Equipar (Dois cliques para equipar) Bloqueado Equipar …" at bounding box center [763, 345] width 1527 height 691
click at [843, 27] on span at bounding box center [836, 21] width 32 height 32
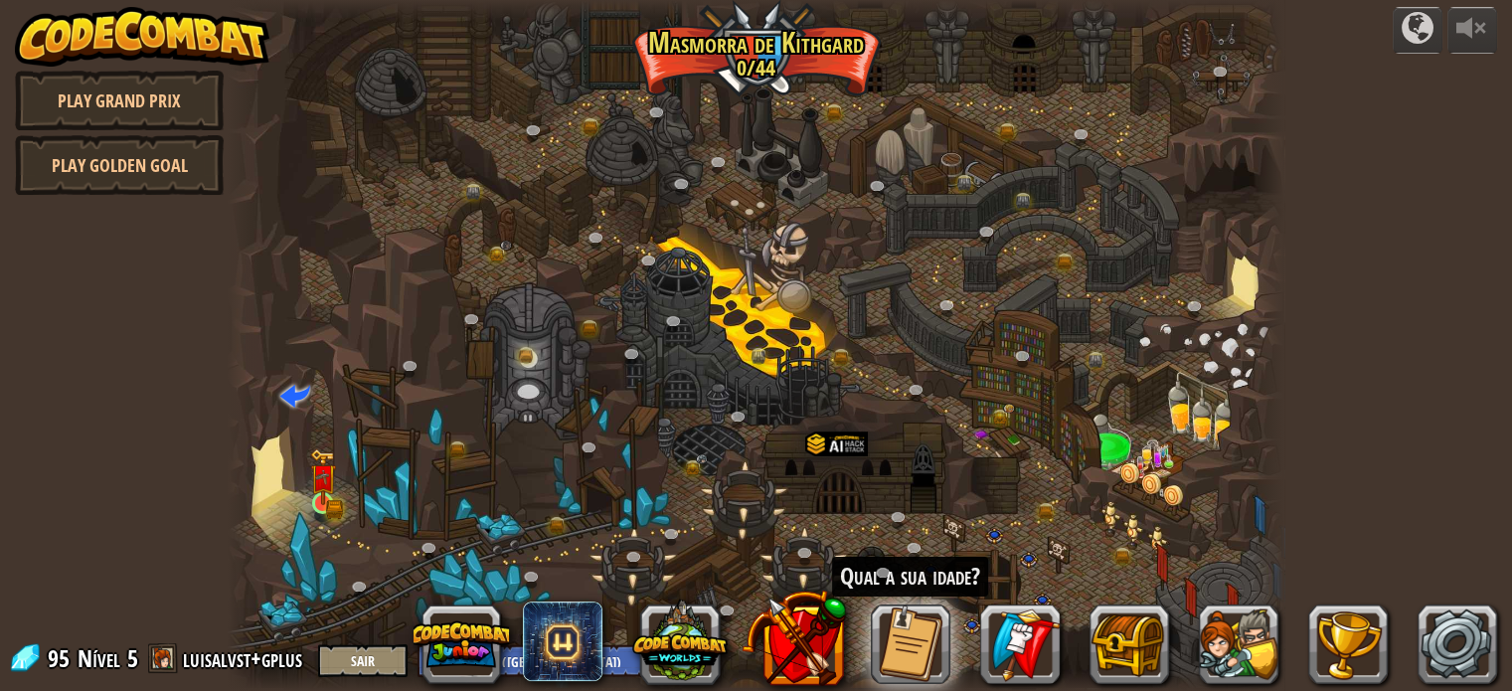
click at [334, 492] on img at bounding box center [323, 476] width 26 height 57
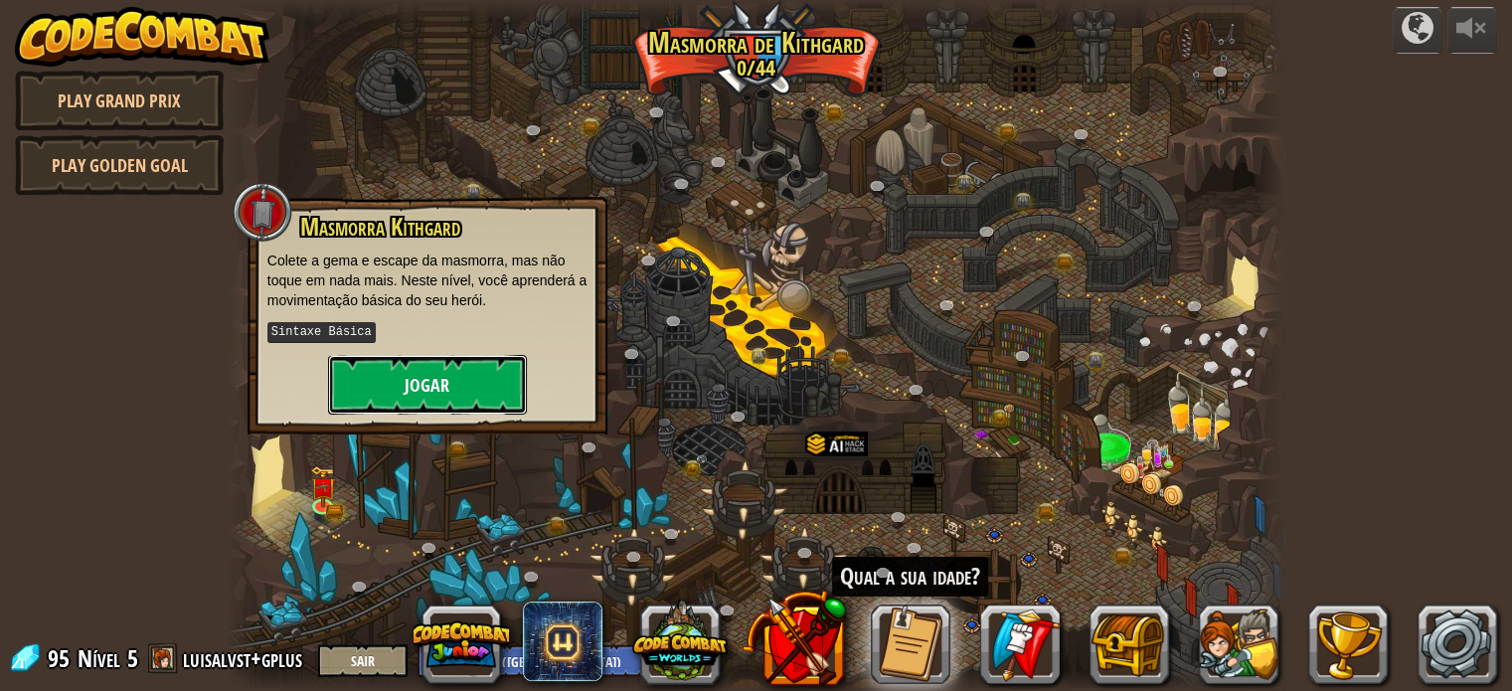
click at [491, 369] on button "Jogar" at bounding box center [427, 385] width 199 height 60
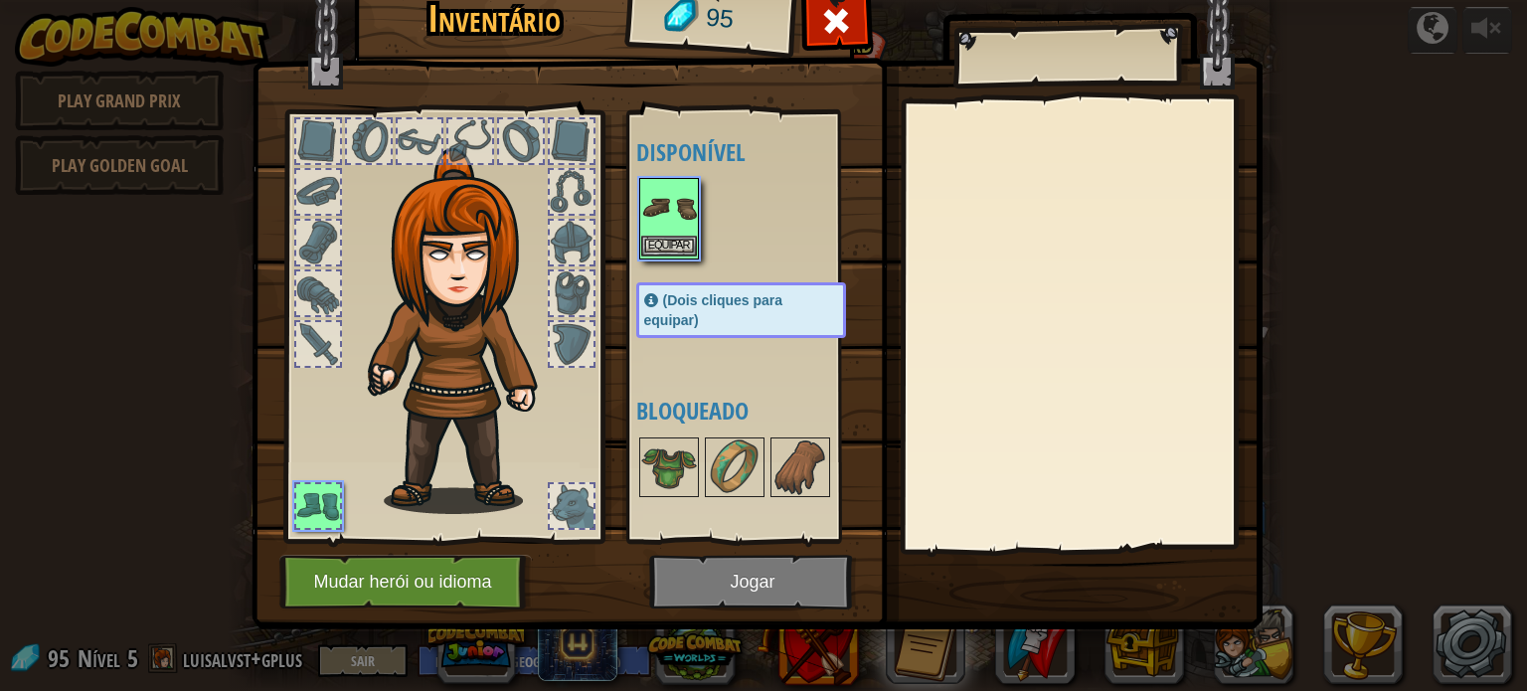
click at [645, 206] on img at bounding box center [669, 208] width 56 height 56
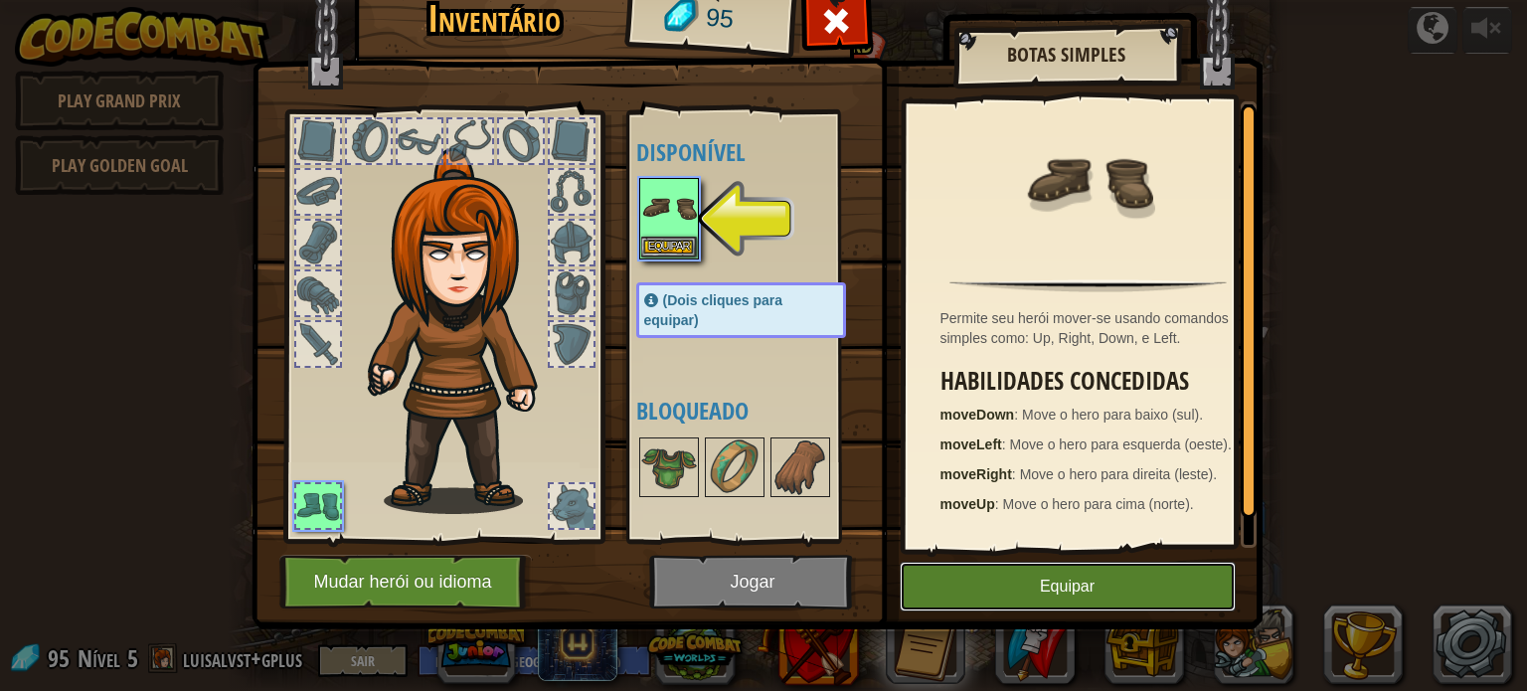
click at [966, 577] on button "Equipar" at bounding box center [1068, 587] width 336 height 50
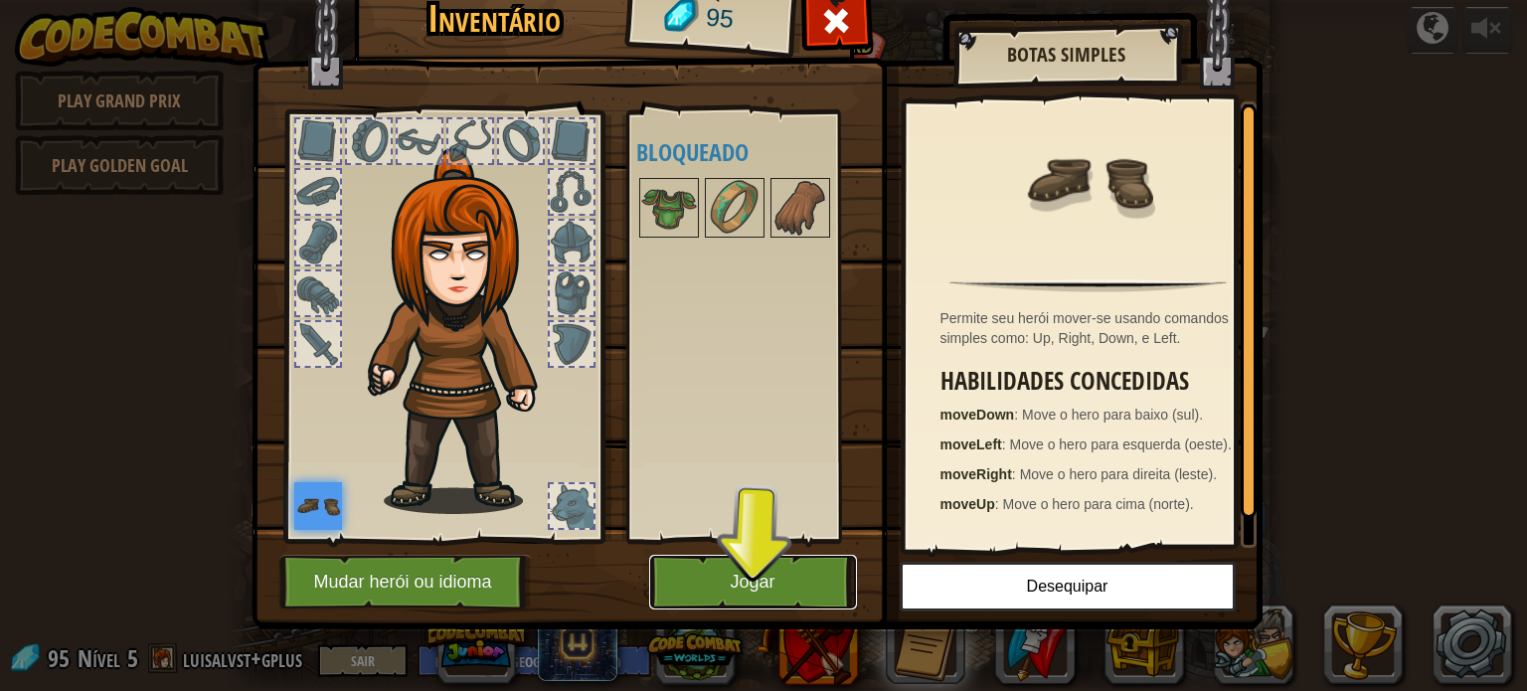
click at [796, 584] on button "Jogar" at bounding box center [753, 582] width 208 height 55
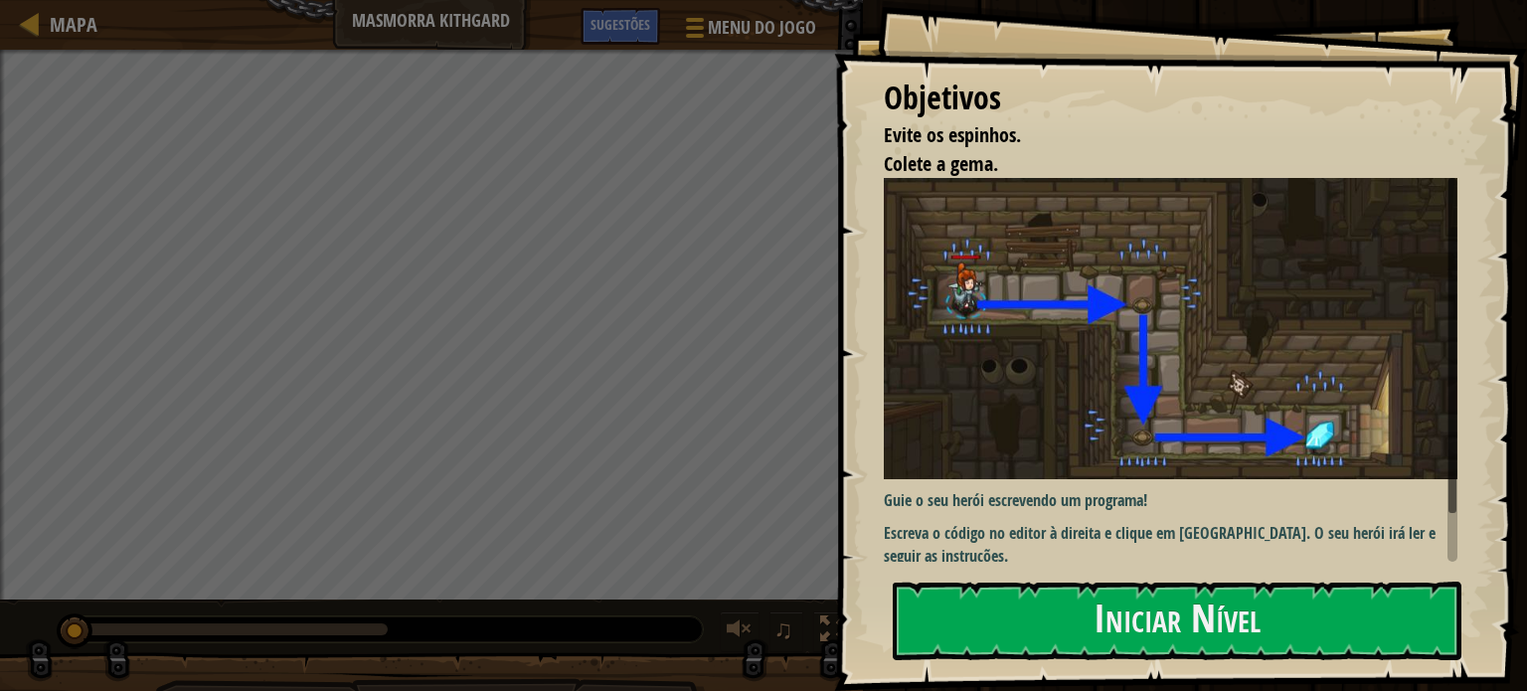
click at [1059, 433] on img at bounding box center [1178, 328] width 589 height 301
click at [1078, 572] on div "Objetivos Evite os espinhos. Colete a gema. Guie o seu herói escrevendo um prog…" at bounding box center [1180, 345] width 693 height 691
click at [1082, 618] on button "Iniciar Nível" at bounding box center [1177, 621] width 569 height 79
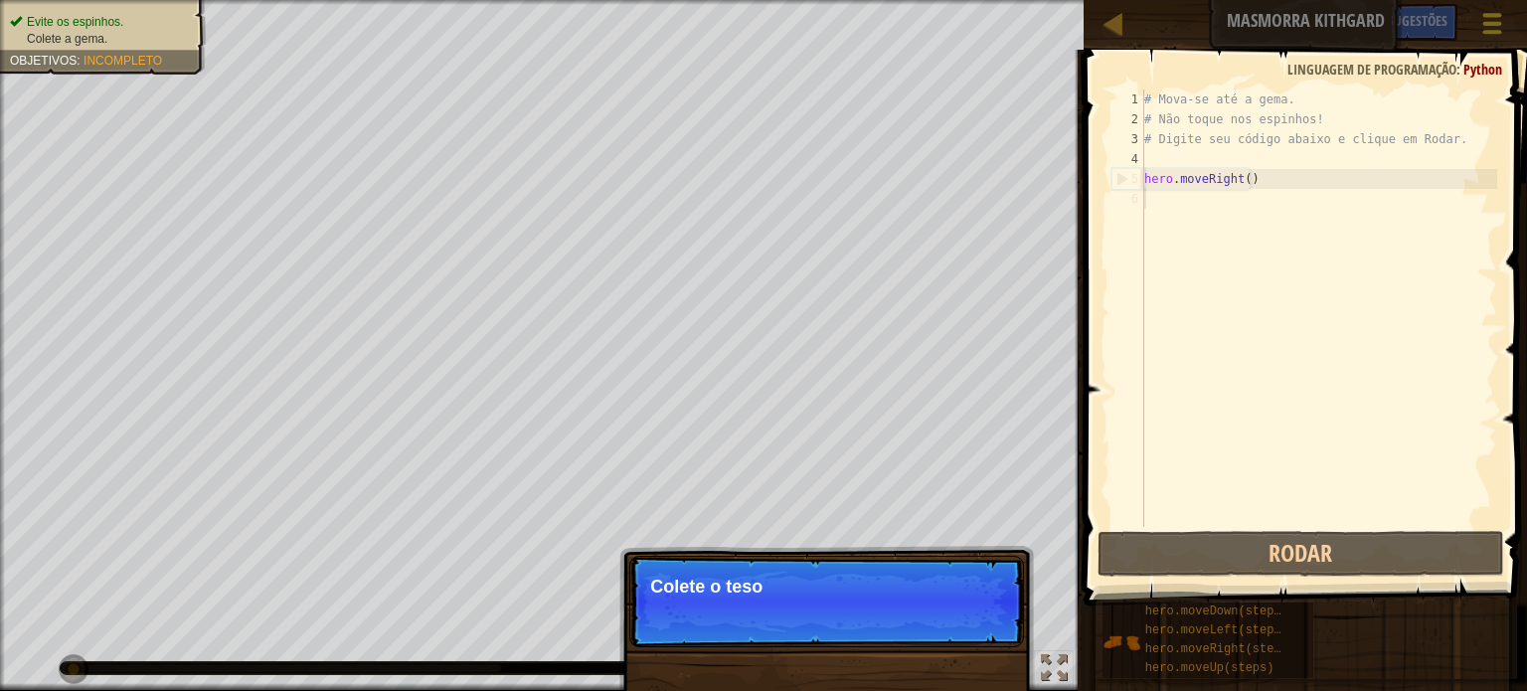
click at [1509, 17] on button "Menu do Jogo" at bounding box center [1492, 27] width 53 height 49
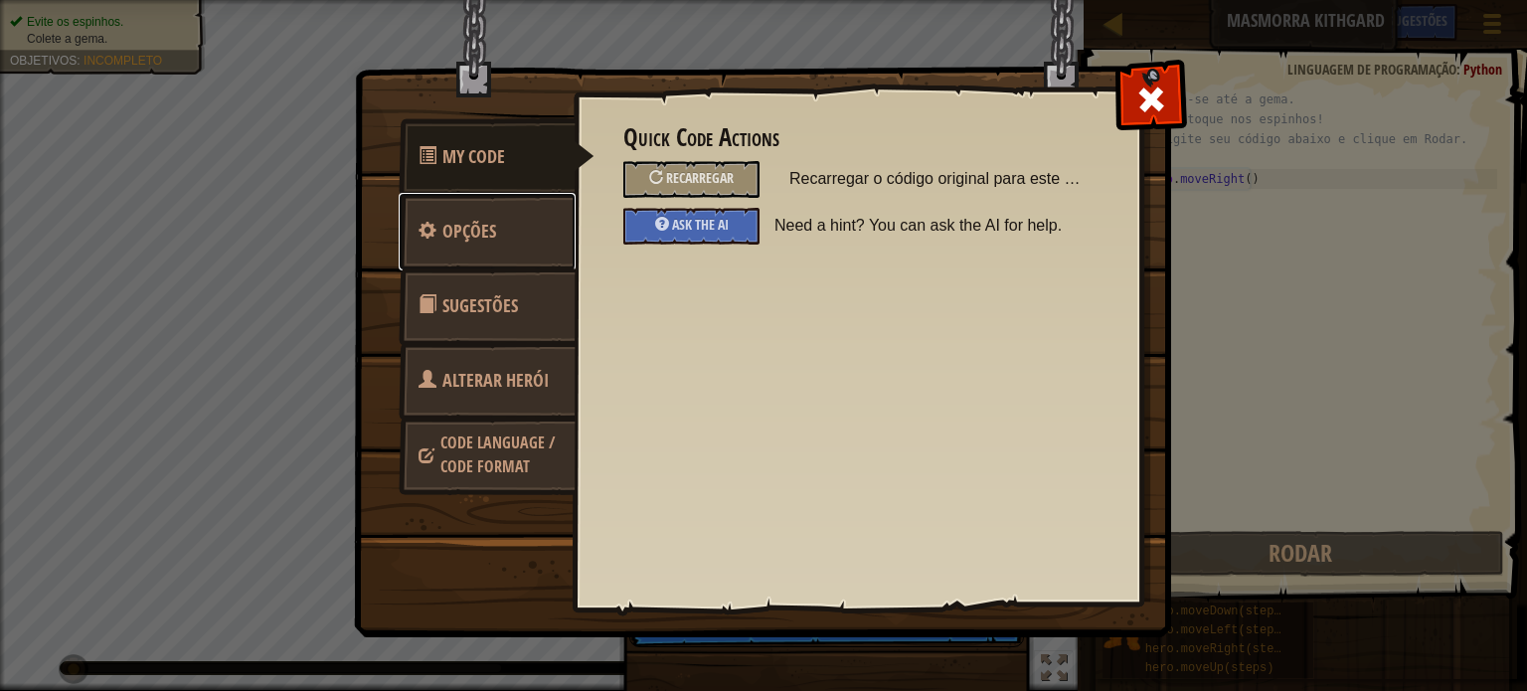
click at [503, 218] on link "Opções" at bounding box center [487, 232] width 177 height 78
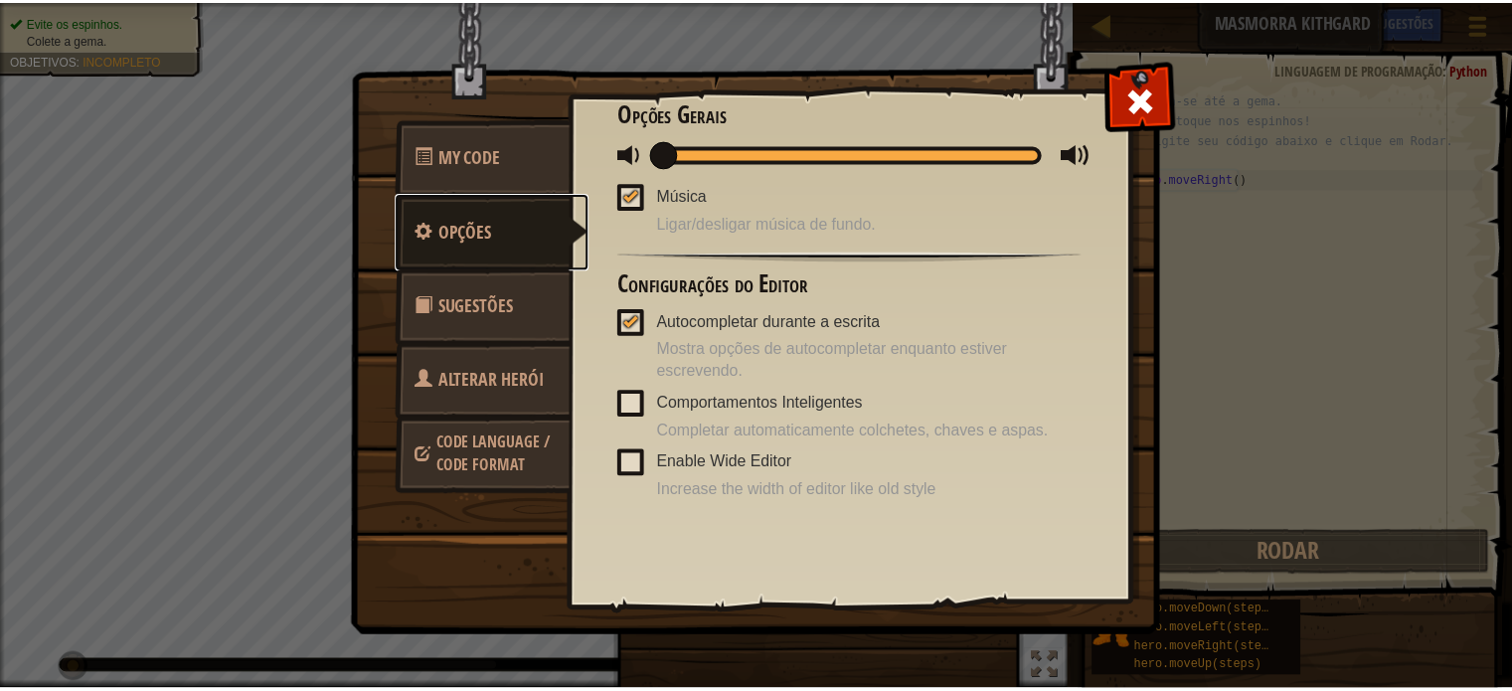
scroll to position [9, 0]
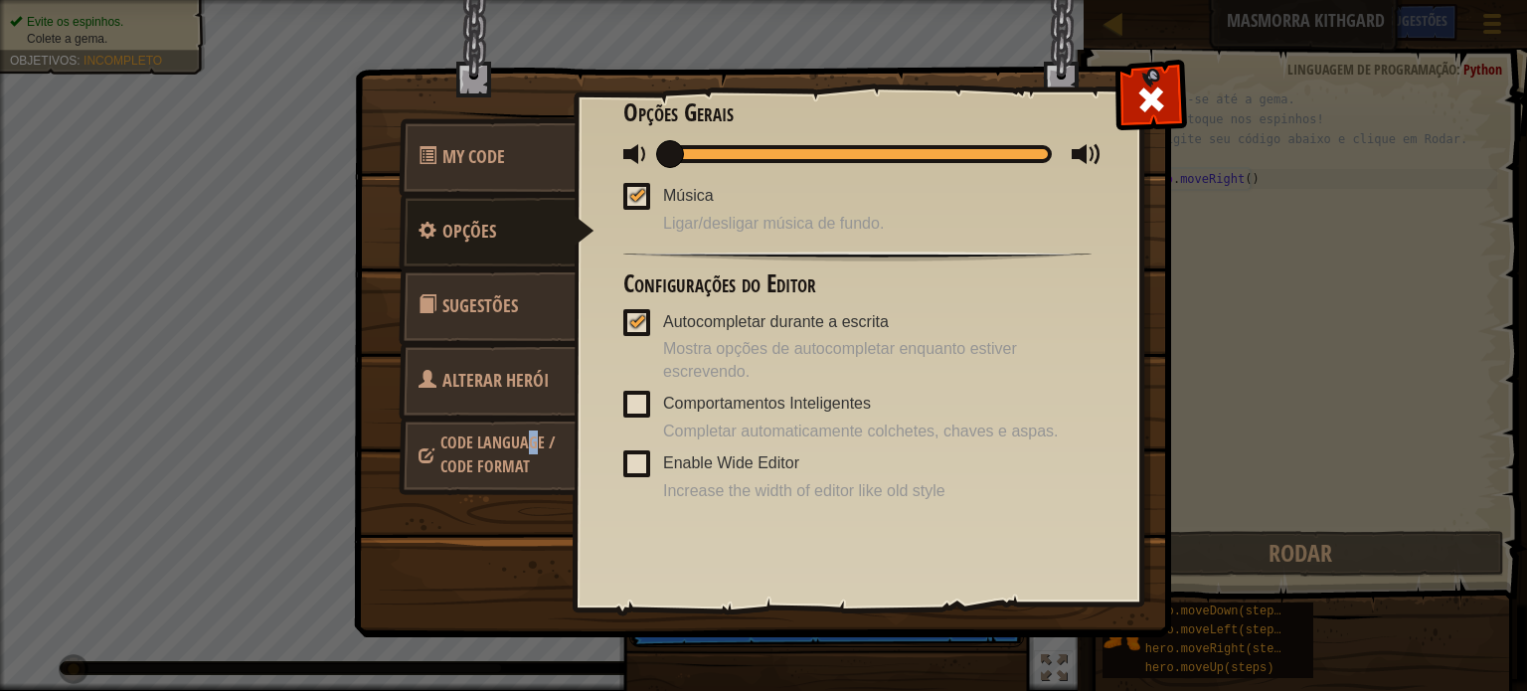
click at [532, 453] on link "Code Language / Code Format" at bounding box center [487, 455] width 177 height 76
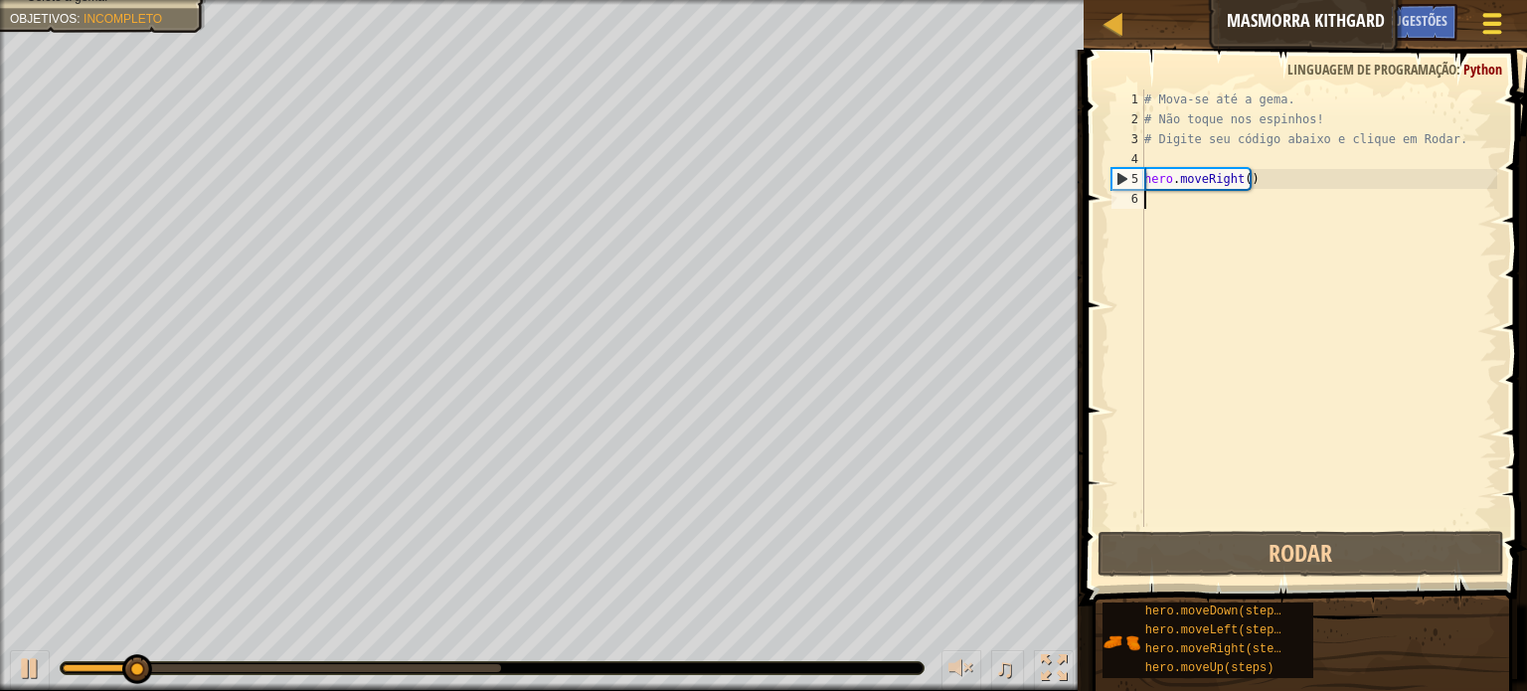
click at [1489, 25] on span at bounding box center [1492, 24] width 19 height 4
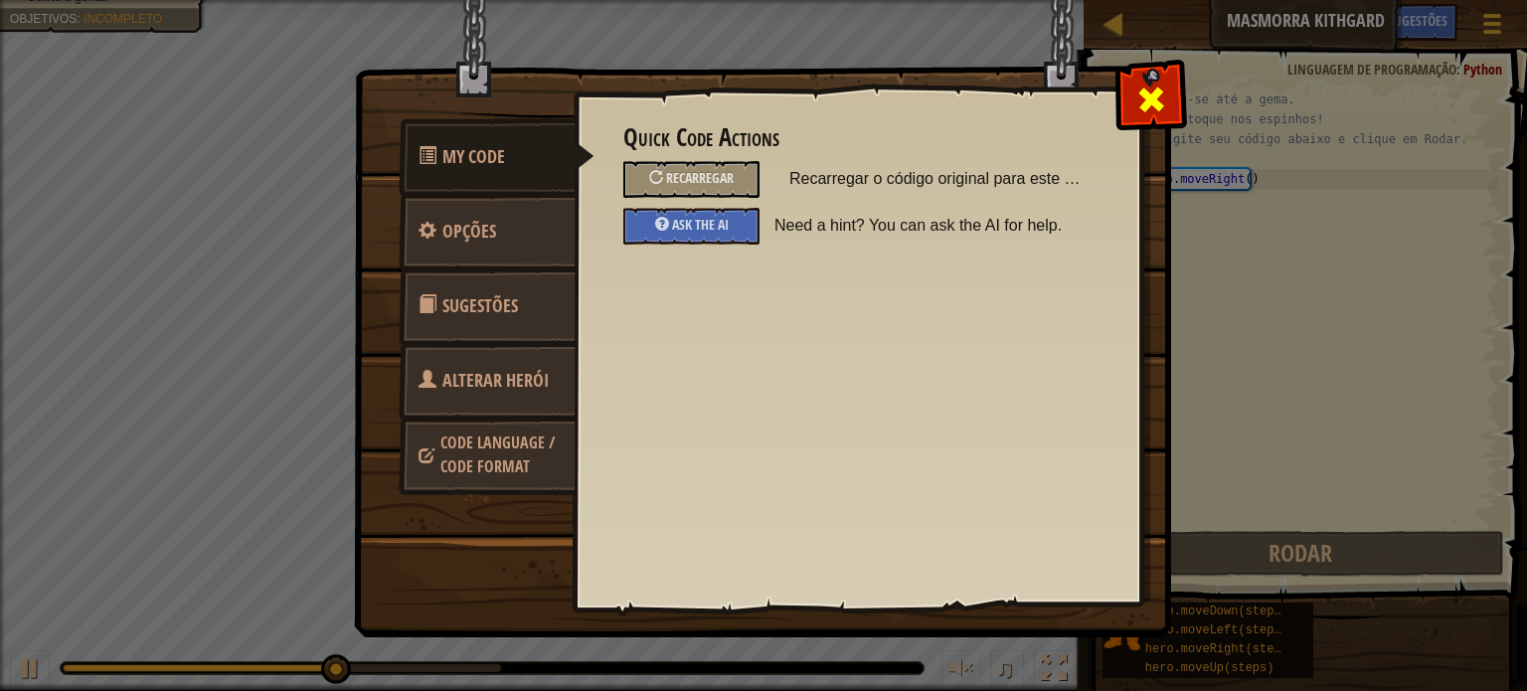
click at [1169, 100] on div at bounding box center [1150, 95] width 63 height 63
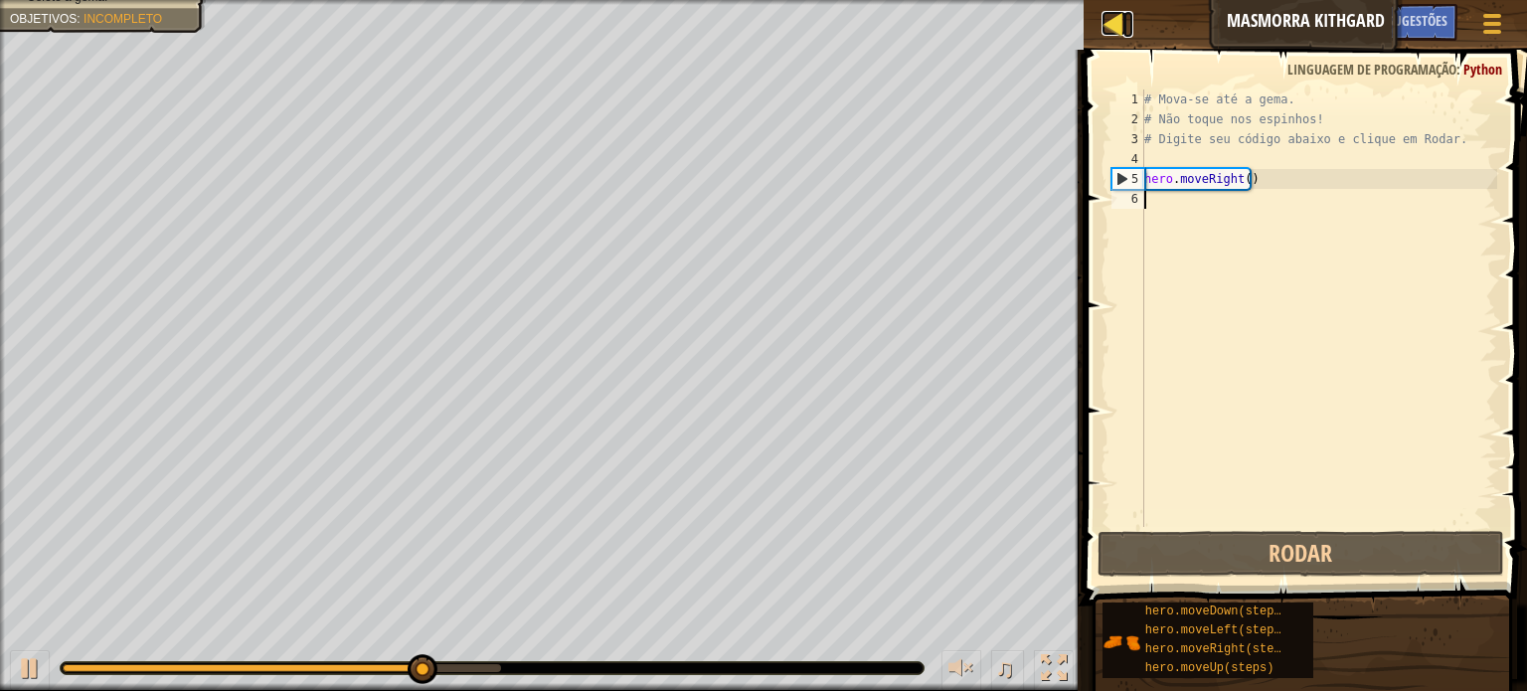
click at [1125, 19] on link "Mapa" at bounding box center [1128, 24] width 10 height 27
select select "pt-BR"
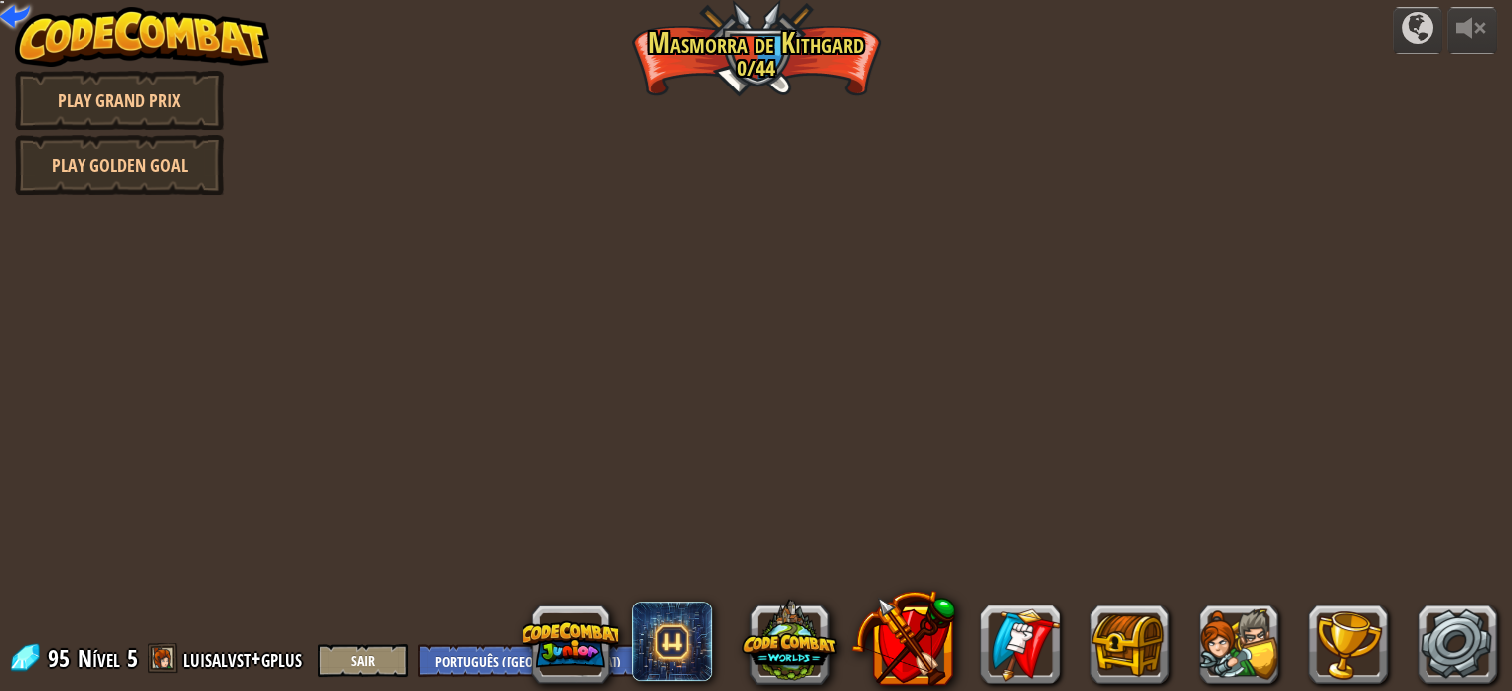
select select "pt-BR"
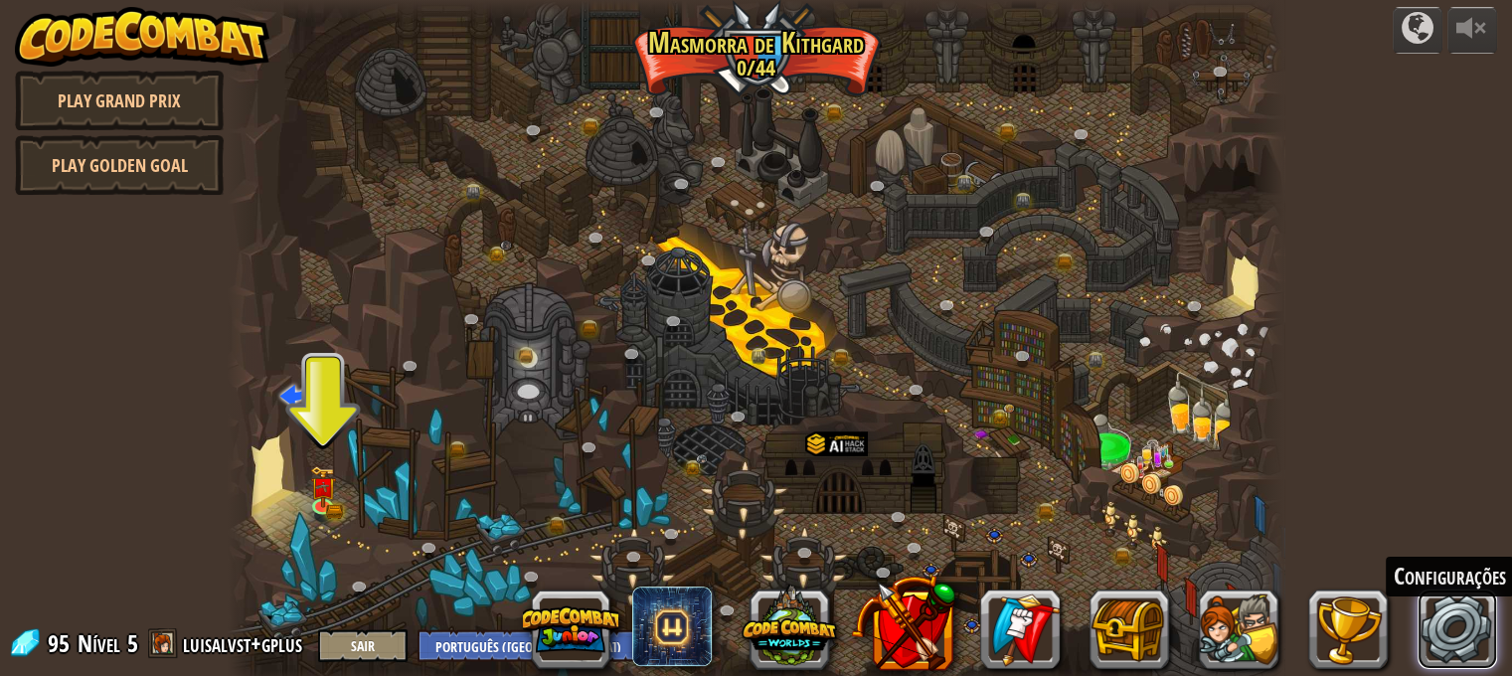
click at [1434, 637] on link at bounding box center [1458, 630] width 80 height 80
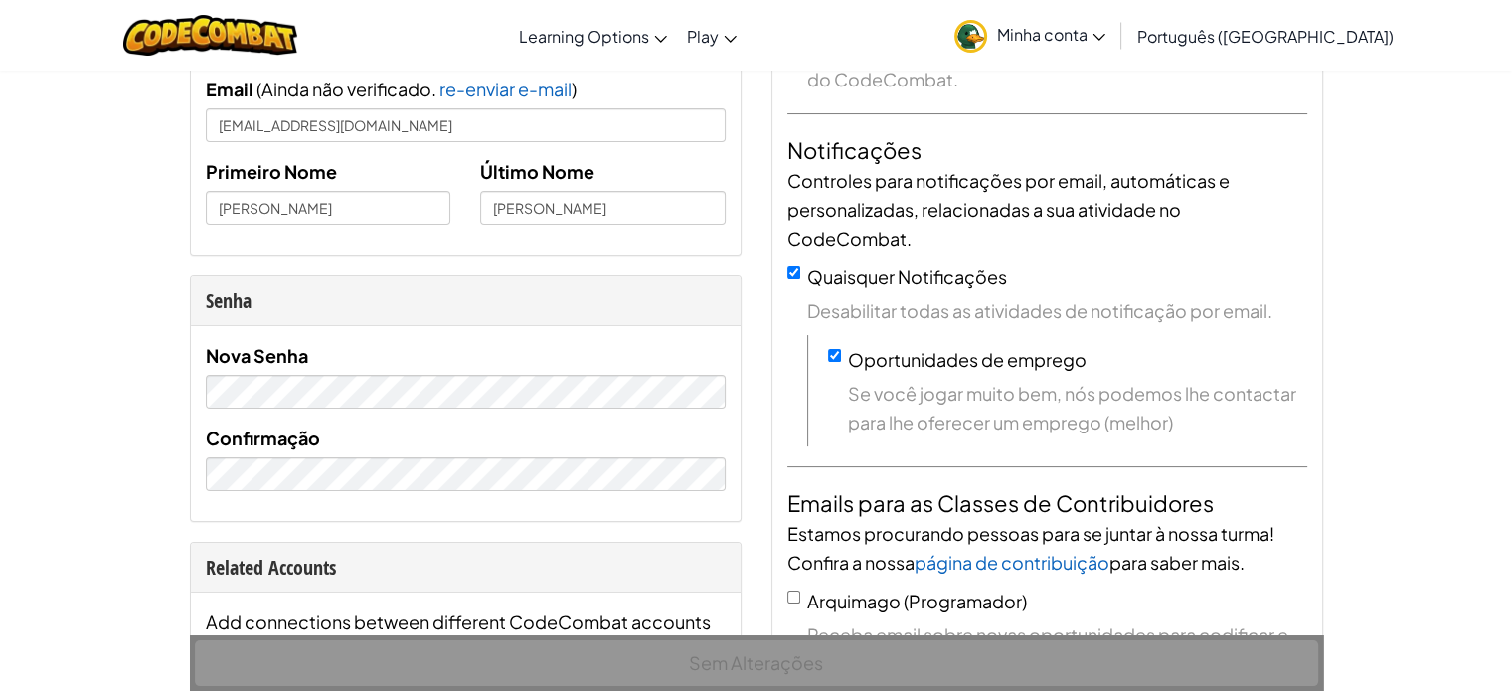
scroll to position [199, 0]
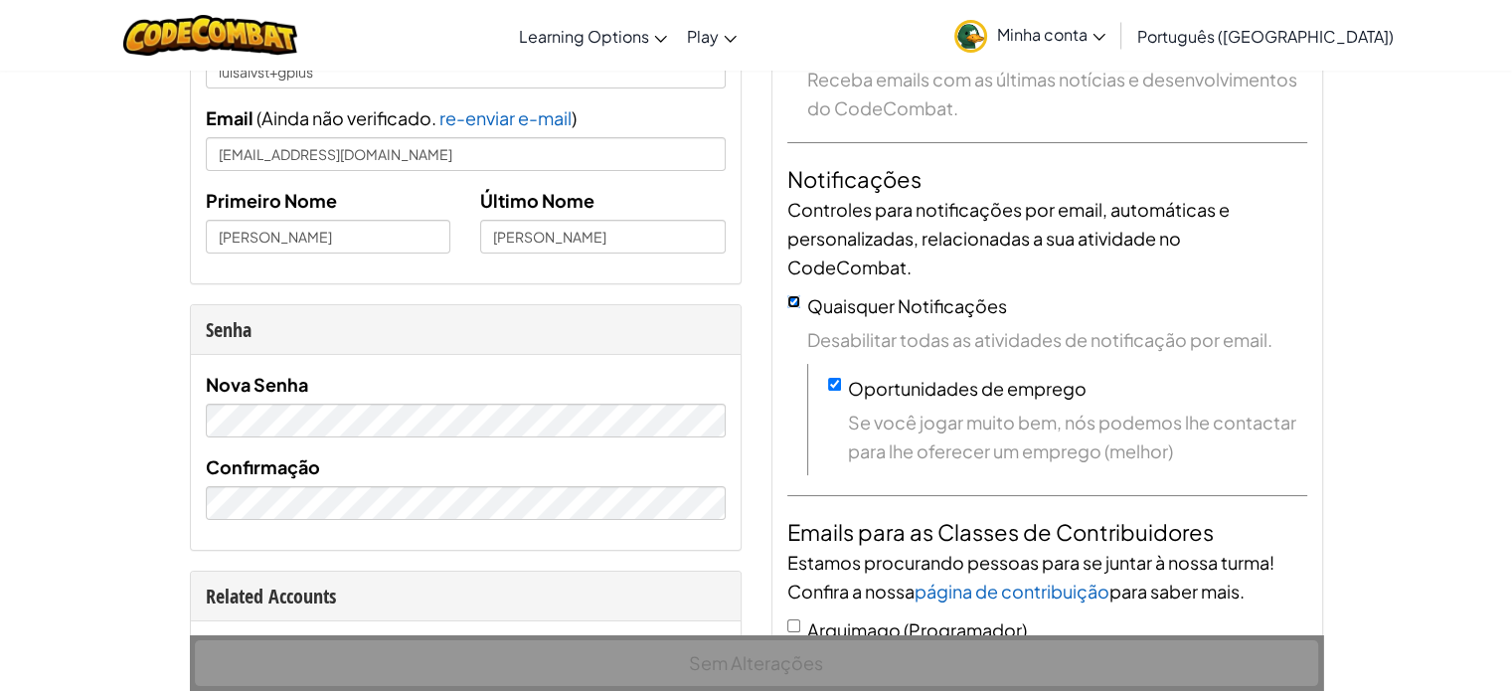
click at [796, 303] on input "Quaisquer Notificações" at bounding box center [793, 301] width 13 height 13
checkbox input "false"
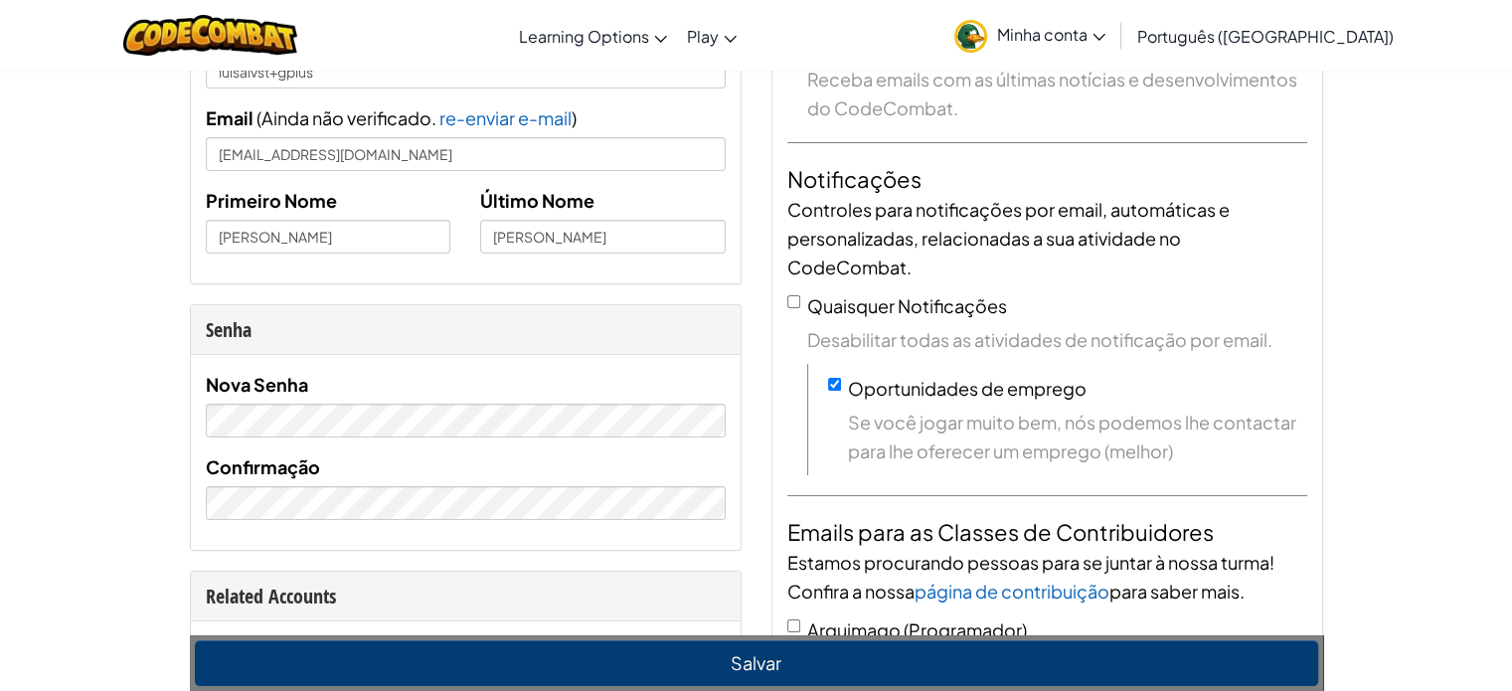
click at [845, 381] on div "Oportunidades de emprego Se você jogar muito bem, nós podemos lhe contactar par…" at bounding box center [1067, 419] width 479 height 91
click at [832, 378] on input "Oportunidades de emprego" at bounding box center [834, 384] width 13 height 13
checkbox input "false"
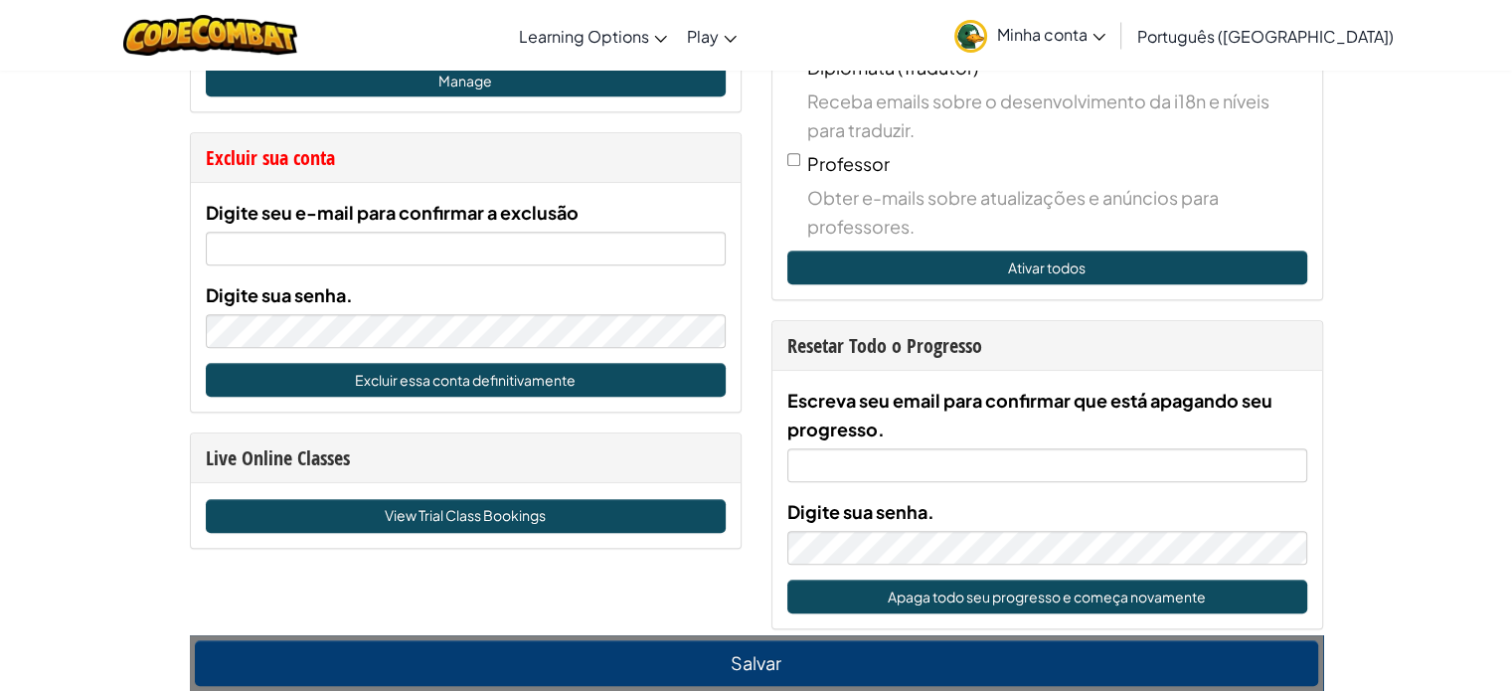
scroll to position [895, 0]
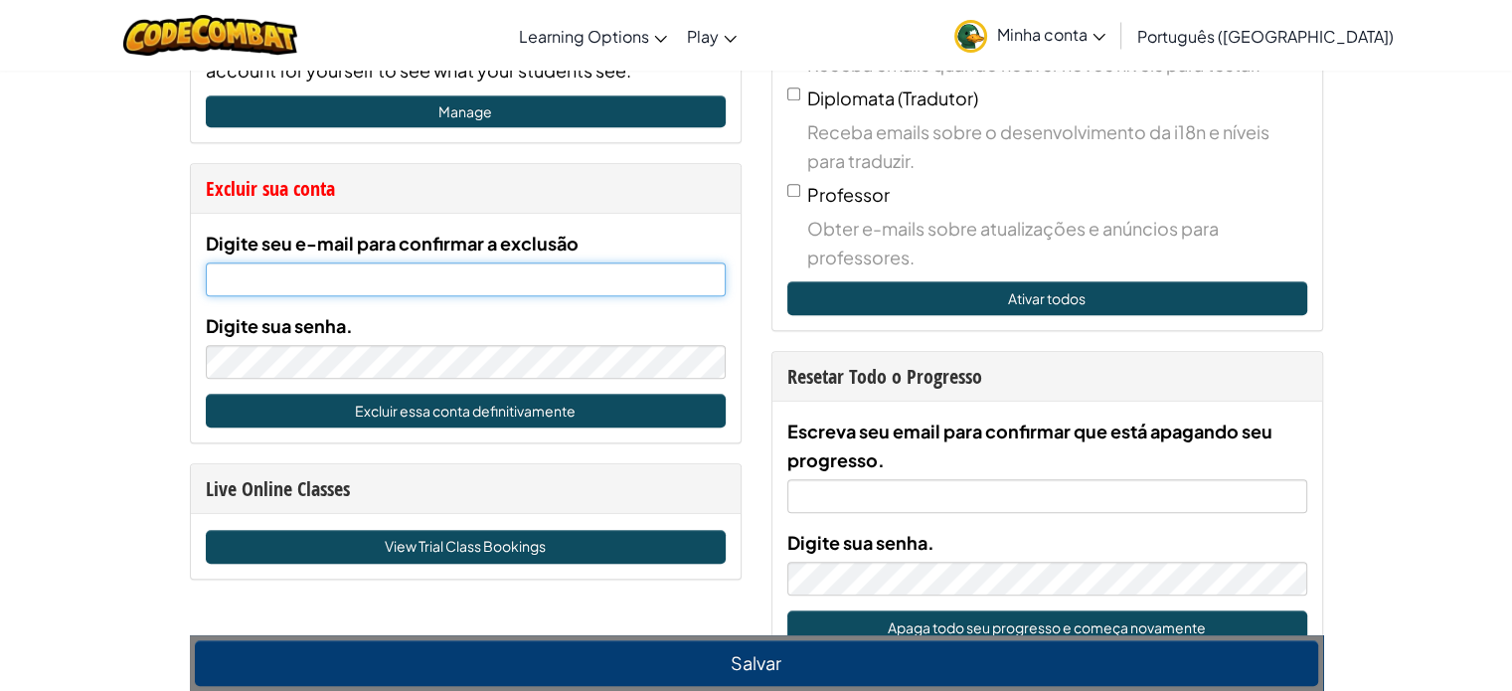
click at [516, 290] on input "Digite seu e-mail para confirmar a exclusão" at bounding box center [466, 279] width 520 height 34
type input "luisalvst@gmail.com"
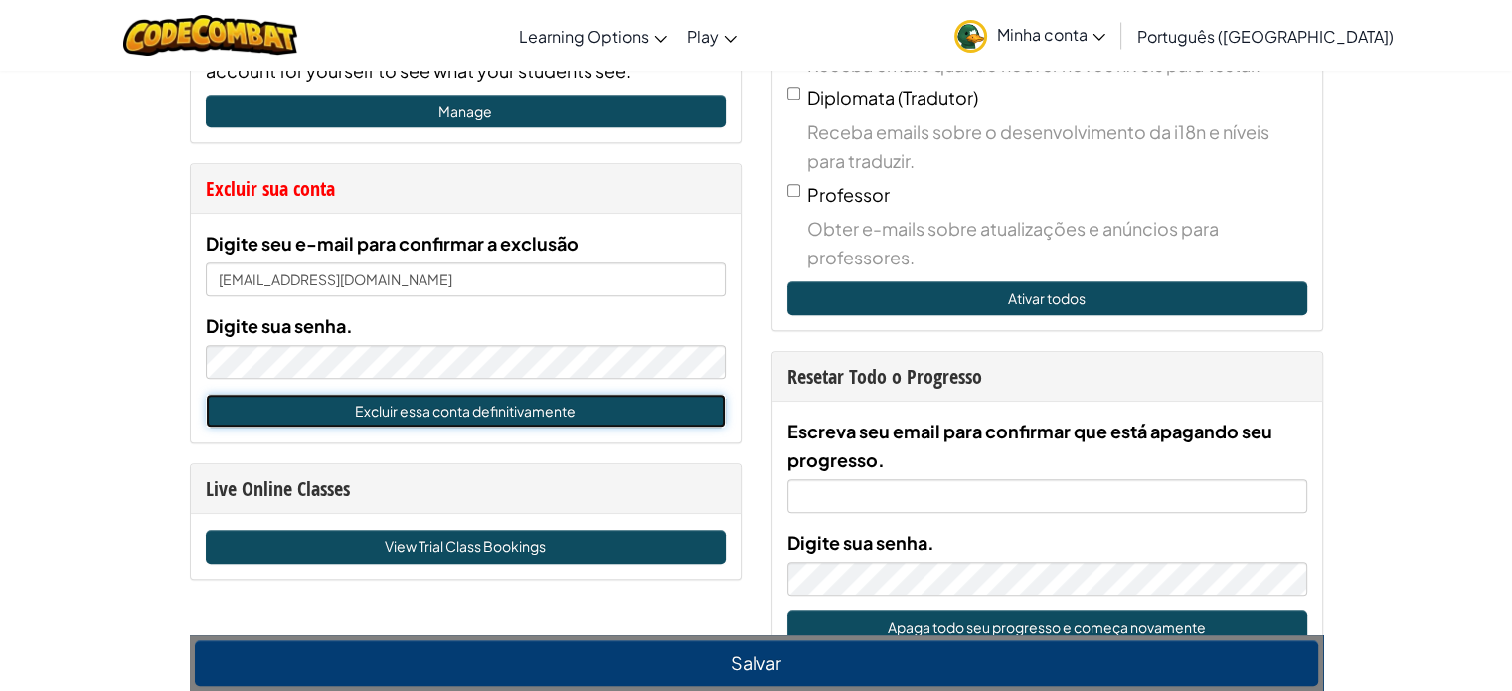
click at [541, 410] on button "Excluir essa conta definitivamente" at bounding box center [466, 411] width 520 height 34
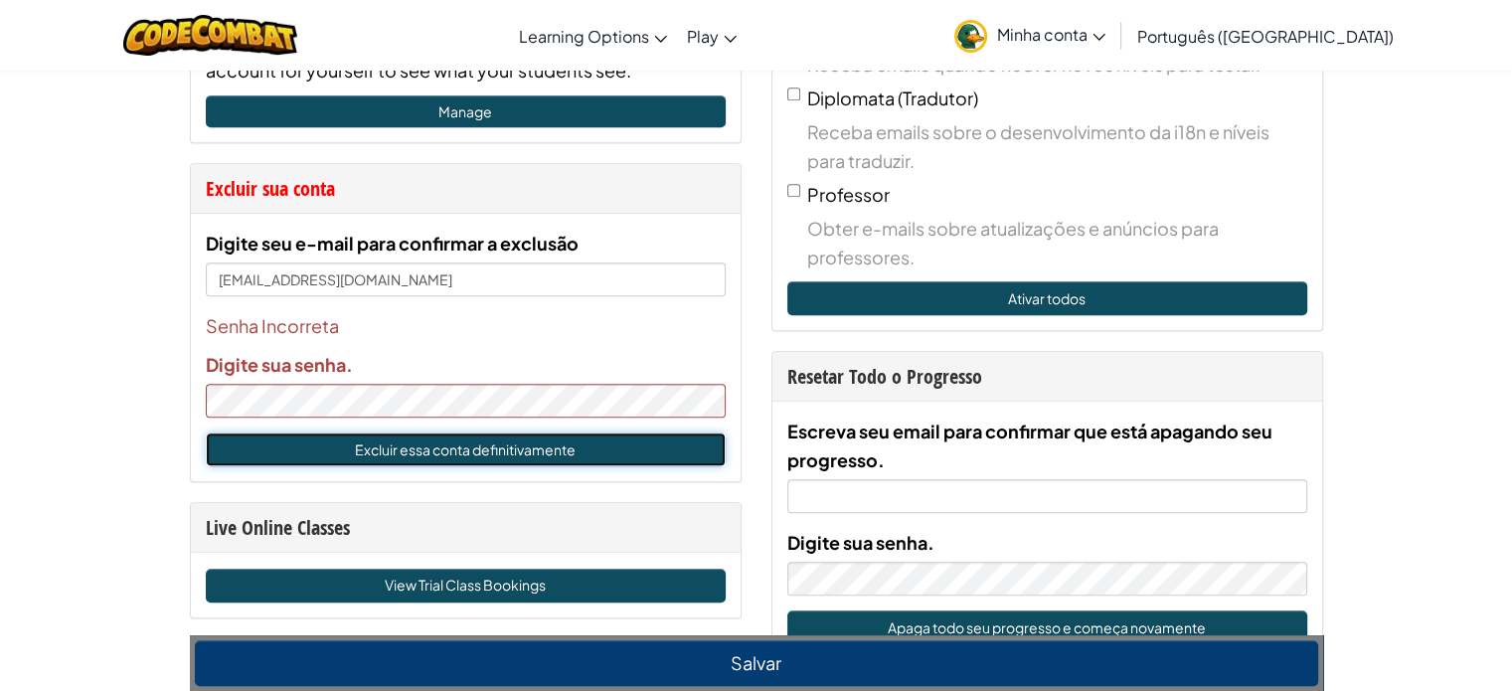
click at [467, 449] on button "Excluir essa conta definitivamente" at bounding box center [466, 449] width 520 height 34
click at [446, 436] on button "Excluir essa conta definitivamente" at bounding box center [466, 449] width 520 height 34
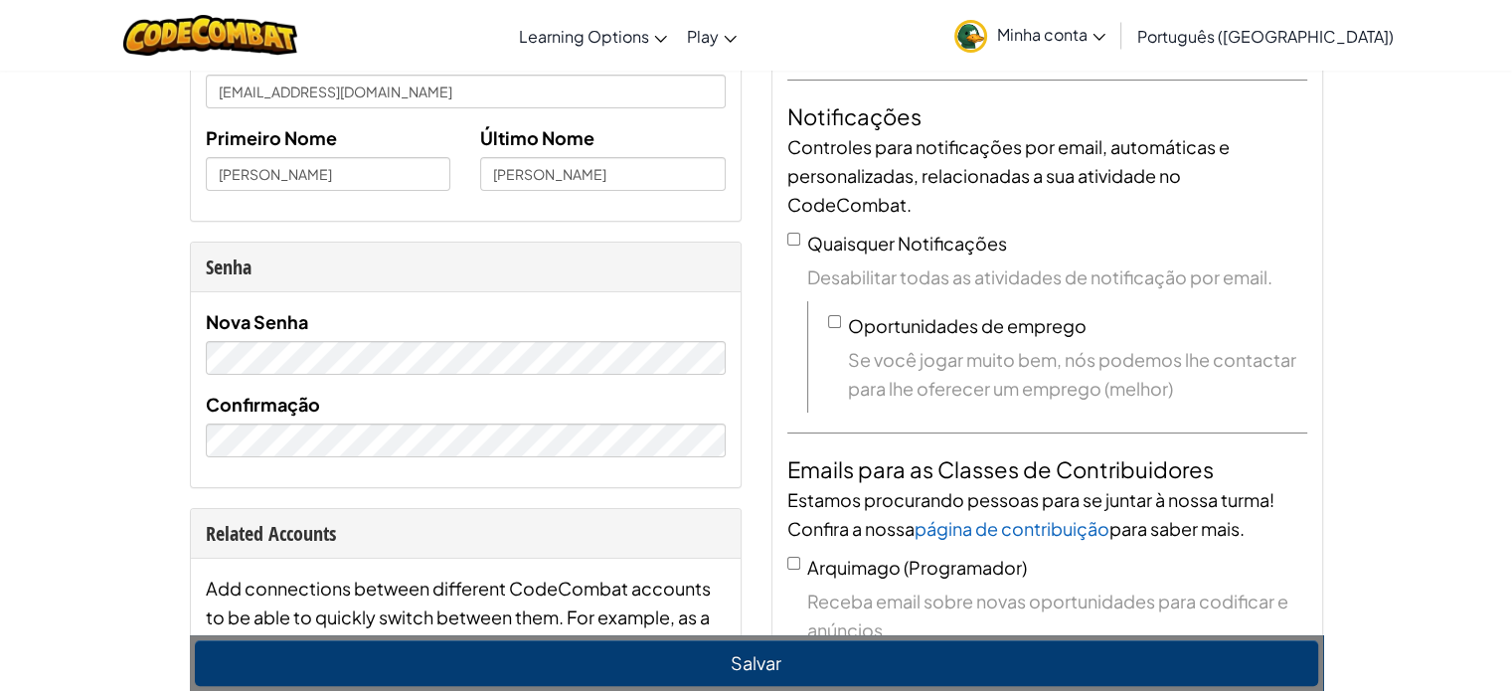
scroll to position [199, 0]
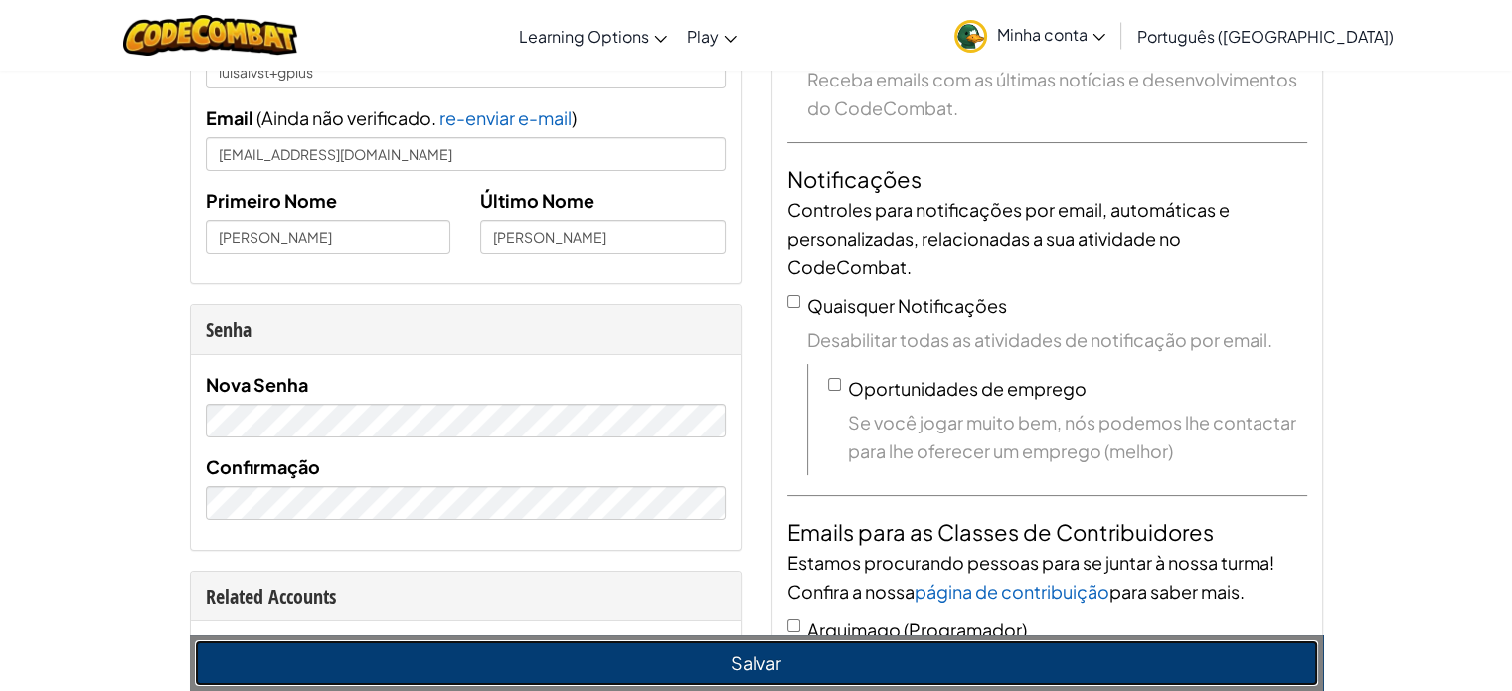
click at [600, 647] on button "Salvar" at bounding box center [756, 663] width 1123 height 46
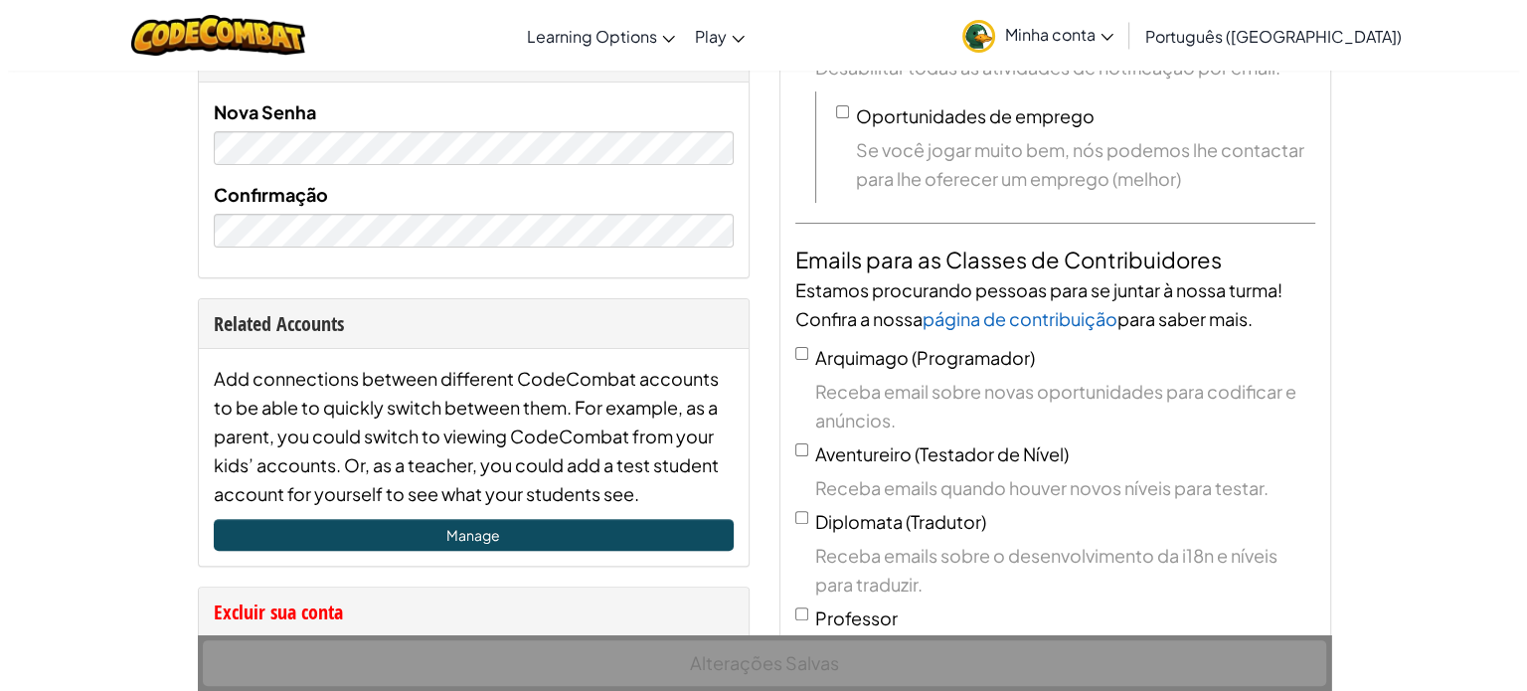
scroll to position [795, 0]
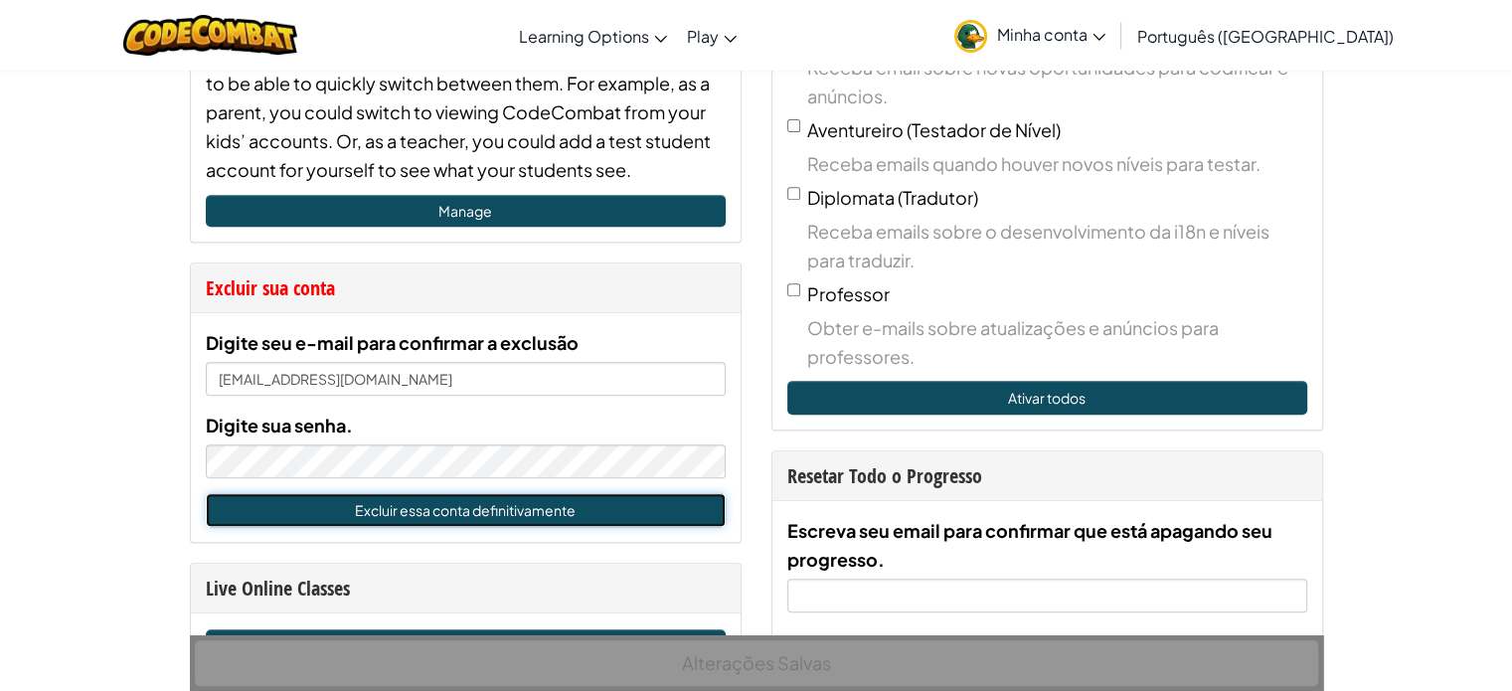
click at [412, 509] on button "Excluir essa conta definitivamente" at bounding box center [466, 510] width 520 height 34
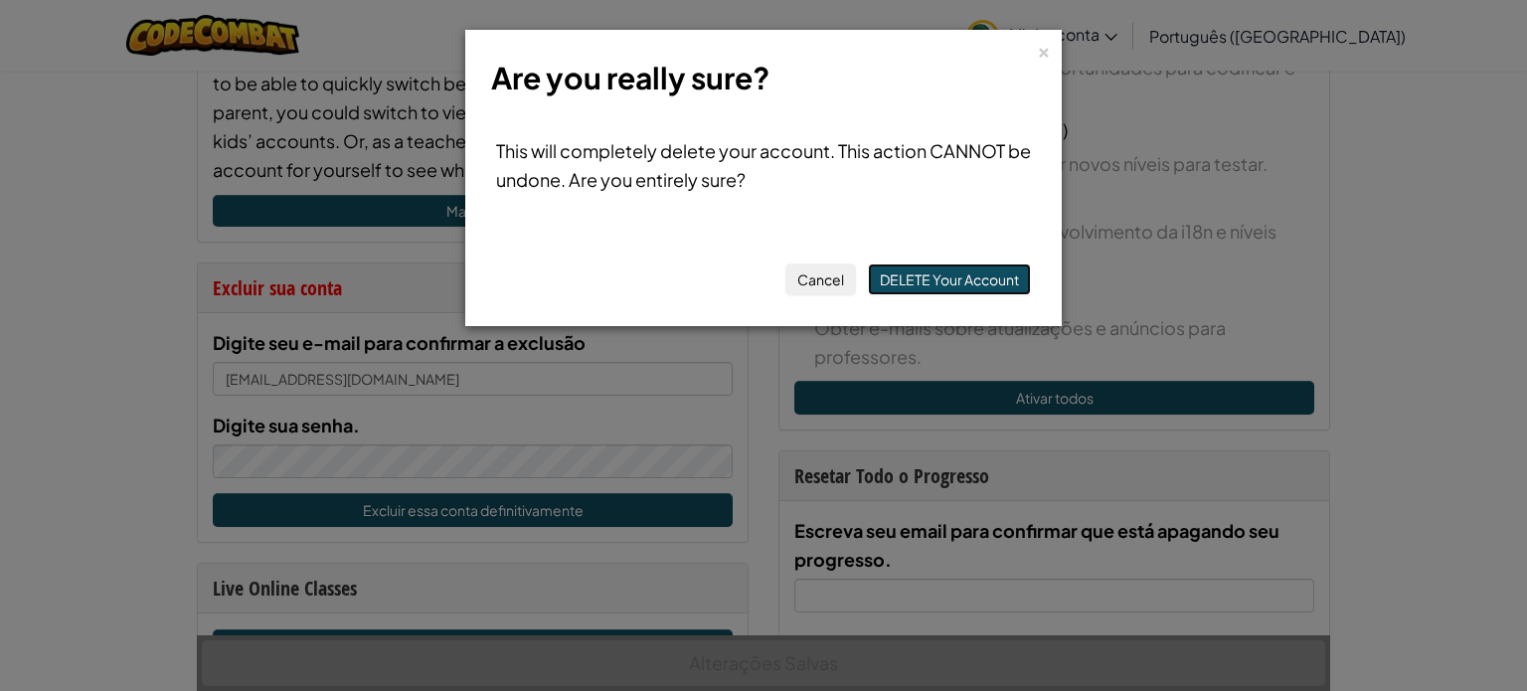
click at [943, 285] on button "DELETE Your Account" at bounding box center [949, 279] width 163 height 32
click at [962, 269] on button "DELETE Your Account" at bounding box center [949, 279] width 163 height 32
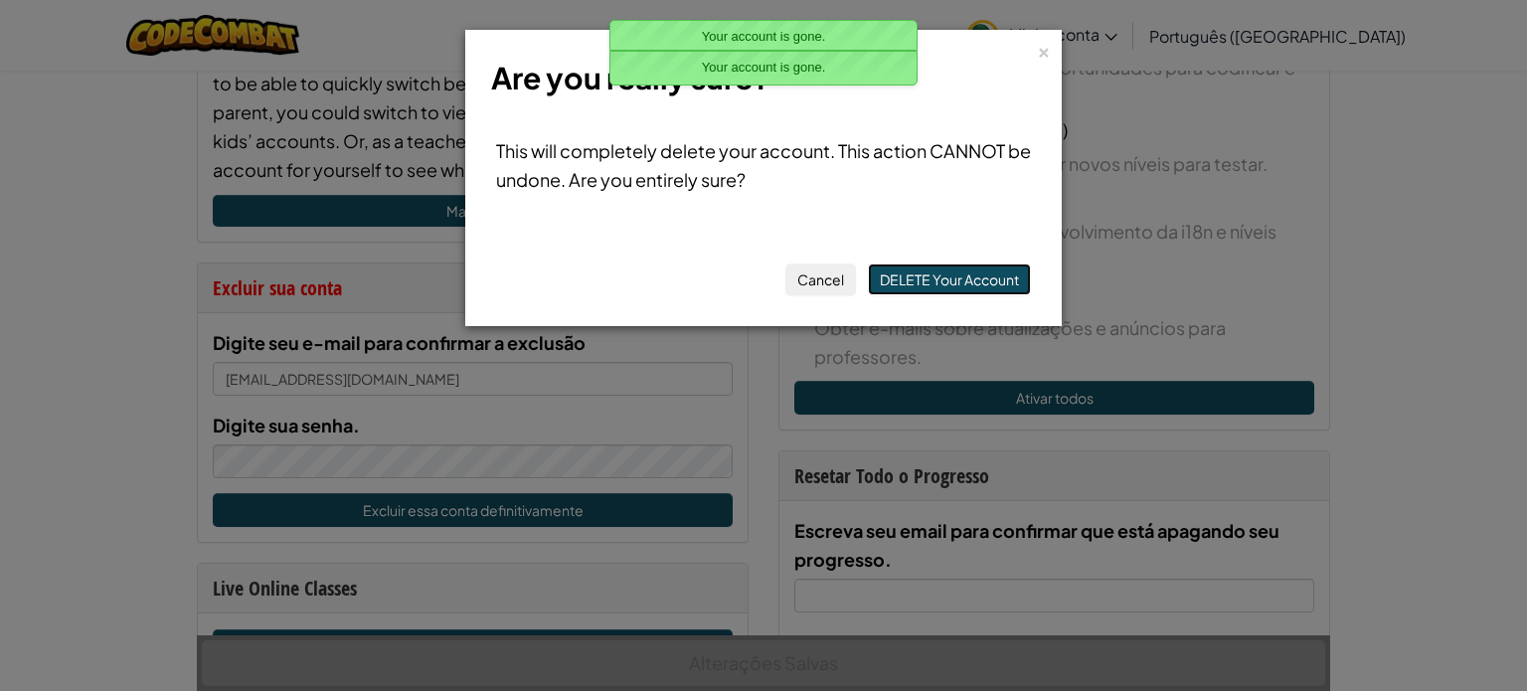
click at [791, 65] on span "Your account is gone." at bounding box center [764, 67] width 124 height 15
click at [791, 65] on body "Alternar navegação Learning Options Live Online Classes Premium Self-Paced Play…" at bounding box center [763, 684] width 1527 height 2958
click at [787, 35] on span "Your account is gone." at bounding box center [764, 36] width 124 height 15
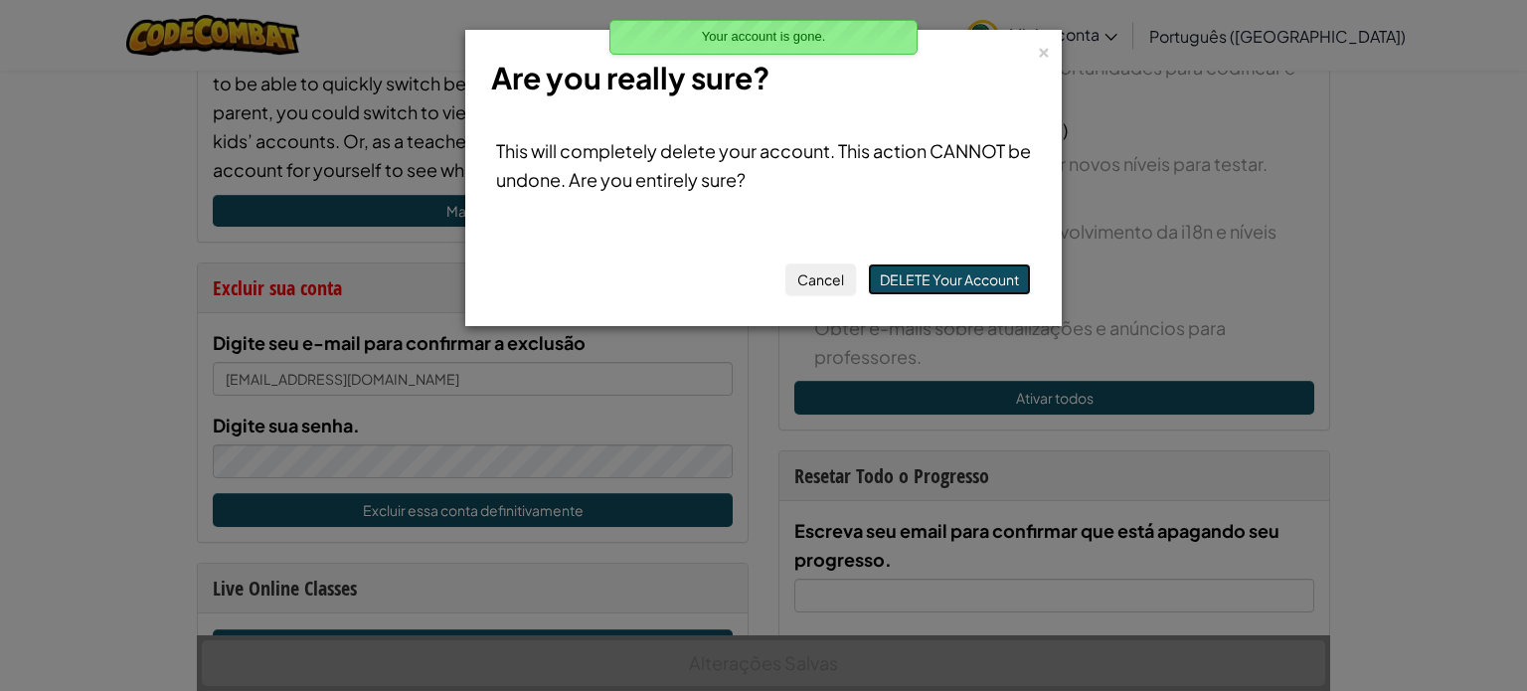
click at [787, 35] on span "Your account is gone." at bounding box center [764, 36] width 124 height 15
drag, startPoint x: 696, startPoint y: 25, endPoint x: 841, endPoint y: 42, distance: 146.1
click at [833, 43] on div "Your account is gone." at bounding box center [763, 37] width 306 height 33
